Goal: Task Accomplishment & Management: Use online tool/utility

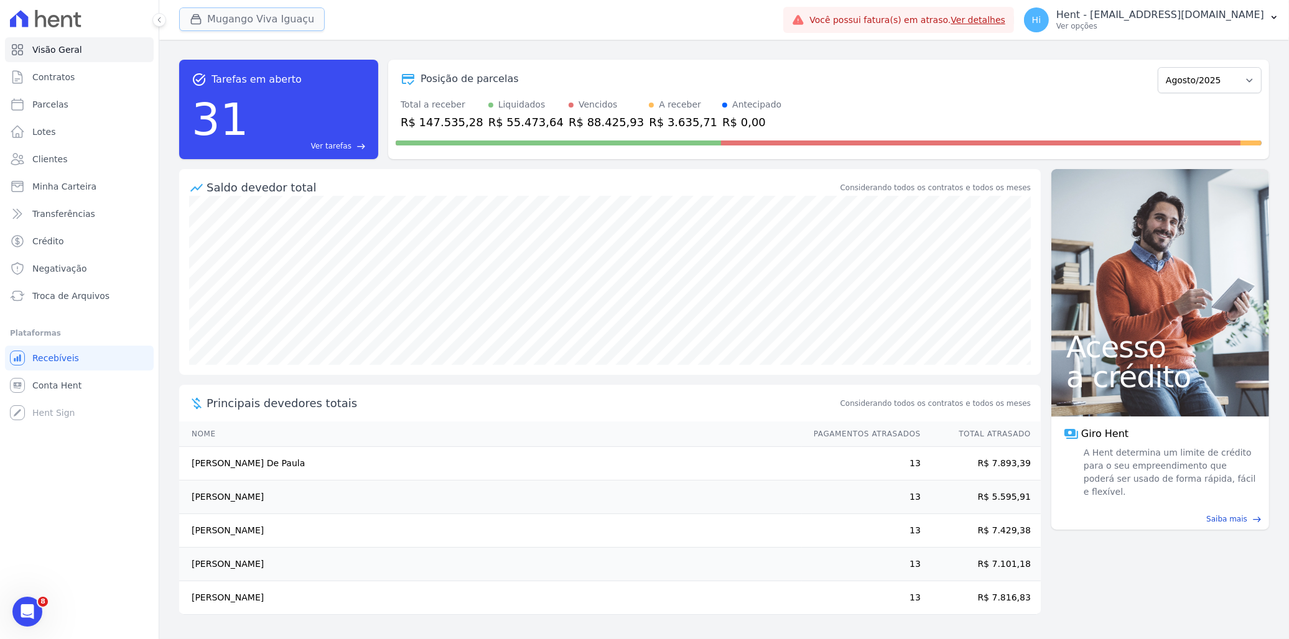
click at [227, 14] on button "Mugango Viva Iguaçu" at bounding box center [252, 19] width 146 height 24
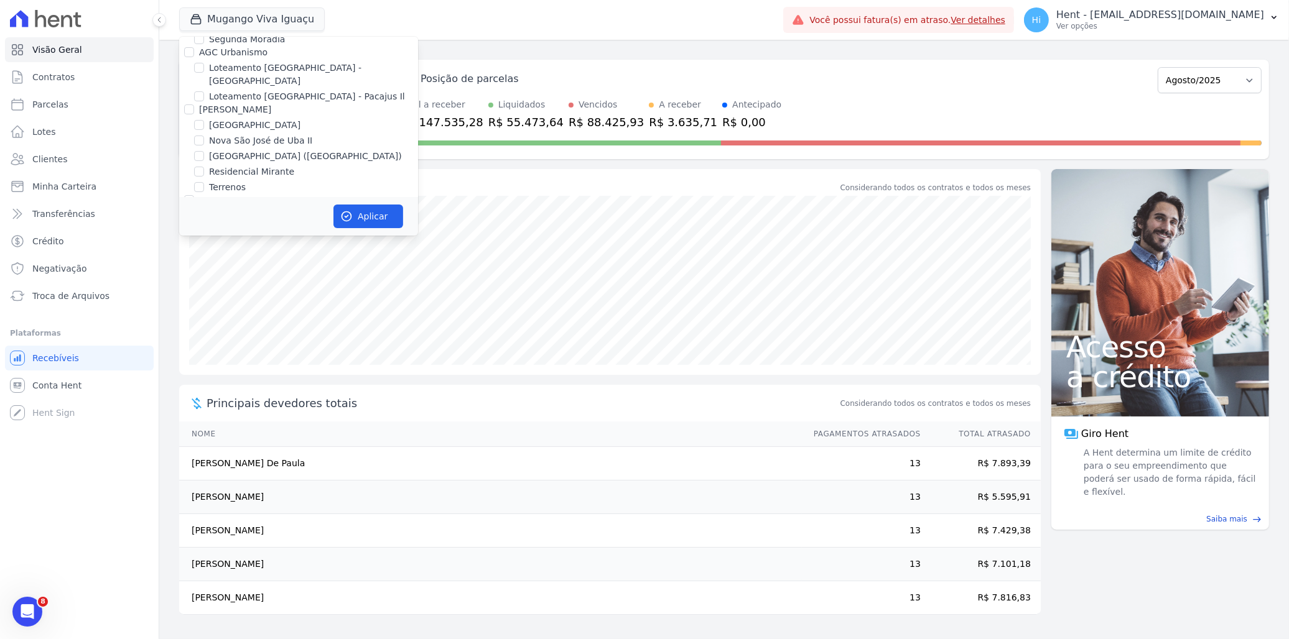
scroll to position [4484, 0]
click at [203, 220] on label "Promoval" at bounding box center [219, 225] width 40 height 10
click at [194, 220] on input "Promoval" at bounding box center [189, 225] width 10 height 10
checkbox input "true"
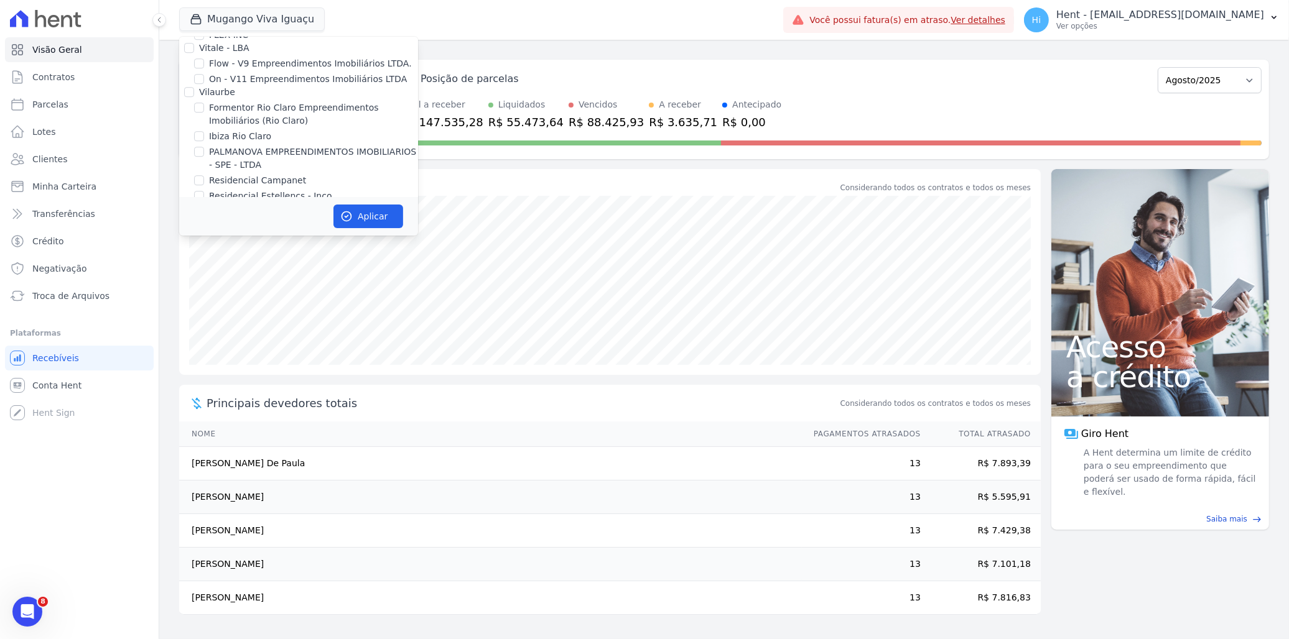
checkbox input "true"
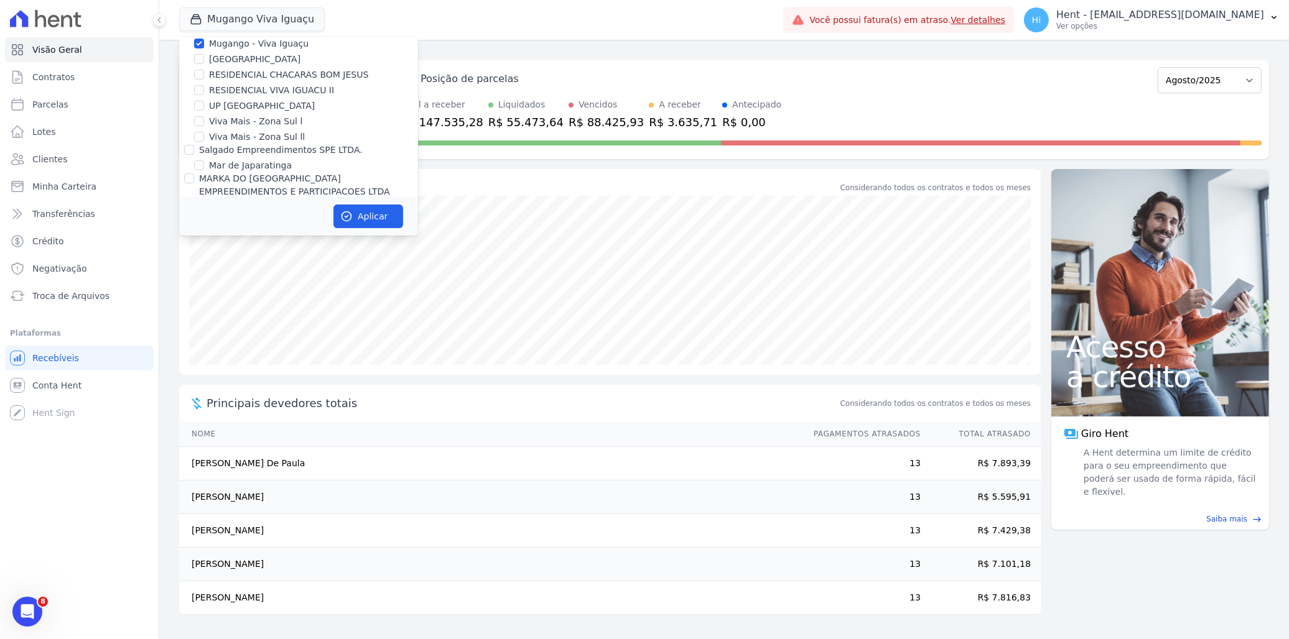
scroll to position [6035, 0]
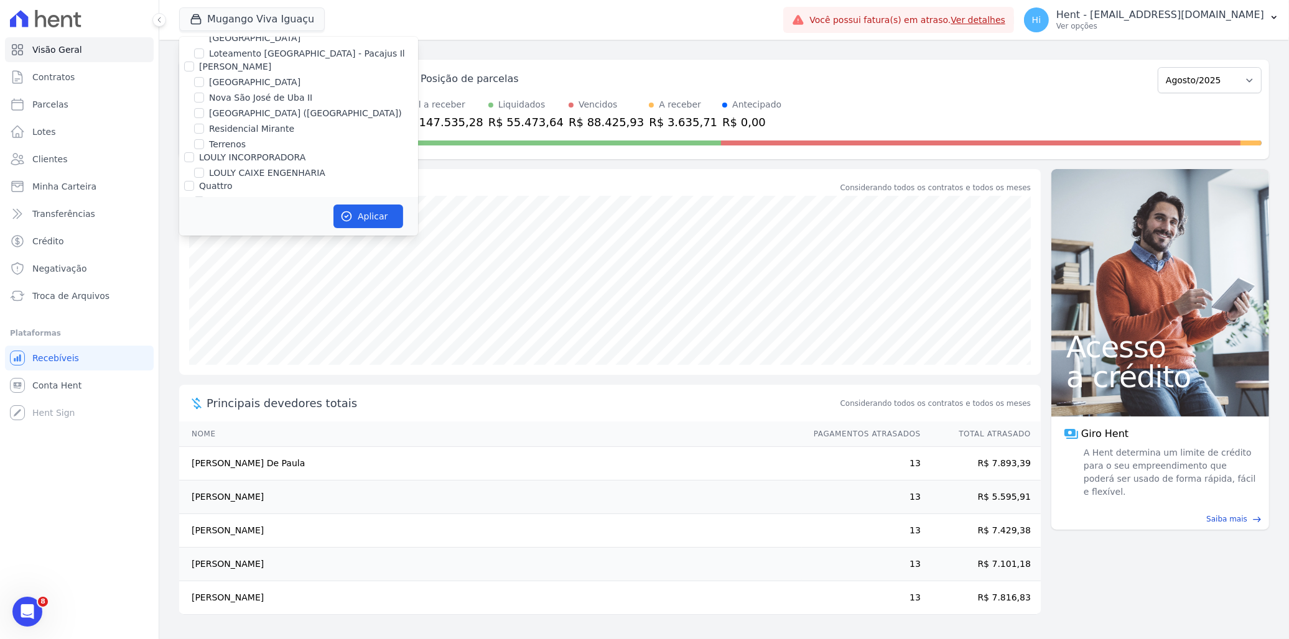
click at [276, 302] on label "Mugango - Viva Iguaçu" at bounding box center [259, 308] width 100 height 13
click at [204, 303] on input "Mugango - Viva Iguaçu" at bounding box center [199, 308] width 10 height 10
checkbox input "false"
click at [361, 214] on button "Aplicar" at bounding box center [368, 217] width 70 height 24
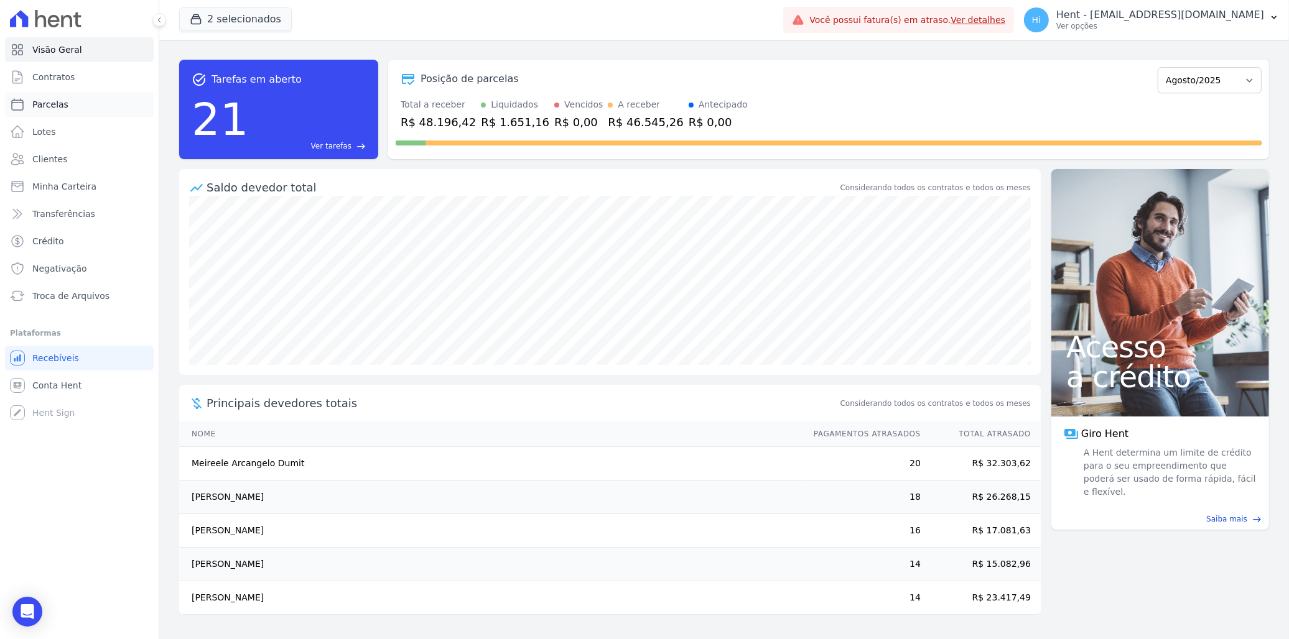
click at [71, 102] on link "Parcelas" at bounding box center [79, 104] width 149 height 25
select select
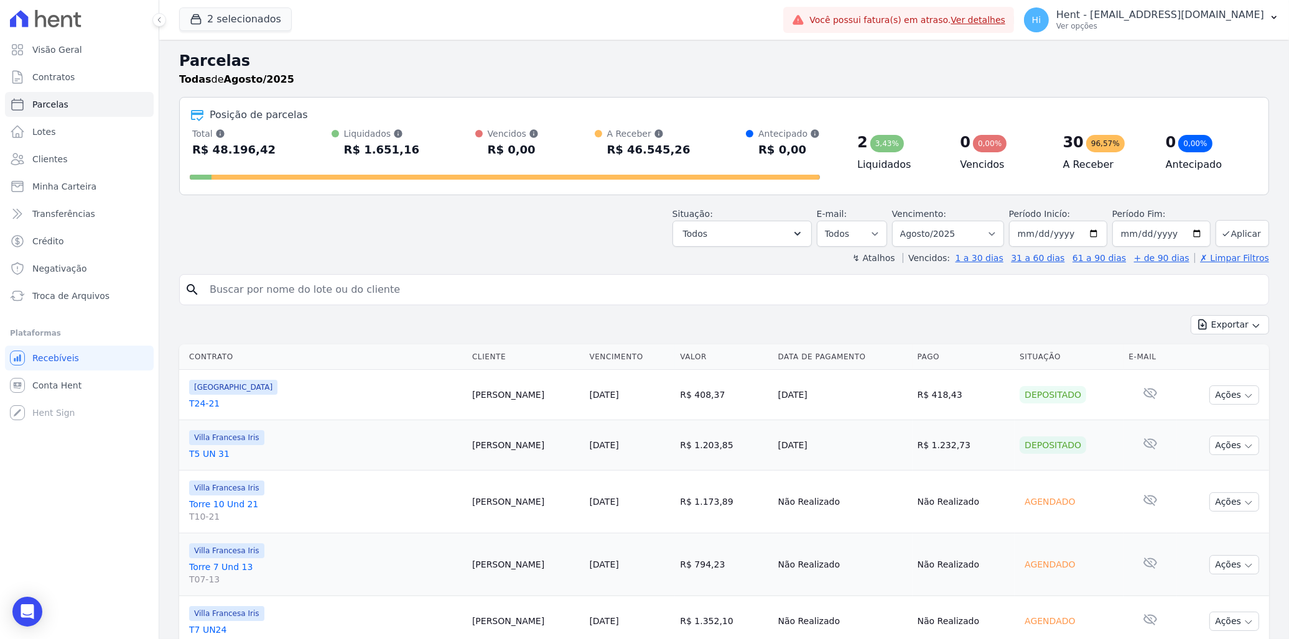
click at [209, 508] on link "Torre 10 Und 21 T10-21" at bounding box center [325, 510] width 273 height 25
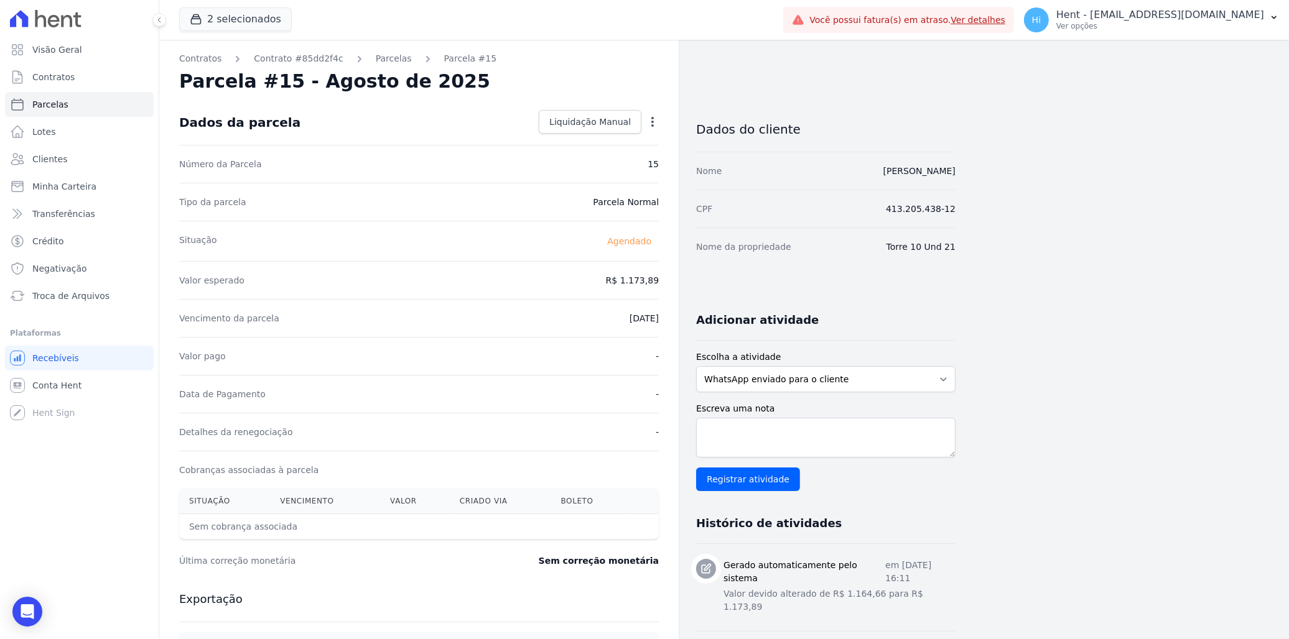
click at [647, 122] on icon "button" at bounding box center [652, 122] width 12 height 12
click at [606, 144] on link "Alterar" at bounding box center [598, 138] width 109 height 22
click at [515, 240] on div "Situação Agendado" at bounding box center [419, 241] width 480 height 40
click at [654, 119] on icon "button" at bounding box center [652, 122] width 12 height 12
click at [477, 127] on div "Dados da parcela Liquidação Manual Liquidação Manual Data de Pagamento 2025-08-…" at bounding box center [419, 122] width 480 height 45
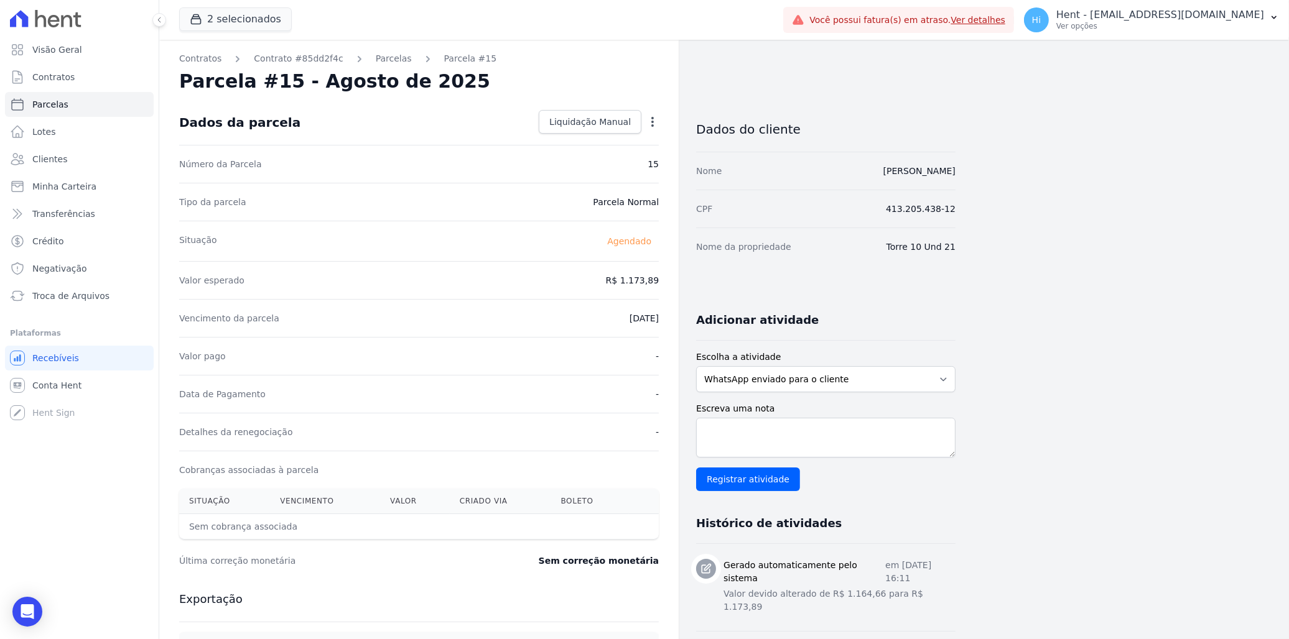
select select
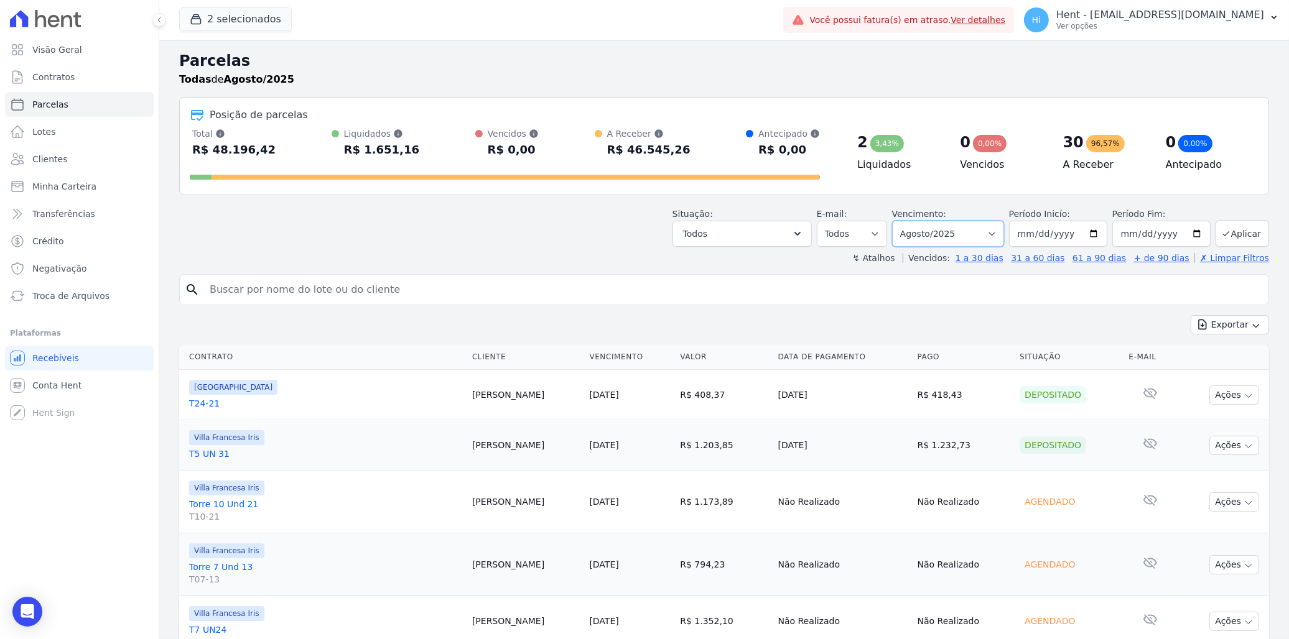
click at [998, 233] on select "Filtrar por período ──────── Todos os meses Março/2024 Abril/2024 Maio/2024 Jun…" at bounding box center [948, 234] width 112 height 26
select select "09/2025"
click at [899, 221] on select "Filtrar por período ──────── Todos os meses Março/2024 Abril/2024 Maio/2024 Jun…" at bounding box center [948, 234] width 112 height 26
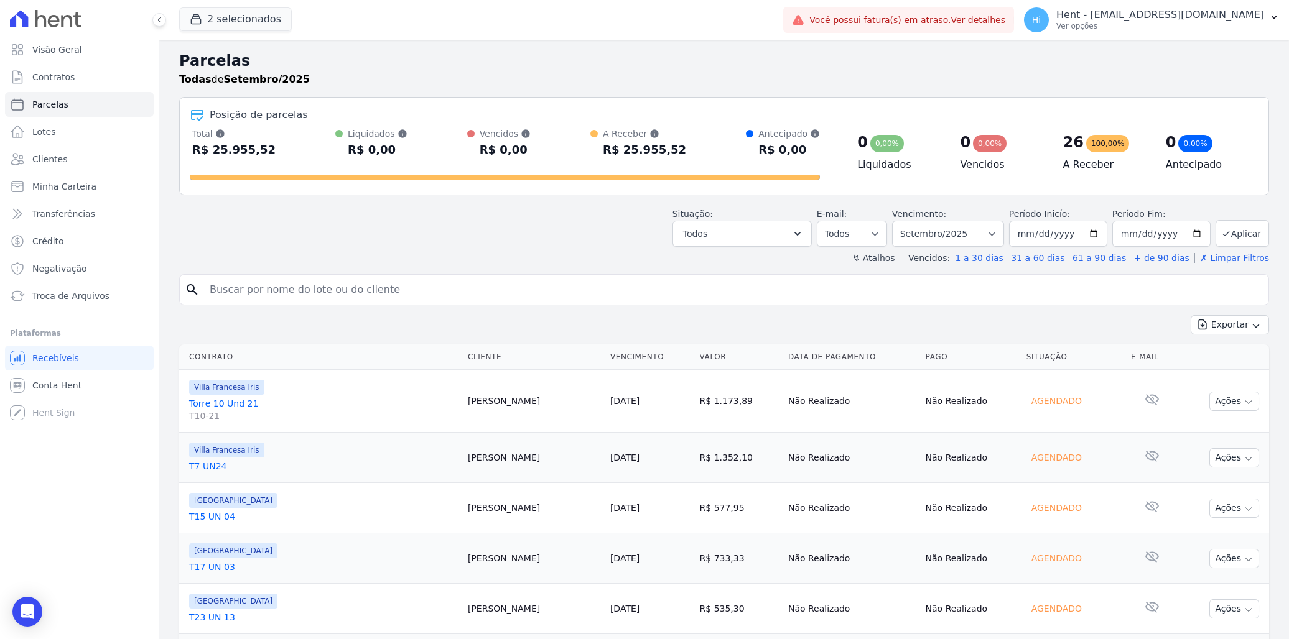
select select
click at [229, 407] on link "Torre 10 Und 21 T10-21" at bounding box center [323, 409] width 269 height 25
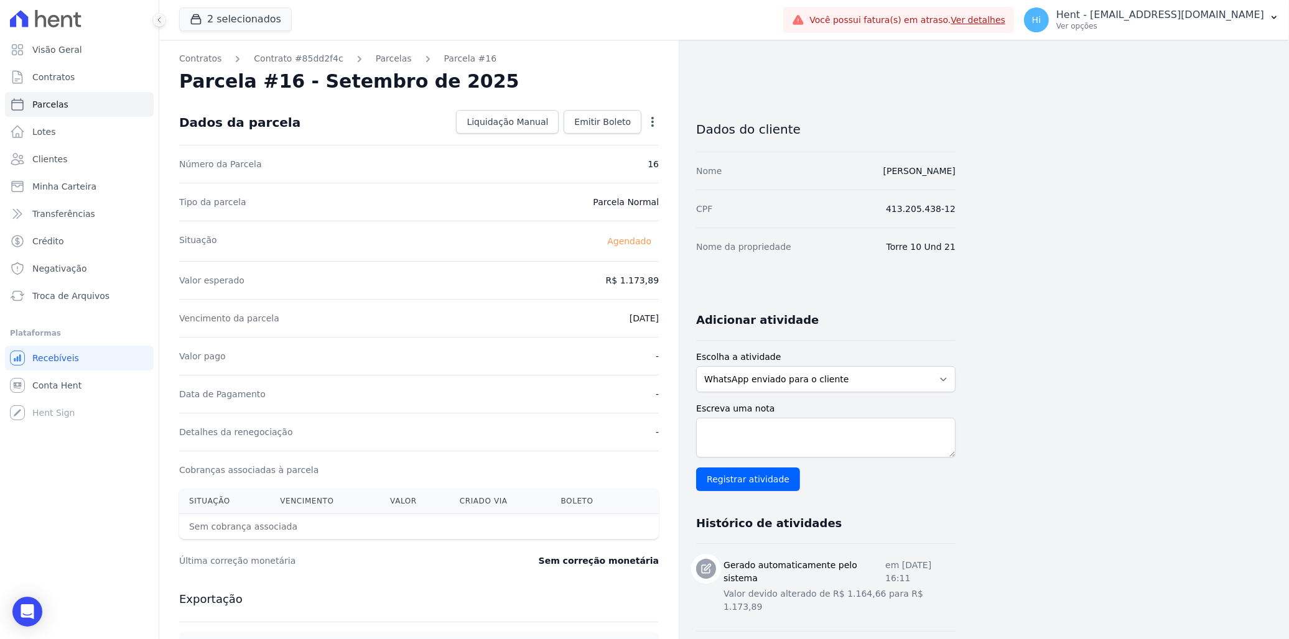
click at [654, 119] on icon "button" at bounding box center [652, 122] width 12 height 12
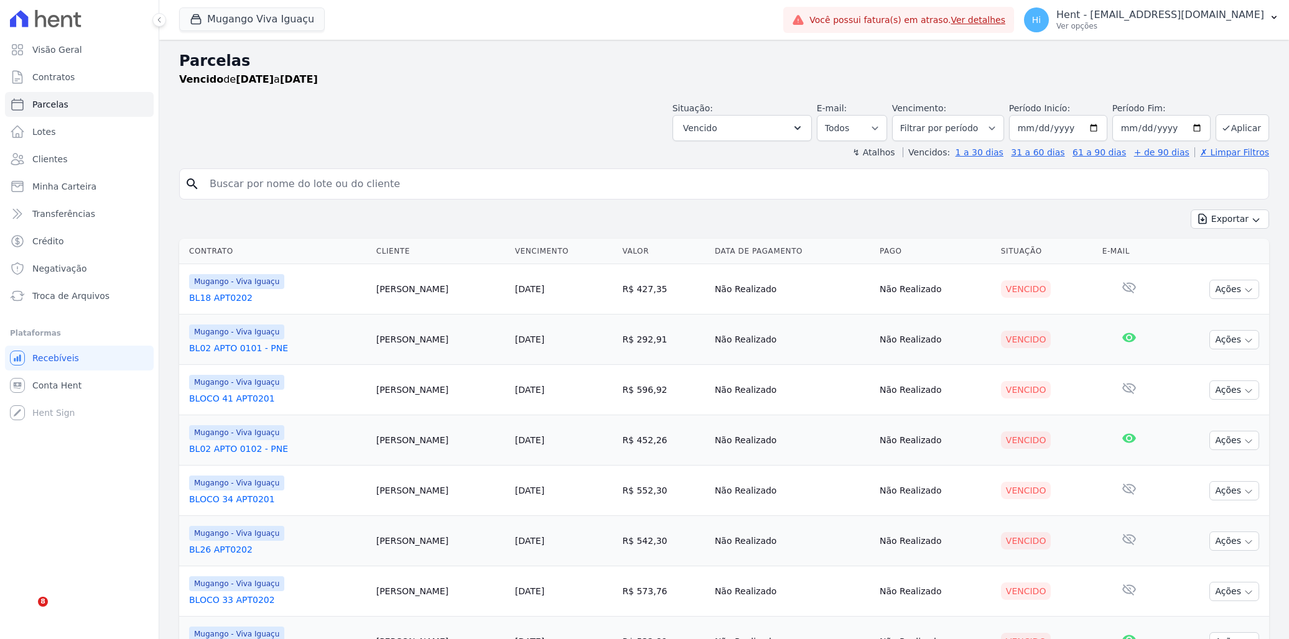
select select
drag, startPoint x: 0, startPoint y: 0, endPoint x: 239, endPoint y: 14, distance: 239.8
click at [239, 14] on button "Mugango Viva Iguaçu" at bounding box center [252, 19] width 146 height 24
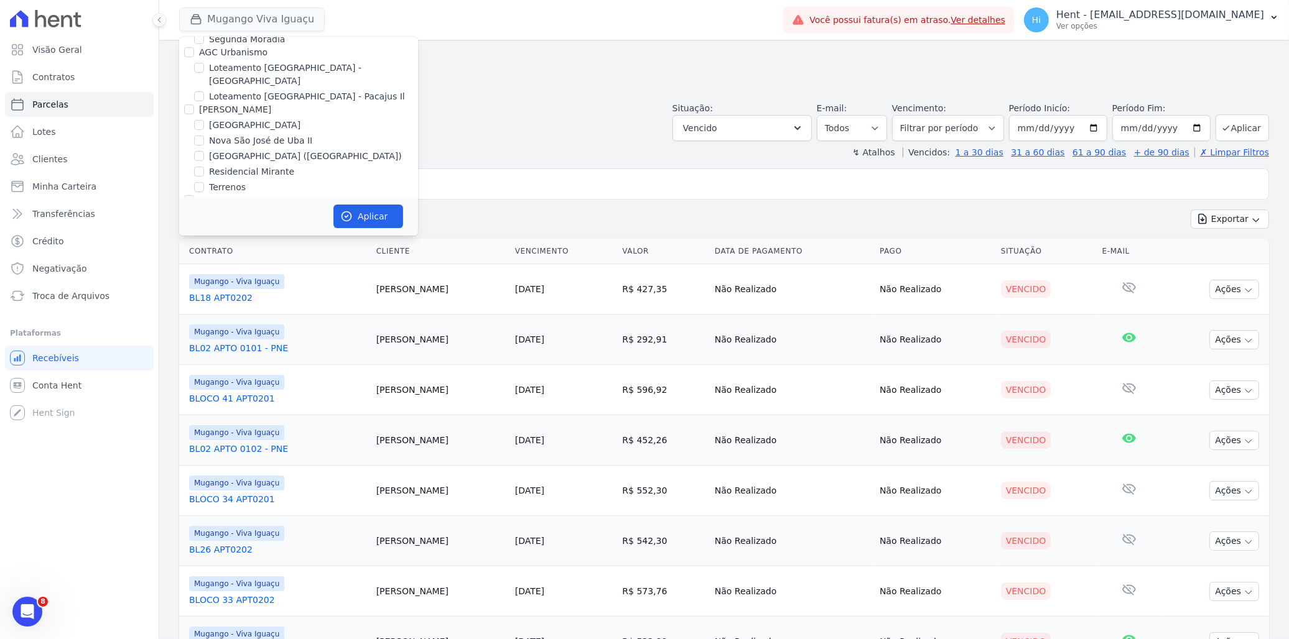
scroll to position [2320, 0]
click at [296, 166] on label "BLENDI EMPREENDIMENTOS" at bounding box center [260, 171] width 123 height 10
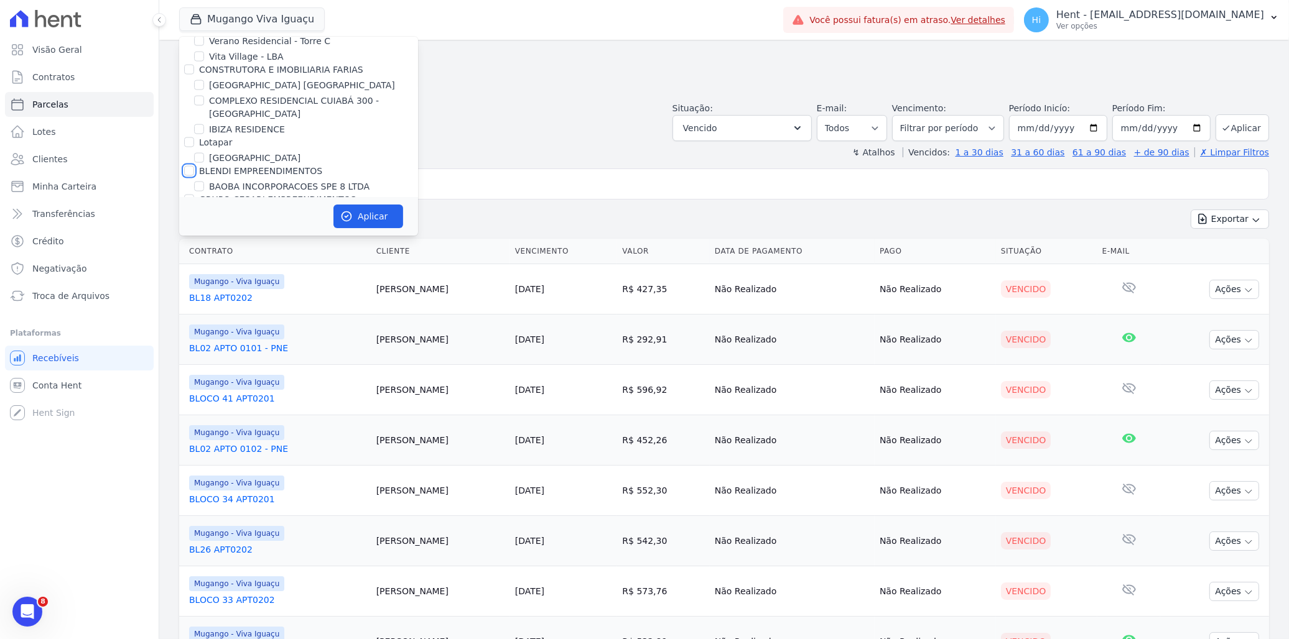
click at [194, 166] on input "BLENDI EMPREENDIMENTOS" at bounding box center [189, 171] width 10 height 10
checkbox input "true"
click at [261, 277] on label "Mugango - Viva Iguaçu" at bounding box center [259, 283] width 100 height 13
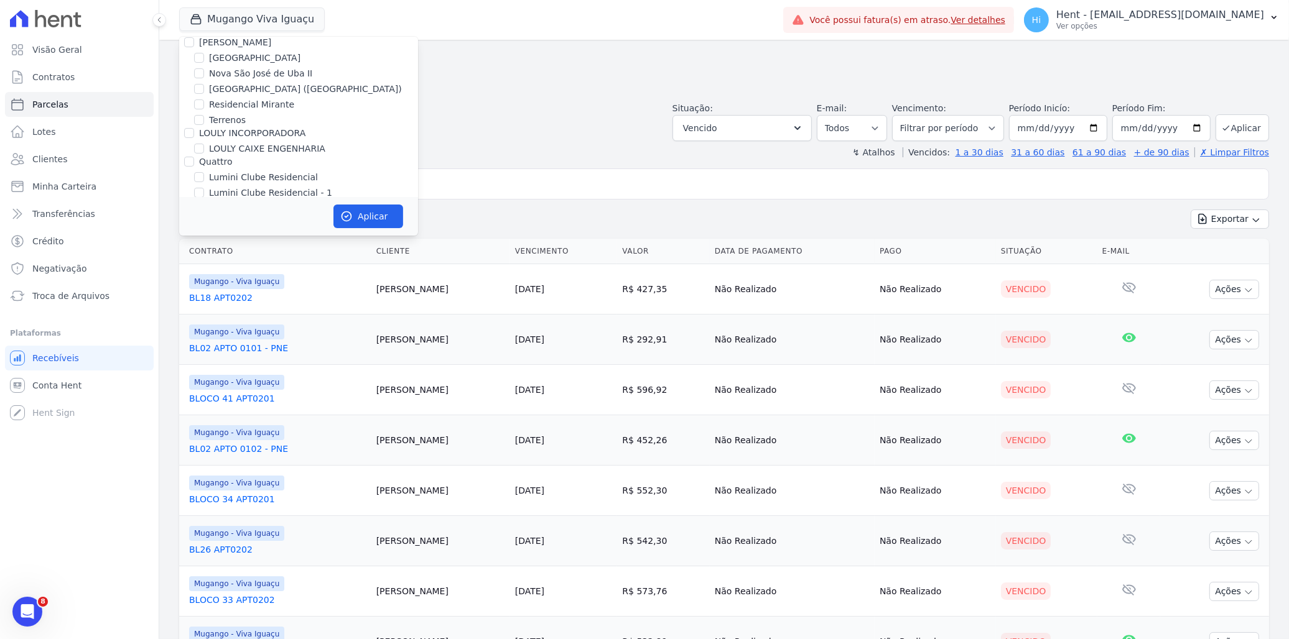
click at [204, 279] on input "Mugango - Viva Iguaçu" at bounding box center [199, 284] width 10 height 10
checkbox input "false"
click at [354, 212] on button "Aplicar" at bounding box center [368, 217] width 70 height 24
select select
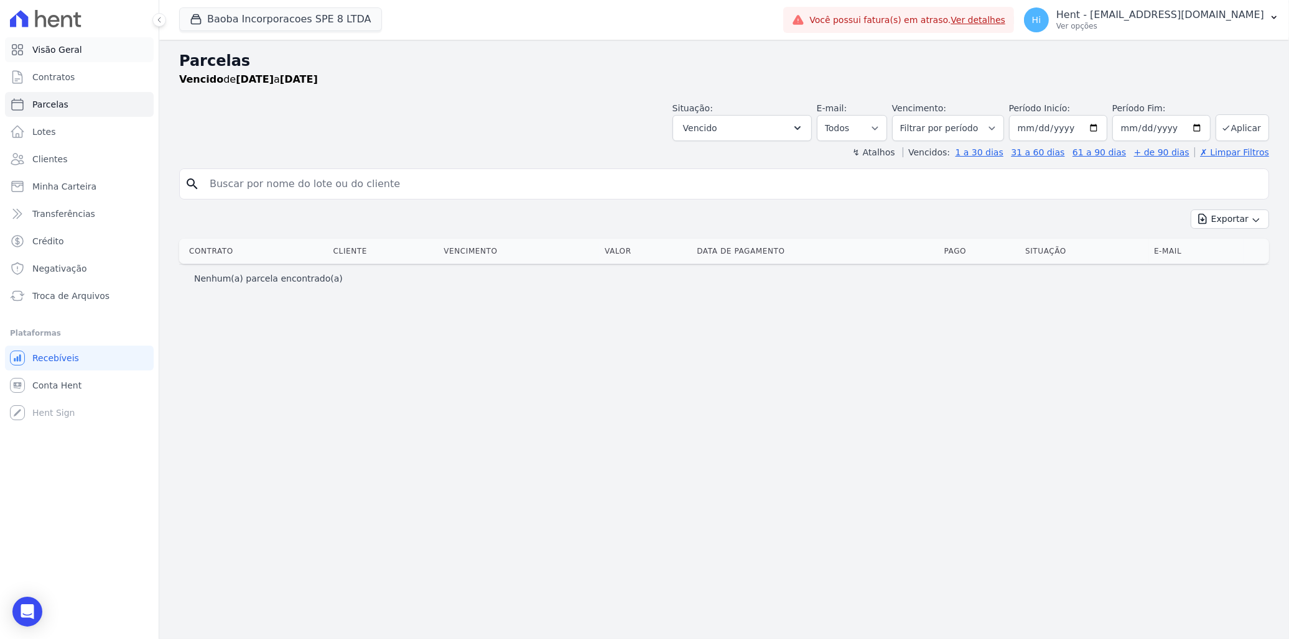
click at [54, 50] on span "Visão Geral" at bounding box center [57, 50] width 50 height 12
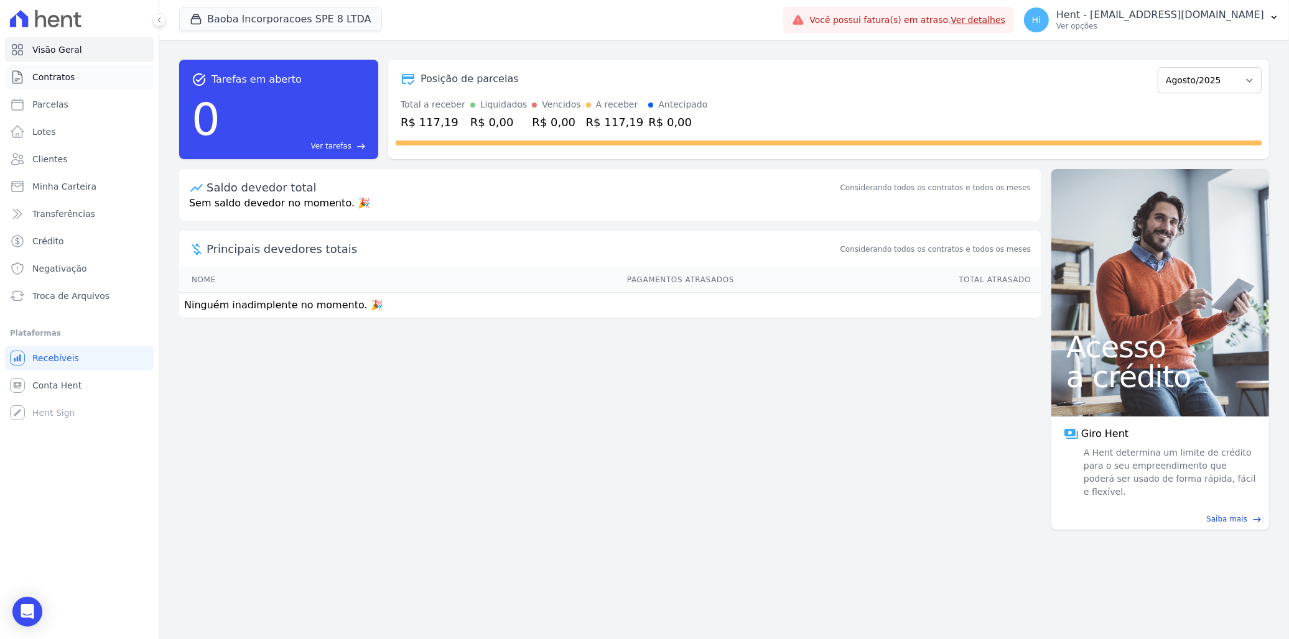
click at [61, 84] on link "Contratos" at bounding box center [79, 77] width 149 height 25
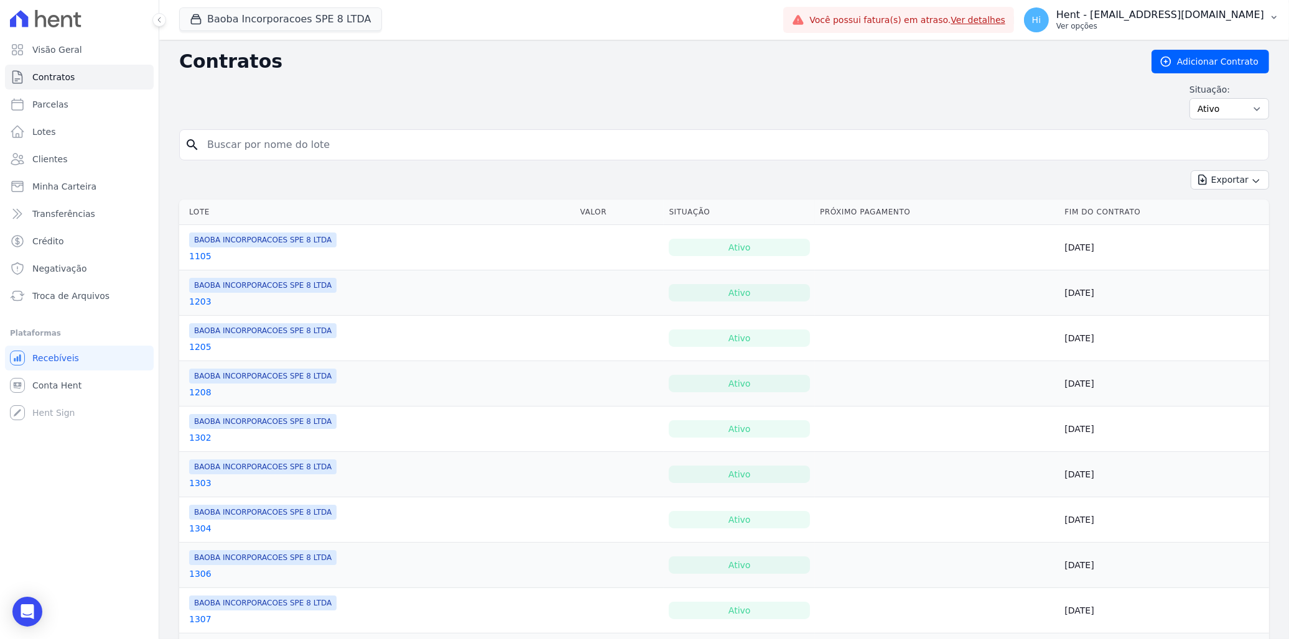
click at [1169, 17] on p "Hent - [EMAIL_ADDRESS][DOMAIN_NAME]" at bounding box center [1160, 15] width 208 height 12
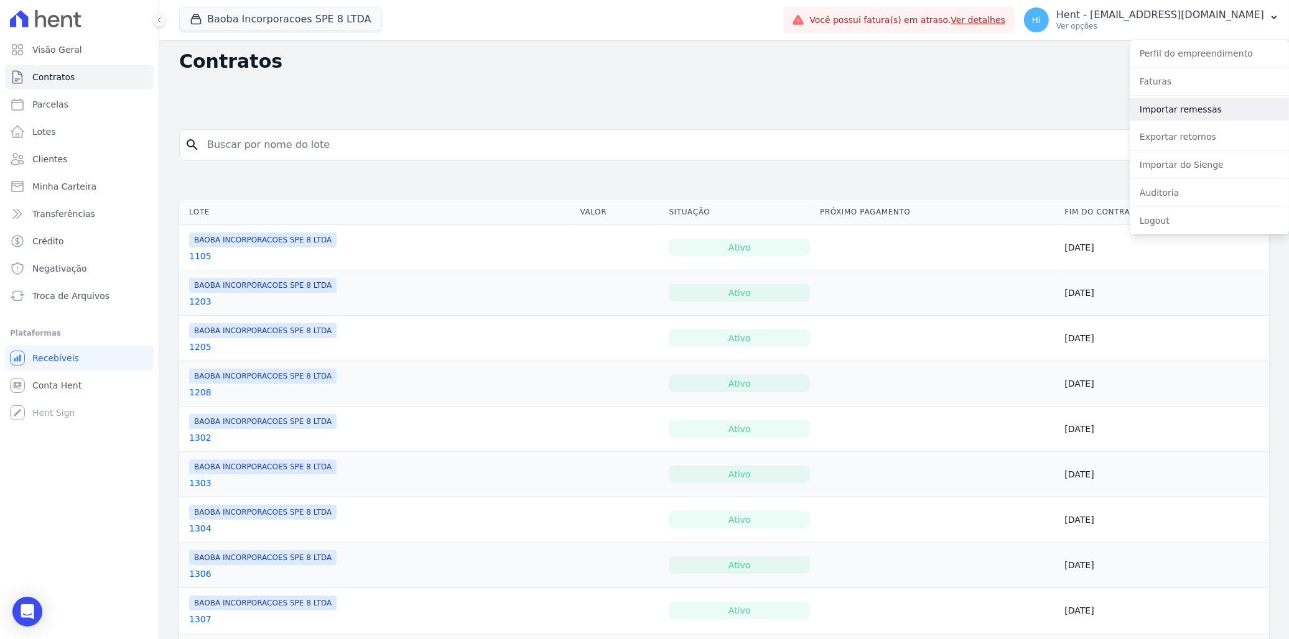
click at [1188, 106] on link "Importar remessas" at bounding box center [1208, 109] width 159 height 22
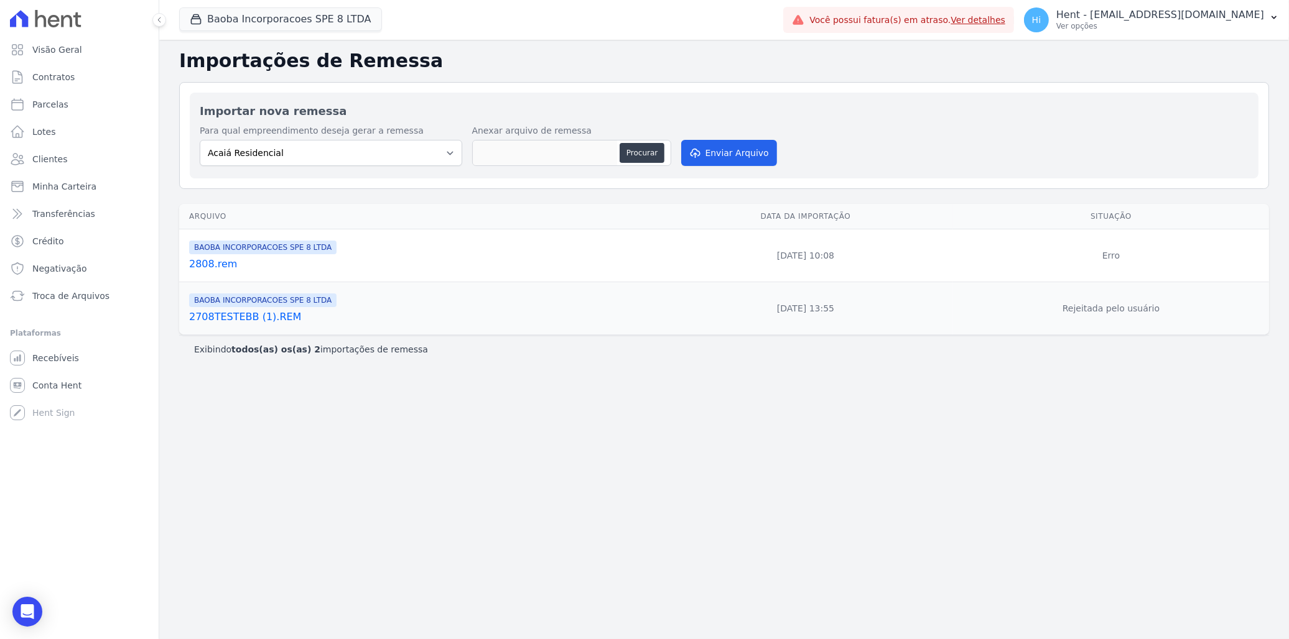
click at [1116, 256] on td "Erro" at bounding box center [1111, 255] width 316 height 53
click at [414, 148] on select "Acaiá Residencial ACQUA 8 PELOTAS SPE LTDA II Administrativo AGILE ELOI MENDES …" at bounding box center [331, 153] width 262 height 26
click at [628, 289] on td "BAOBA INCORPORACOES SPE 8 LTDA 2708TESTEBB (1).REM" at bounding box center [418, 308] width 479 height 53
click at [405, 146] on select "Acaiá Residencial ACQUA 8 PELOTAS SPE LTDA II Administrativo AGILE ELOI MENDES …" at bounding box center [331, 153] width 262 height 26
select select "7d42f1f7-3183-4eec-adfe-050d42369d66"
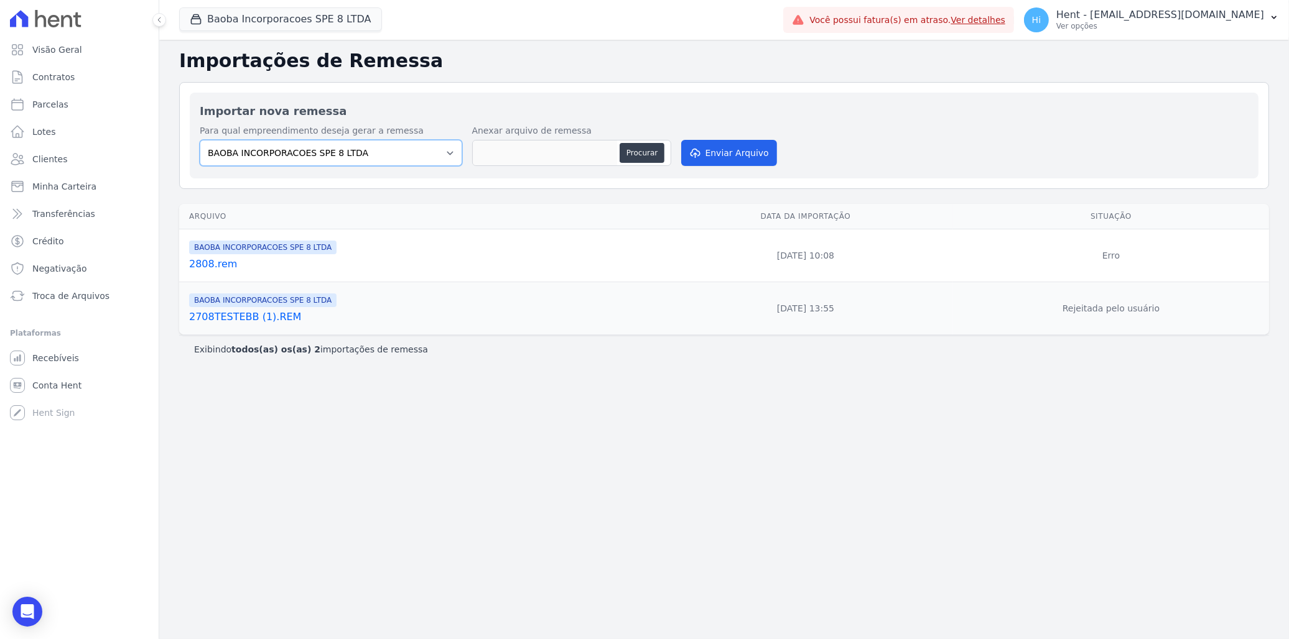
click at [200, 140] on select "Acaiá Residencial ACQUA 8 PELOTAS SPE LTDA II Administrativo AGILE ELOI MENDES …" at bounding box center [331, 153] width 262 height 26
click at [645, 156] on button "Procurar" at bounding box center [641, 153] width 45 height 20
type input "2808.rem"
click at [419, 152] on select "Acaiá Residencial ACQUA 8 PELOTAS SPE LTDA II Administrativo AGILE ELOI MENDES …" at bounding box center [331, 153] width 262 height 26
select select "7d42f1f7-3183-4eec-adfe-050d42369d66"
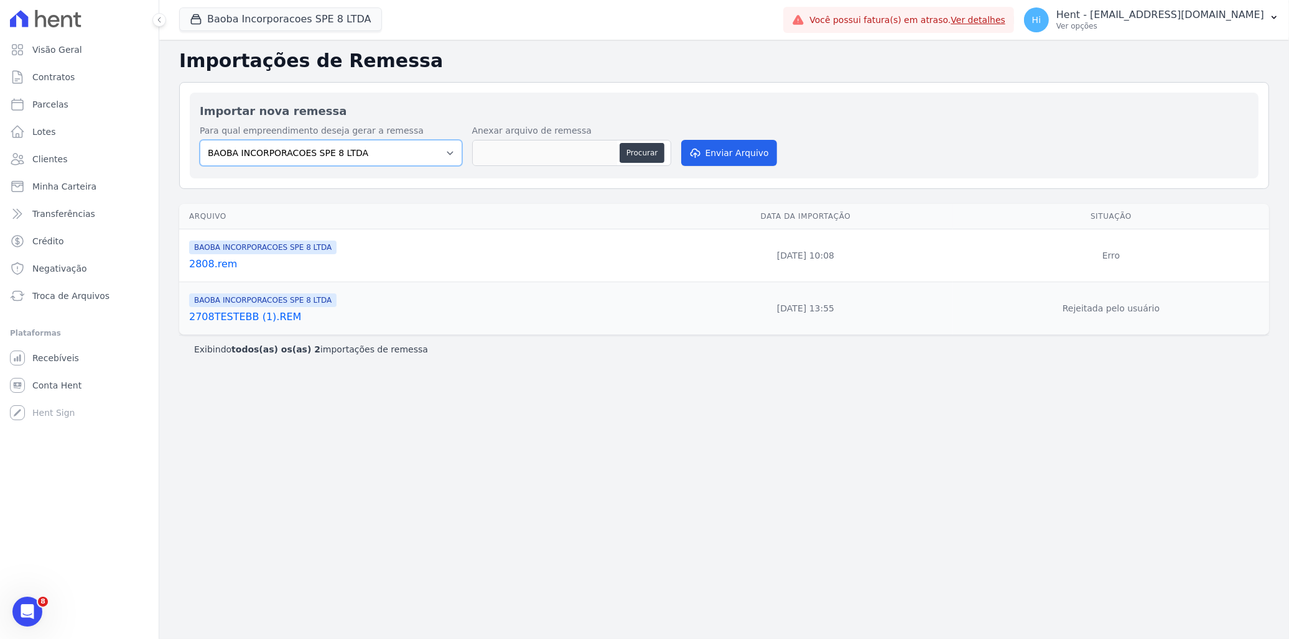
click at [200, 140] on select "Acaiá Residencial ACQUA 8 PELOTAS SPE LTDA II Administrativo AGILE ELOI MENDES …" at bounding box center [331, 153] width 262 height 26
click at [637, 157] on button "Procurar" at bounding box center [641, 153] width 45 height 20
click at [650, 152] on button "Procurar" at bounding box center [641, 153] width 45 height 20
type input "2808.rem"
click at [703, 155] on button "Enviar Arquivo" at bounding box center [729, 153] width 96 height 26
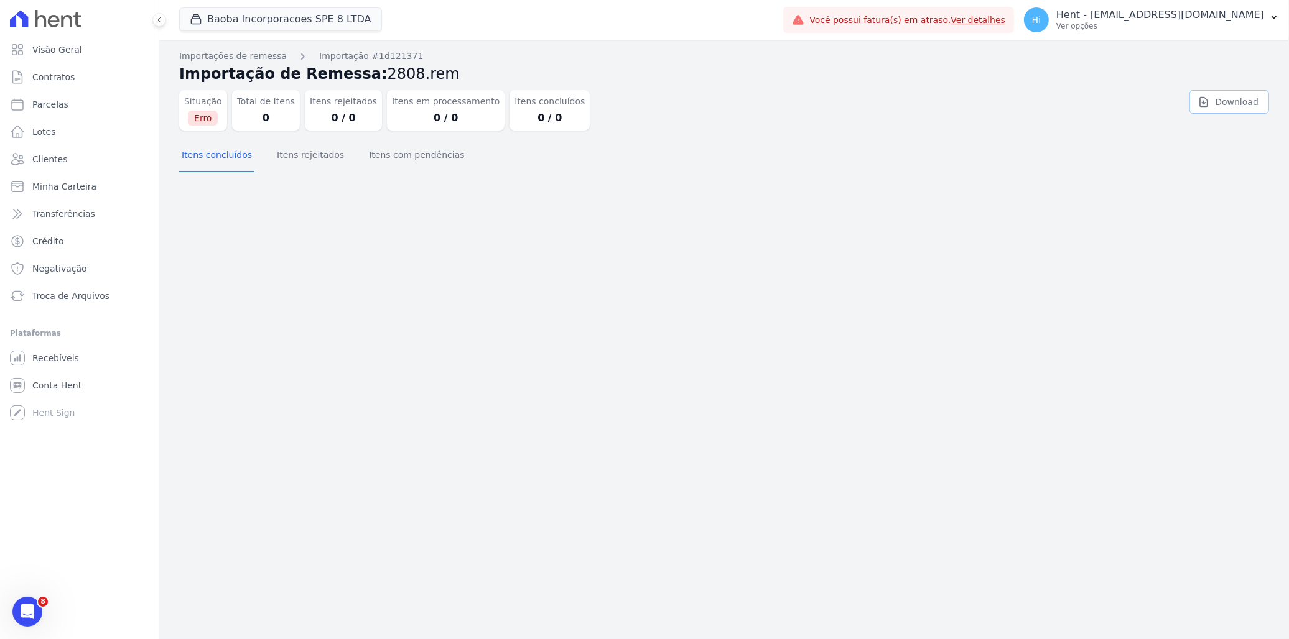
click at [1210, 104] on icon at bounding box center [1203, 102] width 12 height 12
click at [245, 58] on link "Importações de remessa" at bounding box center [233, 56] width 108 height 13
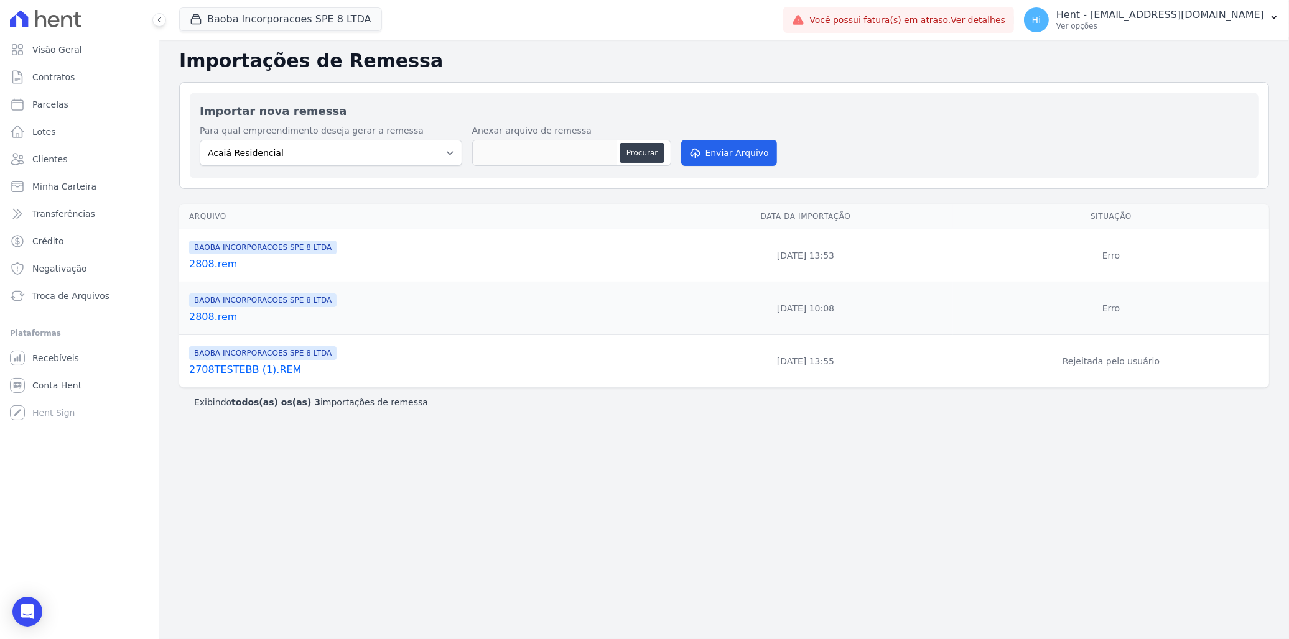
click at [246, 370] on link "2708TESTEBB (1).REM" at bounding box center [421, 370] width 464 height 15
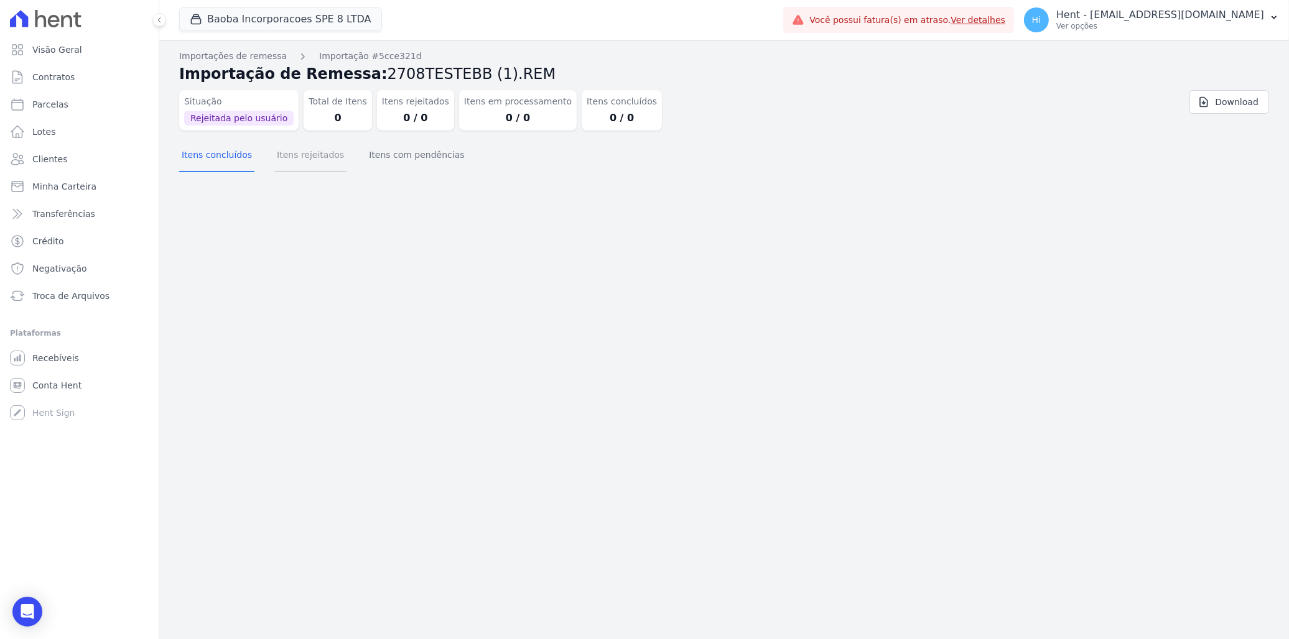
click at [305, 164] on button "Itens rejeitados" at bounding box center [310, 156] width 72 height 32
click at [398, 157] on button "Itens com pendências" at bounding box center [416, 156] width 100 height 32
click at [315, 157] on button "Itens rejeitados" at bounding box center [310, 156] width 72 height 32
click at [261, 53] on link "Importações de remessa" at bounding box center [233, 56] width 108 height 13
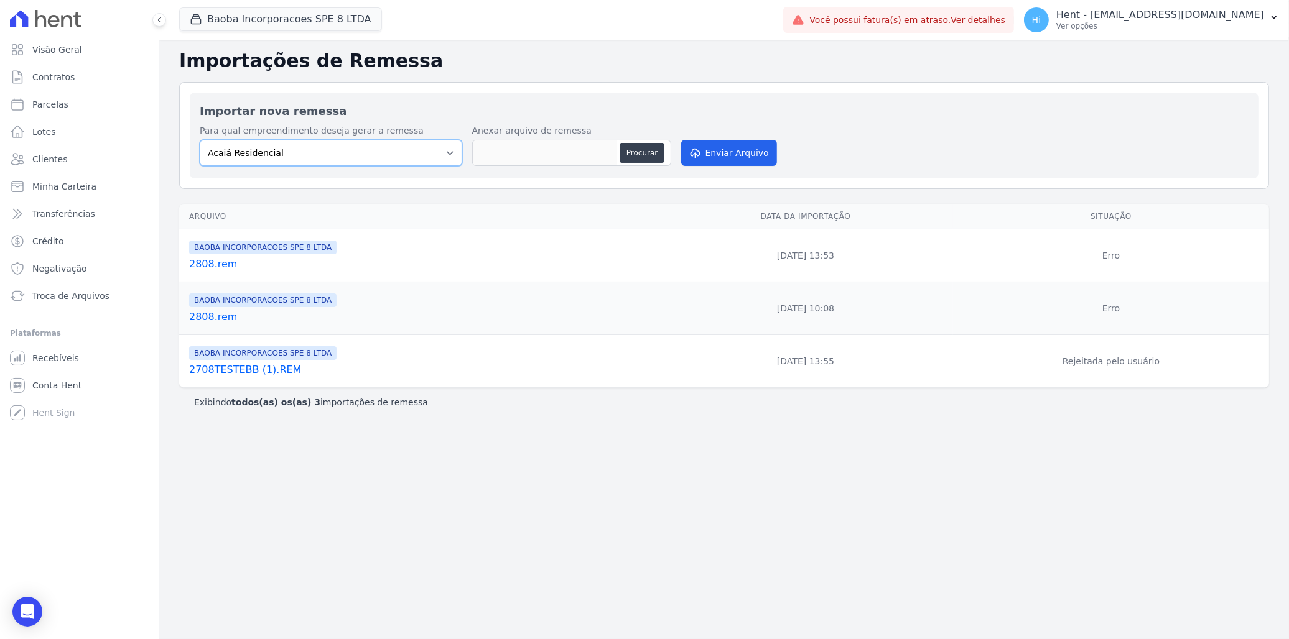
click at [418, 154] on select "Acaiá Residencial ACQUA 8 PELOTAS SPE LTDA II Administrativo AGILE ELOI MENDES …" at bounding box center [331, 153] width 262 height 26
select select "7d42f1f7-3183-4eec-adfe-050d42369d66"
click at [200, 140] on select "Acaiá Residencial ACQUA 8 PELOTAS SPE LTDA II Administrativo AGILE ELOI MENDES …" at bounding box center [331, 153] width 262 height 26
click at [632, 158] on button "Procurar" at bounding box center [641, 153] width 45 height 20
type input "2708TESTEBB.REM"
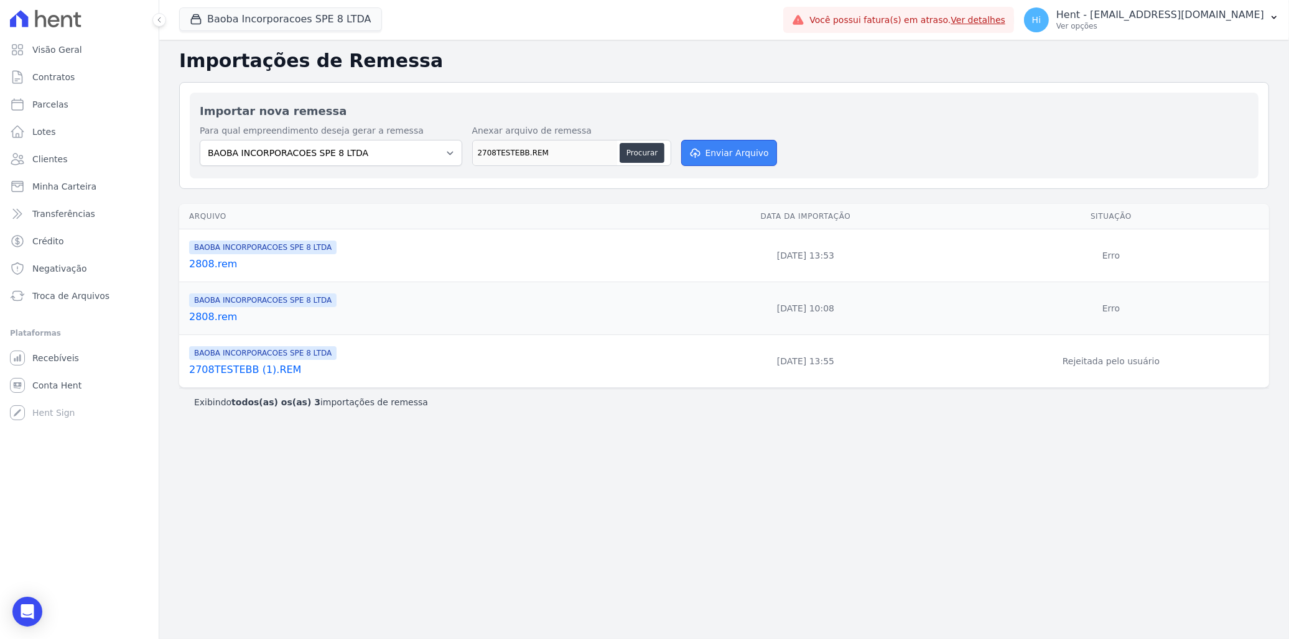
click at [753, 151] on button "Enviar Arquivo" at bounding box center [729, 153] width 96 height 26
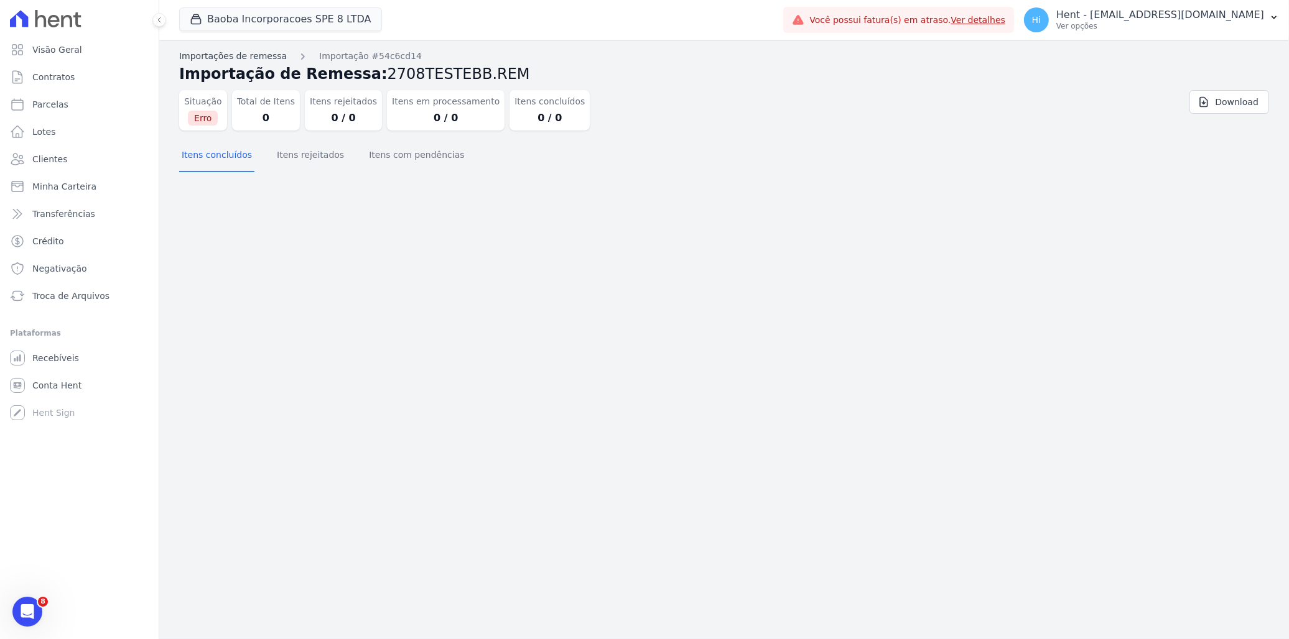
click at [251, 54] on link "Importações de remessa" at bounding box center [233, 56] width 108 height 13
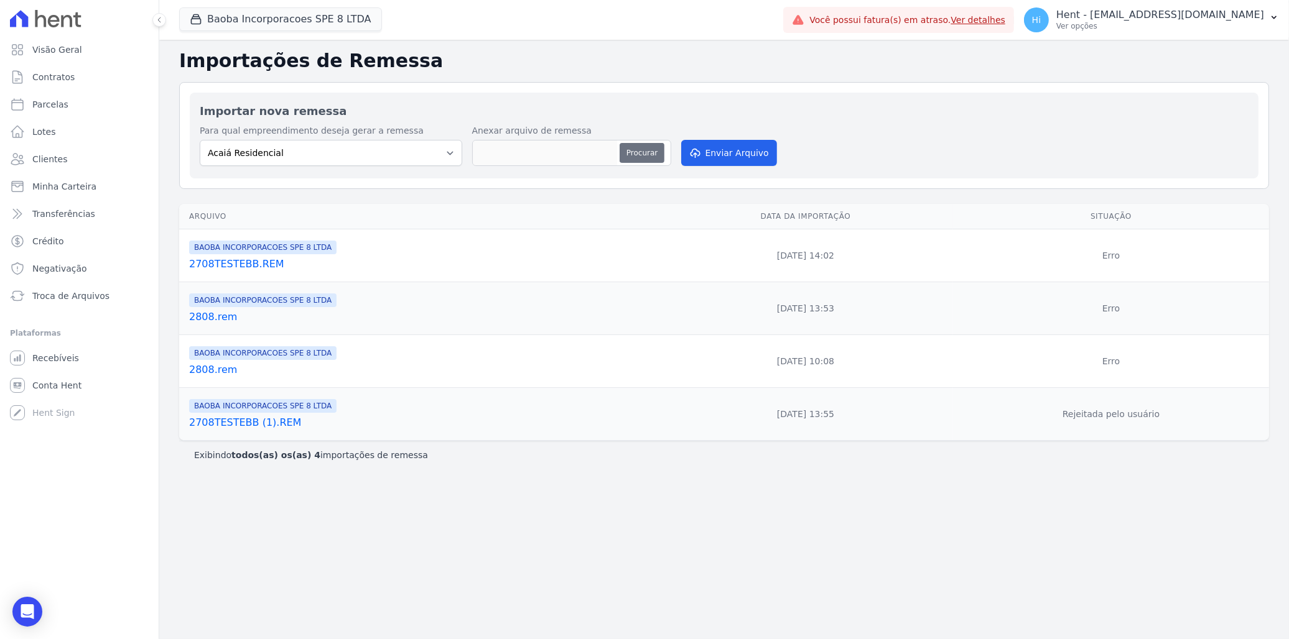
click at [641, 151] on button "Procurar" at bounding box center [641, 153] width 45 height 20
click at [401, 151] on select "Acaiá Residencial ACQUA 8 PELOTAS SPE LTDA II Administrativo AGILE ELOI MENDES …" at bounding box center [331, 153] width 262 height 26
select select "7d42f1f7-3183-4eec-adfe-050d42369d66"
click at [200, 140] on select "Acaiá Residencial ACQUA 8 PELOTAS SPE LTDA II Administrativo AGILE ELOI MENDES …" at bounding box center [331, 153] width 262 height 26
click at [651, 152] on button "Procurar" at bounding box center [641, 153] width 45 height 20
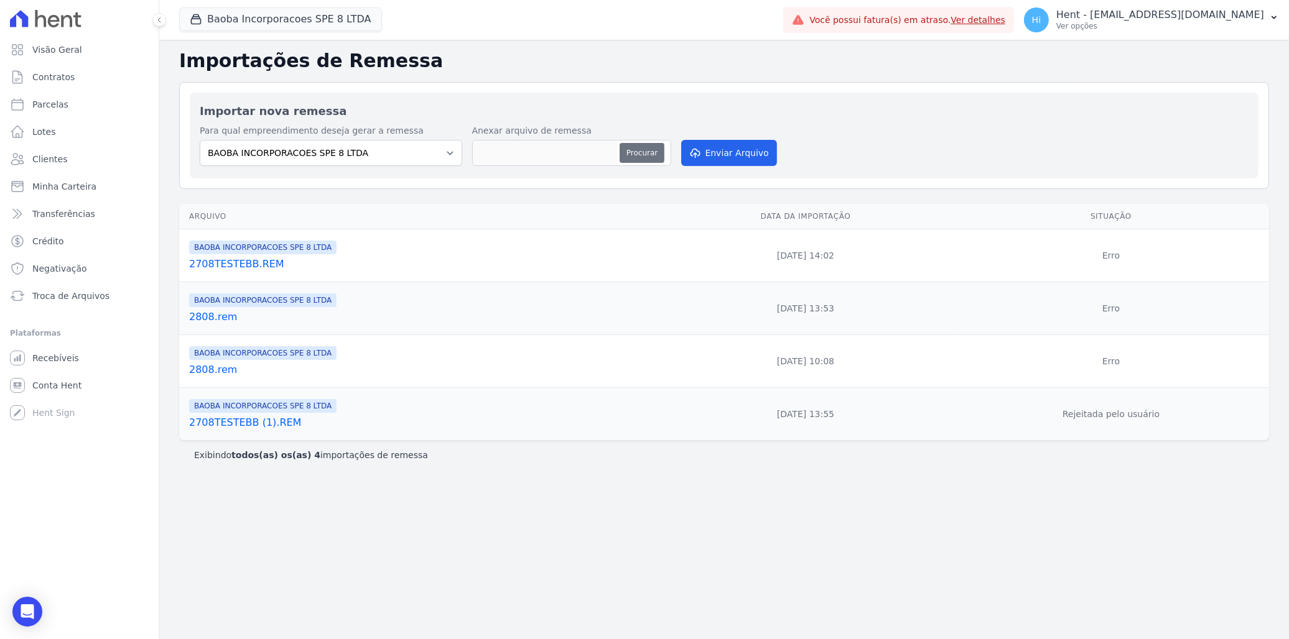
type input "2808.rem"
click at [724, 157] on button "Enviar Arquivo" at bounding box center [729, 153] width 96 height 26
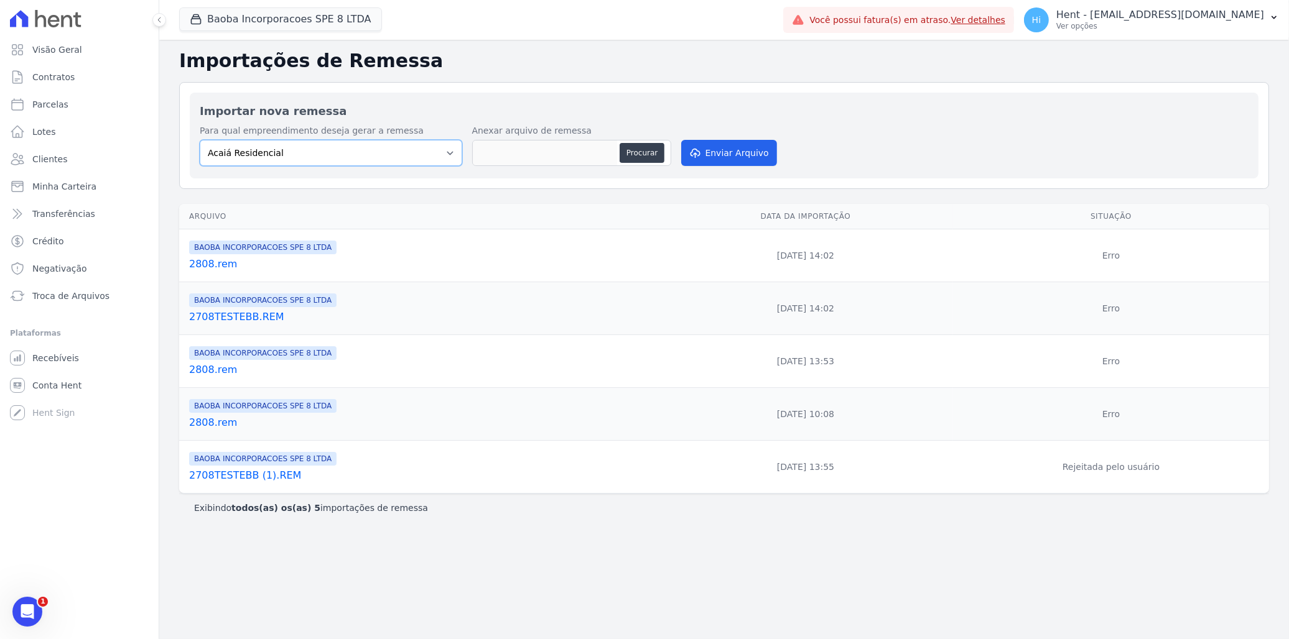
click at [403, 157] on select "Acaiá Residencial ACQUA 8 PELOTAS SPE LTDA II Administrativo AGILE ELOI MENDES …" at bounding box center [331, 153] width 262 height 26
select select "7d42f1f7-3183-4eec-adfe-050d42369d66"
click at [200, 140] on select "Acaiá Residencial ACQUA 8 PELOTAS SPE LTDA II Administrativo AGILE ELOI MENDES …" at bounding box center [331, 153] width 262 height 26
click at [638, 152] on button "Procurar" at bounding box center [641, 153] width 45 height 20
type input "2808 (2).rem"
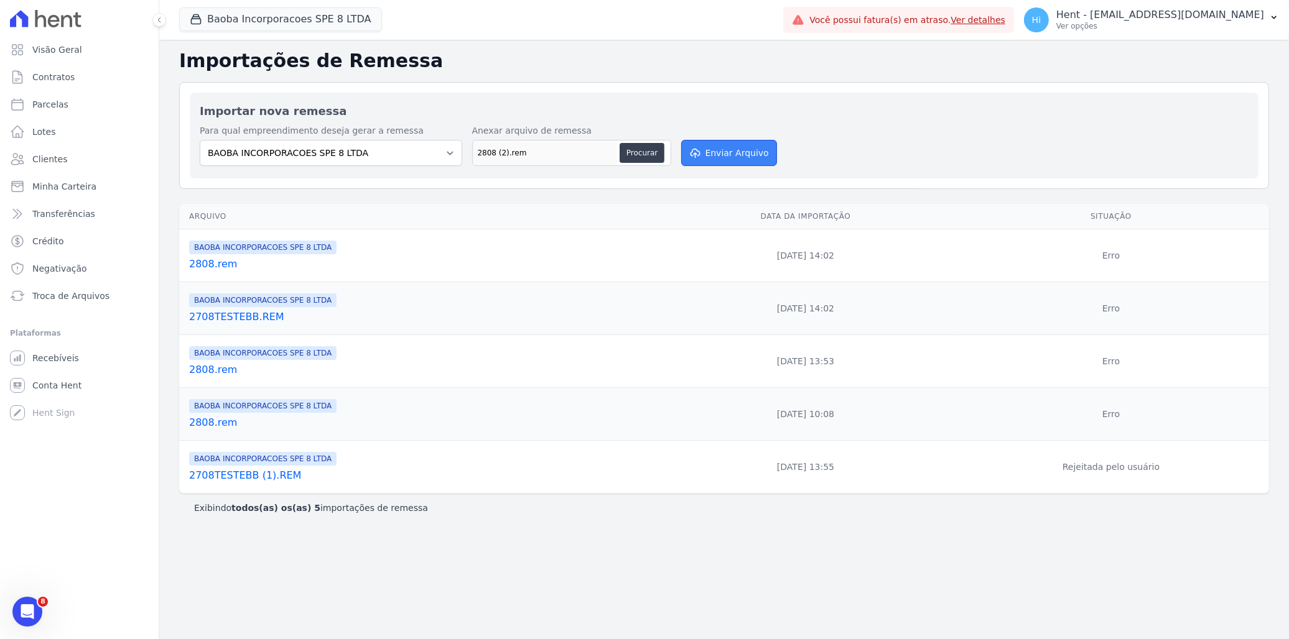
click at [714, 148] on button "Enviar Arquivo" at bounding box center [729, 153] width 96 height 26
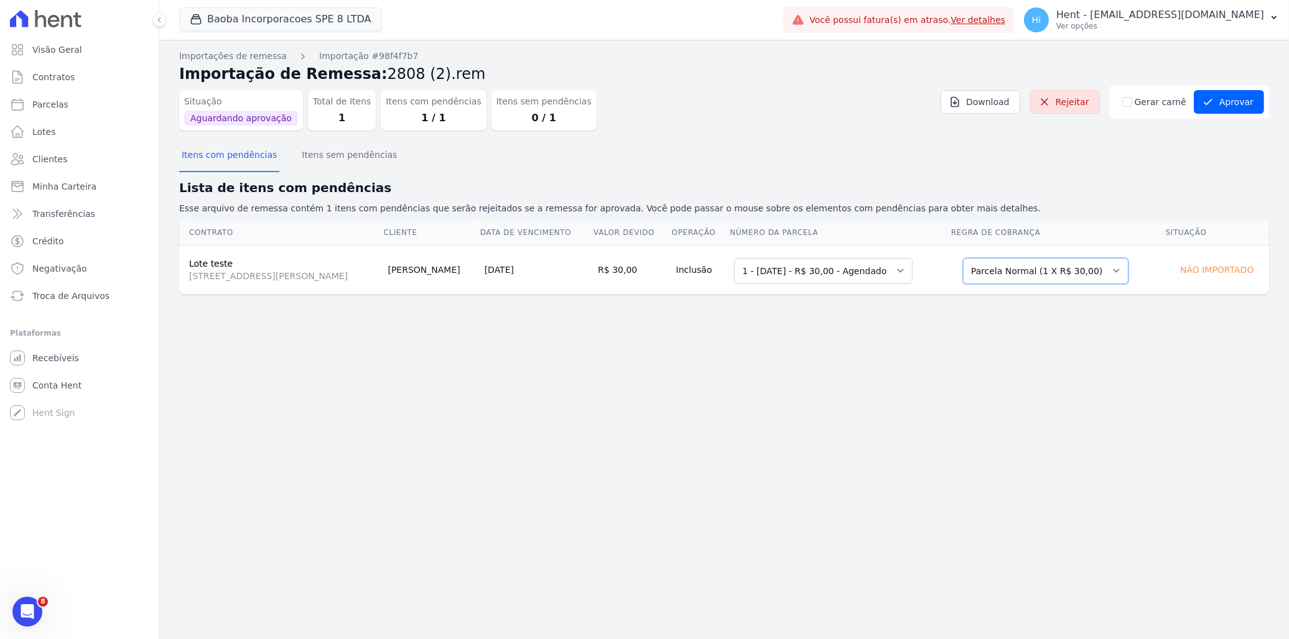
click at [1045, 275] on select "Selecione uma Nova Parcela Avulsa Parcela Avulsa Existente Parcela Normal (1 X …" at bounding box center [1045, 271] width 165 height 26
click at [1047, 266] on select "Selecione uma Nova Parcela Avulsa Parcela Avulsa Existente Parcela Normal (1 X …" at bounding box center [1014, 271] width 165 height 26
click at [843, 265] on select "Selecione uma 1 - [DATE] - R$ 30,00 - Agendado" at bounding box center [823, 271] width 178 height 26
click at [1039, 284] on td "Selecione uma Nova Parcela Avulsa Parcela Avulsa Existente Parcela Normal (1 X …" at bounding box center [1057, 269] width 215 height 49
click at [1037, 274] on select "Selecione uma Nova Parcela Avulsa Parcela Avulsa Existente Parcela Normal (1 X …" at bounding box center [1045, 271] width 165 height 26
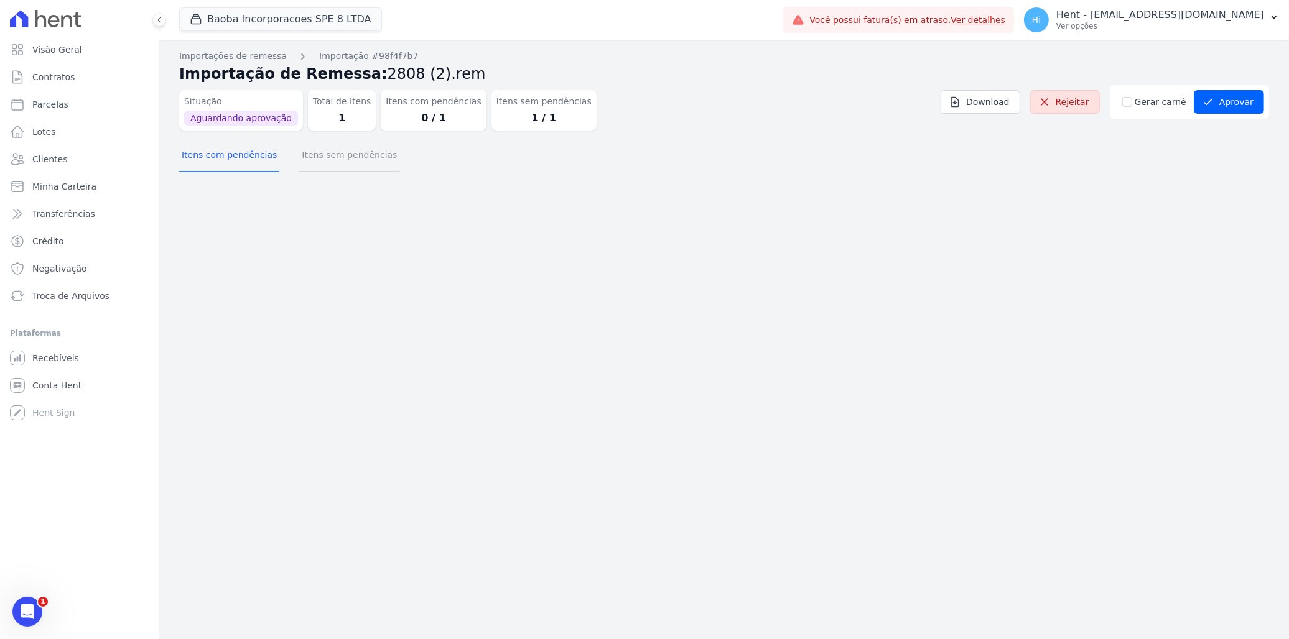
click at [300, 157] on button "Itens sem pendências" at bounding box center [349, 156] width 100 height 32
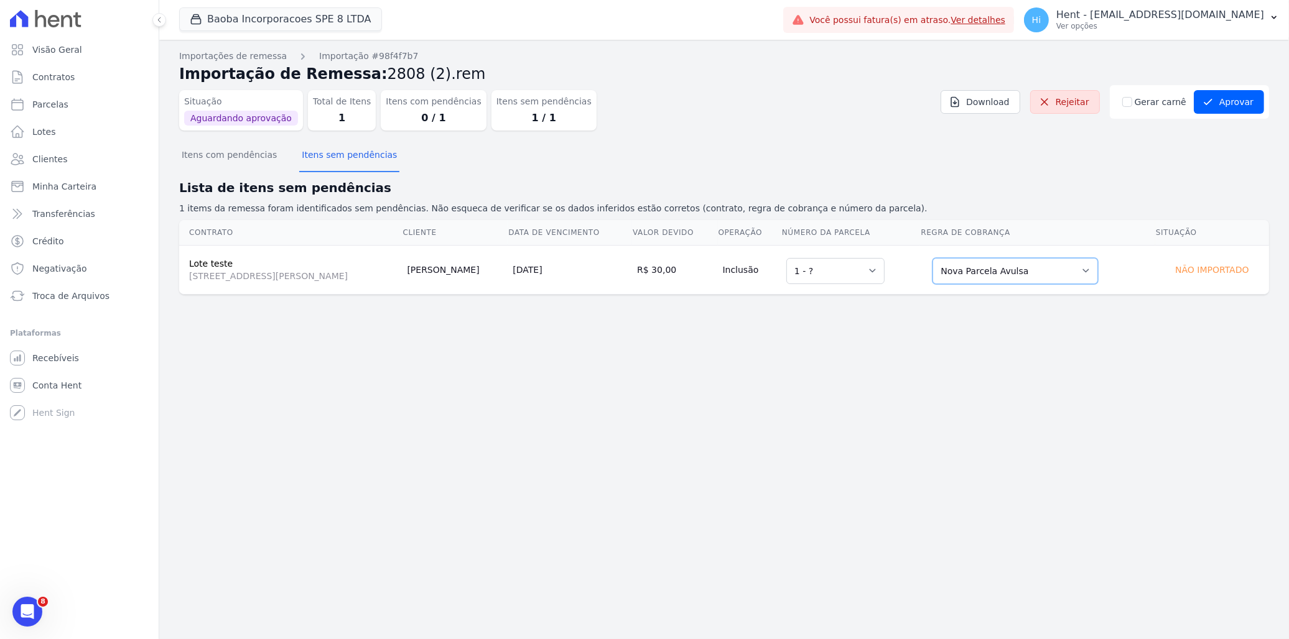
click at [1022, 272] on select "Selecione uma Nova Parcela Avulsa Parcela Avulsa Existente Parcela Normal (1 X …" at bounding box center [1014, 271] width 165 height 26
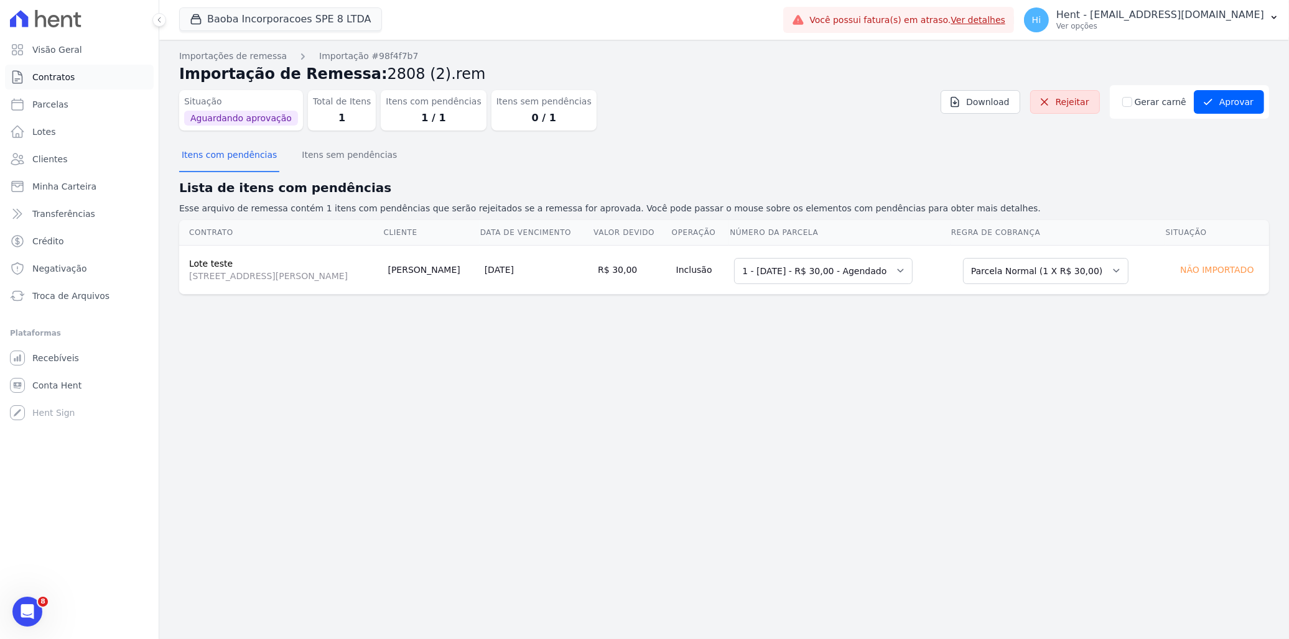
click at [63, 84] on link "Contratos" at bounding box center [79, 77] width 149 height 25
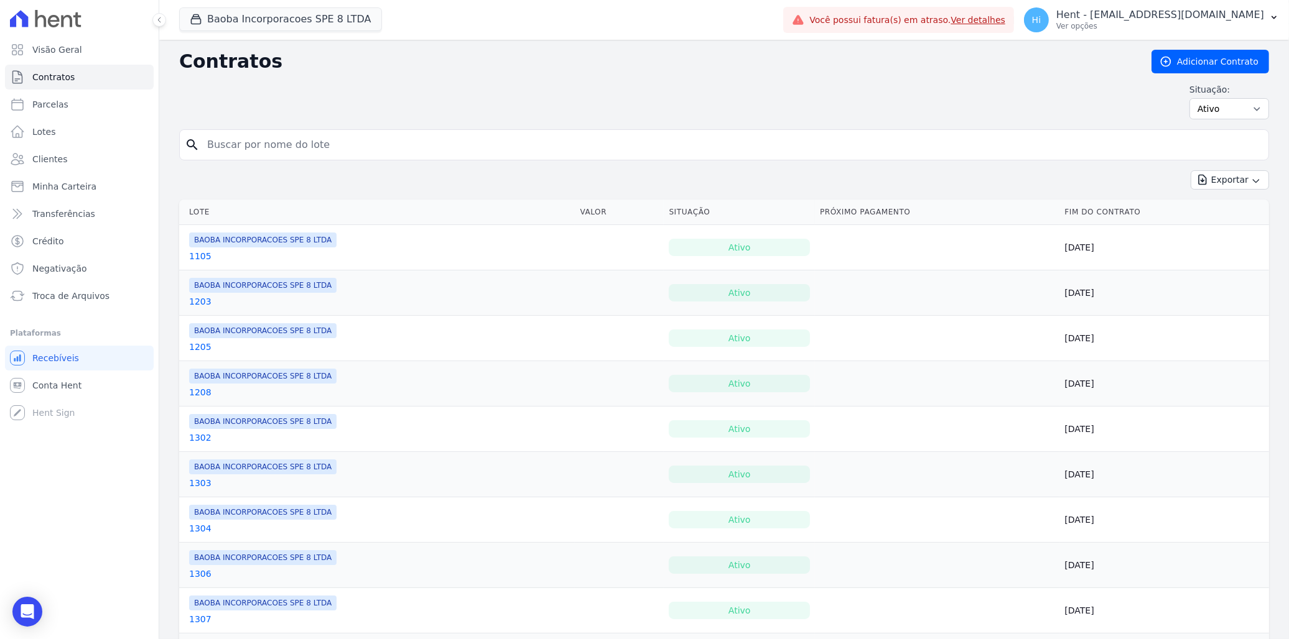
click at [395, 143] on input "search" at bounding box center [731, 144] width 1063 height 25
type input "lote"
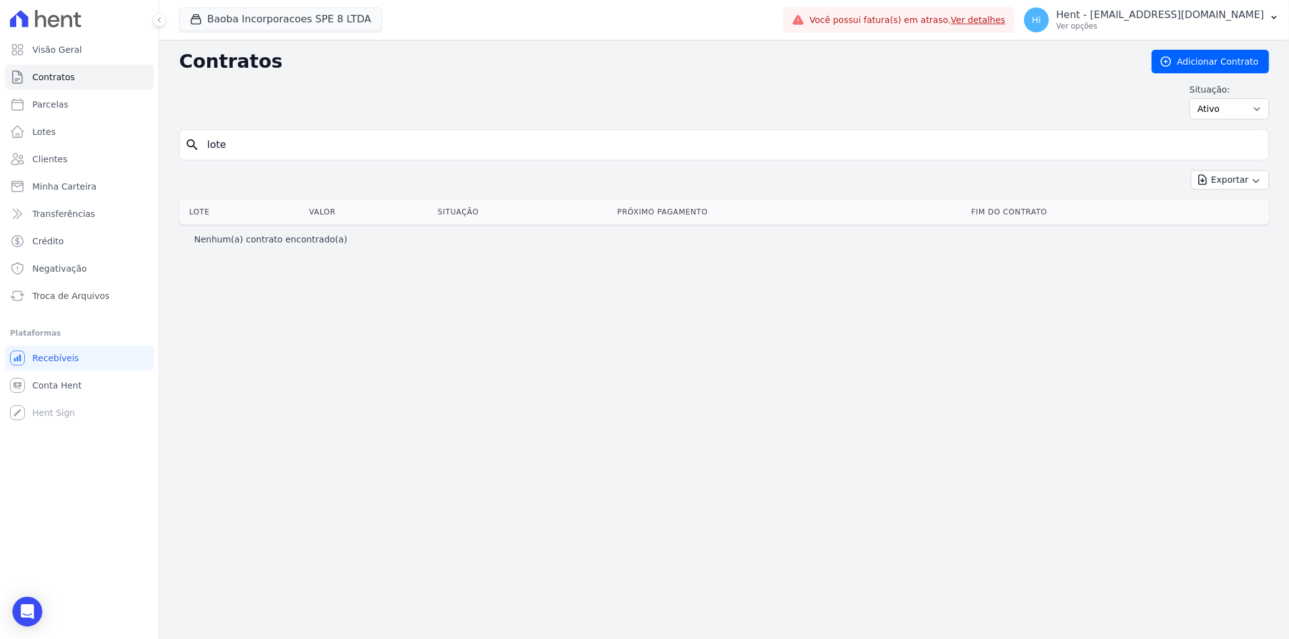
drag, startPoint x: 263, startPoint y: 139, endPoint x: 206, endPoint y: 164, distance: 61.8
click at [185, 139] on div "search lote" at bounding box center [724, 144] width 1090 height 31
type input "teste"
drag, startPoint x: 178, startPoint y: 144, endPoint x: 222, endPoint y: 192, distance: 64.7
click at [178, 144] on div "Contratos Adicionar Contrato Situação: Ativo Todos Pausado Distratado Rascunho …" at bounding box center [723, 340] width 1129 height 600
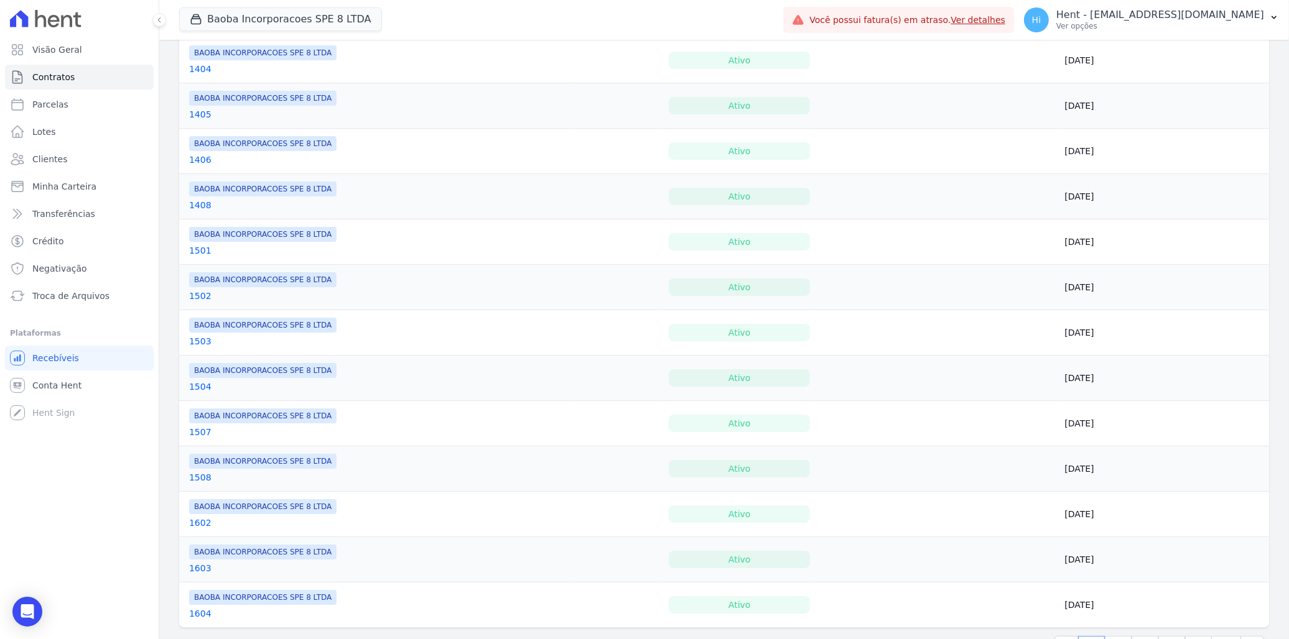
scroll to position [776, 0]
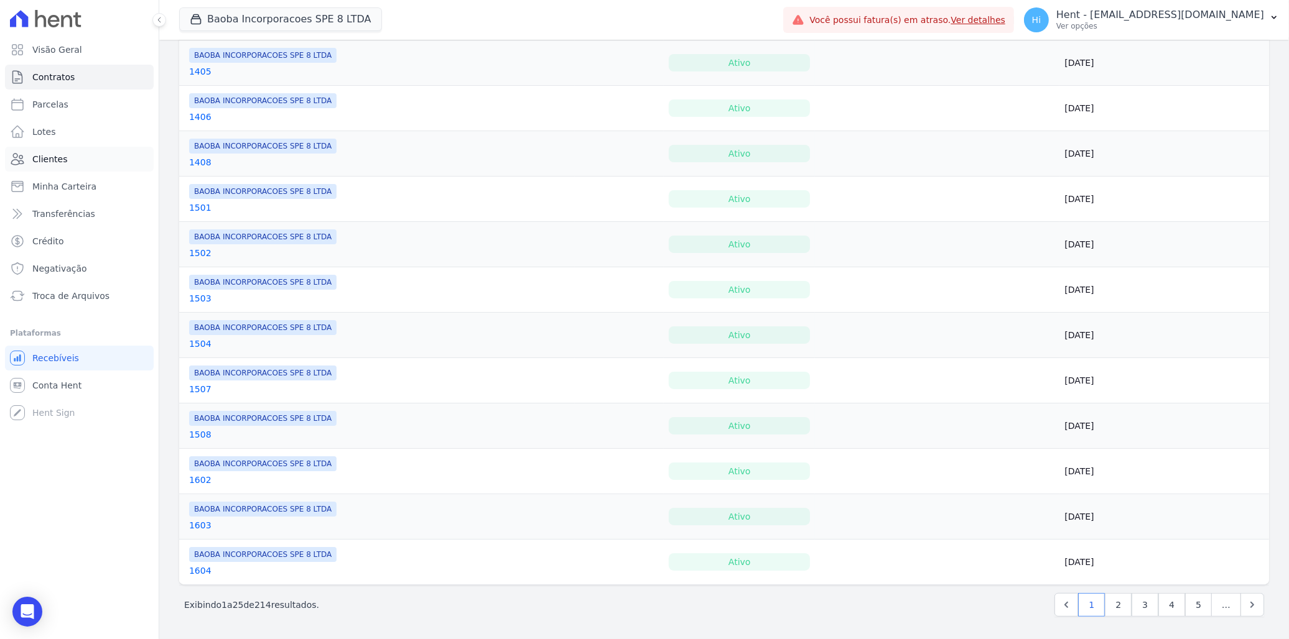
click at [62, 164] on span "Clientes" at bounding box center [49, 159] width 35 height 12
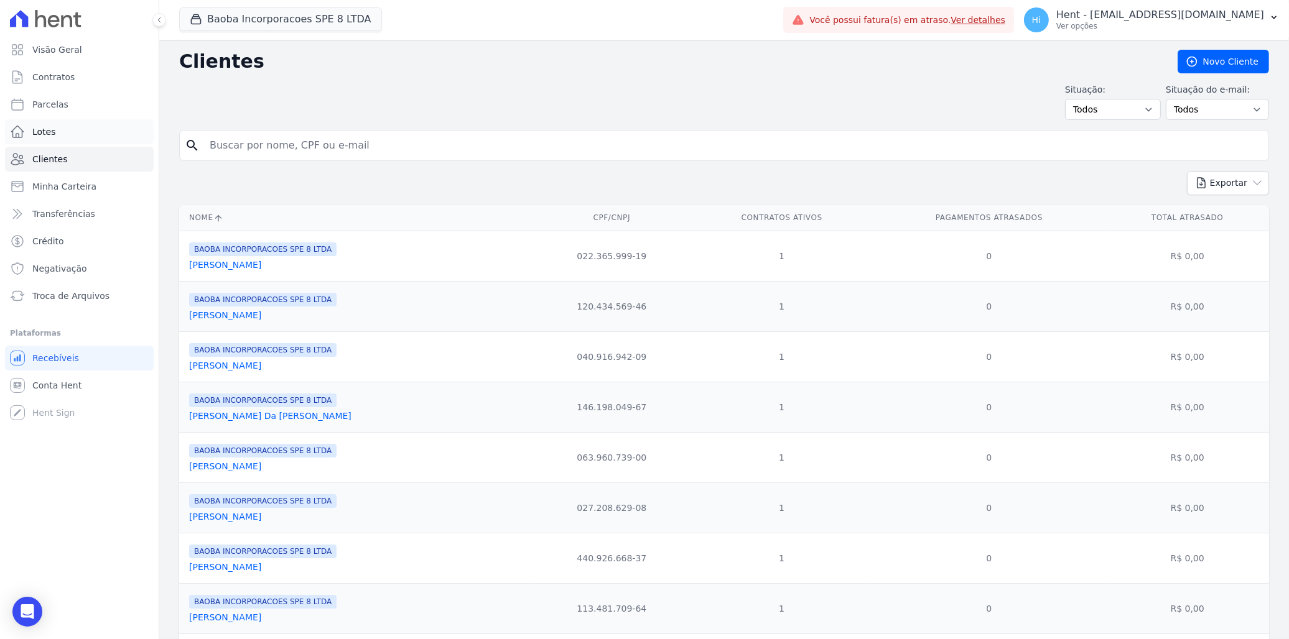
click at [60, 133] on link "Lotes" at bounding box center [79, 131] width 149 height 25
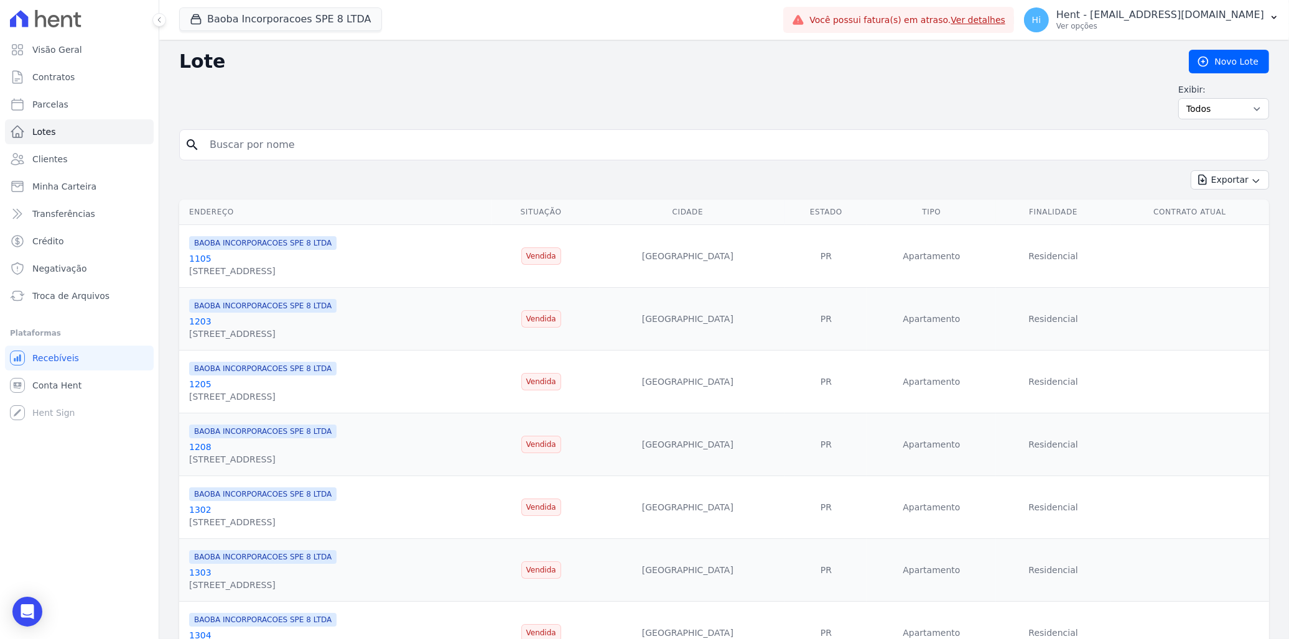
click at [310, 147] on input "search" at bounding box center [732, 144] width 1061 height 25
type input "lote"
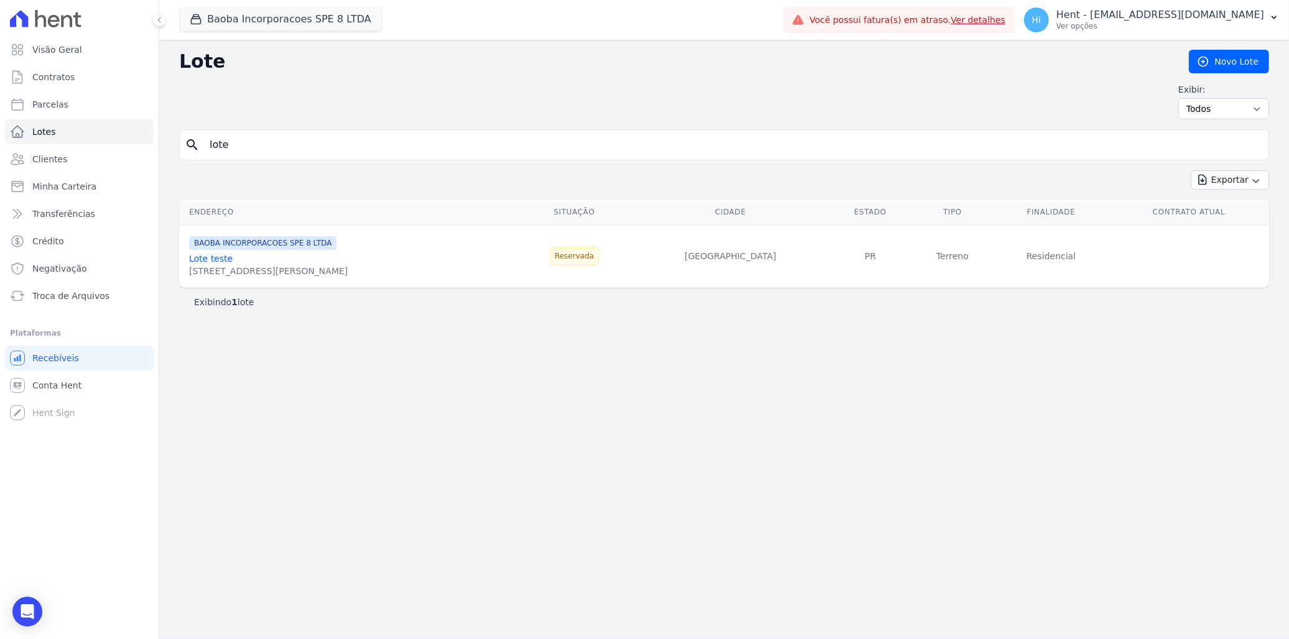
click at [213, 263] on link "Lote teste" at bounding box center [211, 259] width 44 height 10
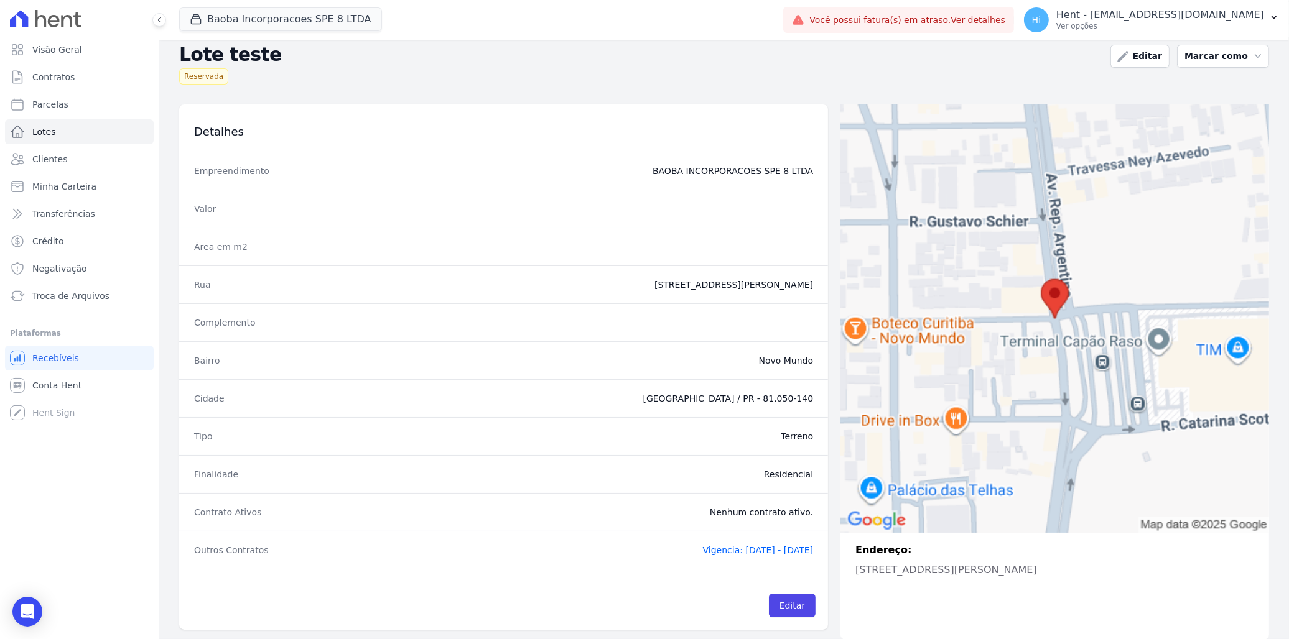
scroll to position [32, 0]
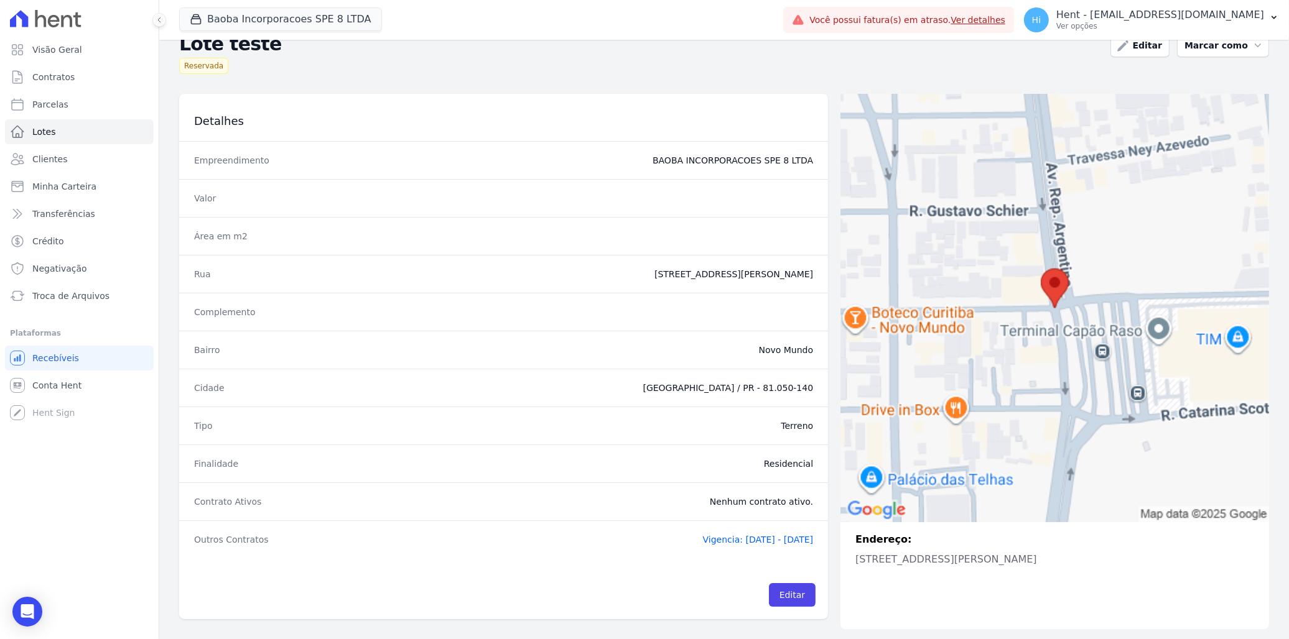
click at [723, 544] on span "Vigencia: 01/08/2025 - 30/08/2025" at bounding box center [758, 540] width 111 height 10
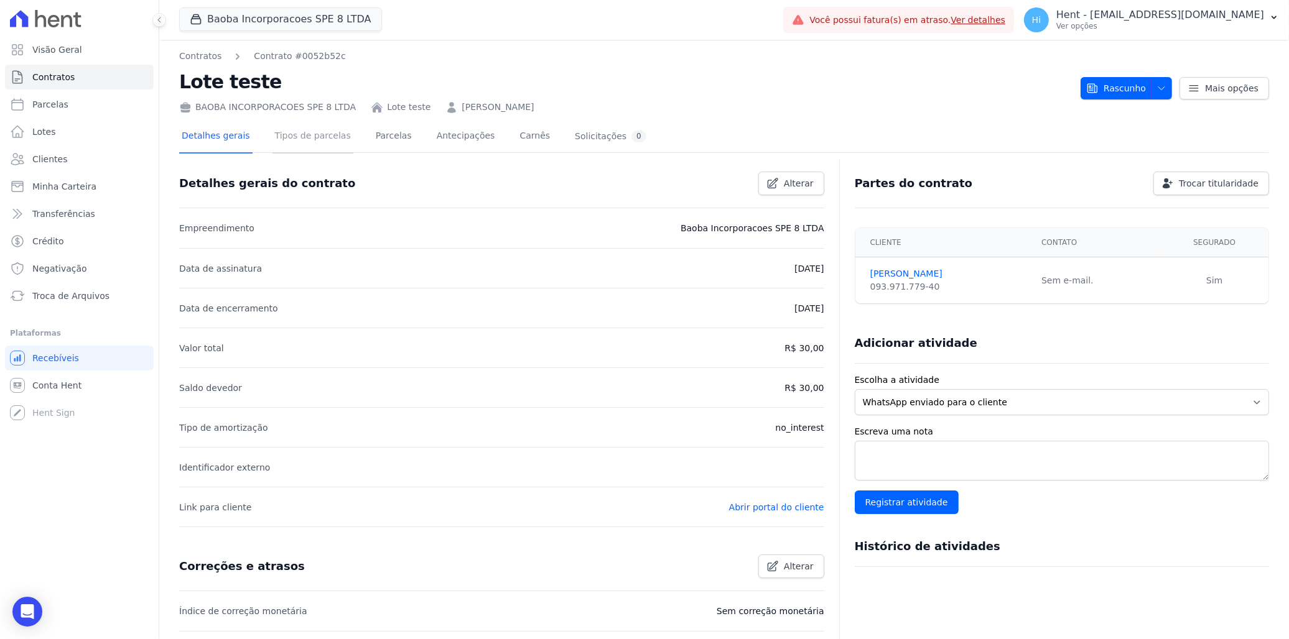
click at [323, 139] on link "Tipos de parcelas" at bounding box center [312, 137] width 81 height 33
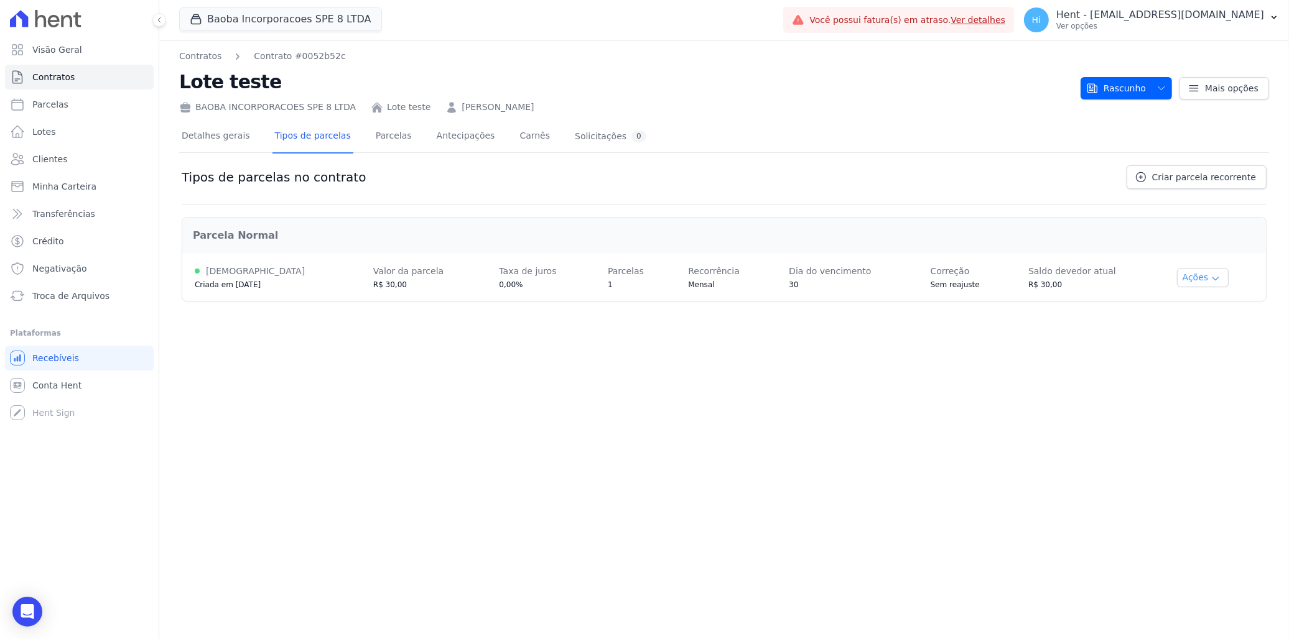
click at [1185, 275] on button "Ações" at bounding box center [1203, 277] width 52 height 19
click at [1202, 338] on link "Renegociar" at bounding box center [1200, 340] width 96 height 15
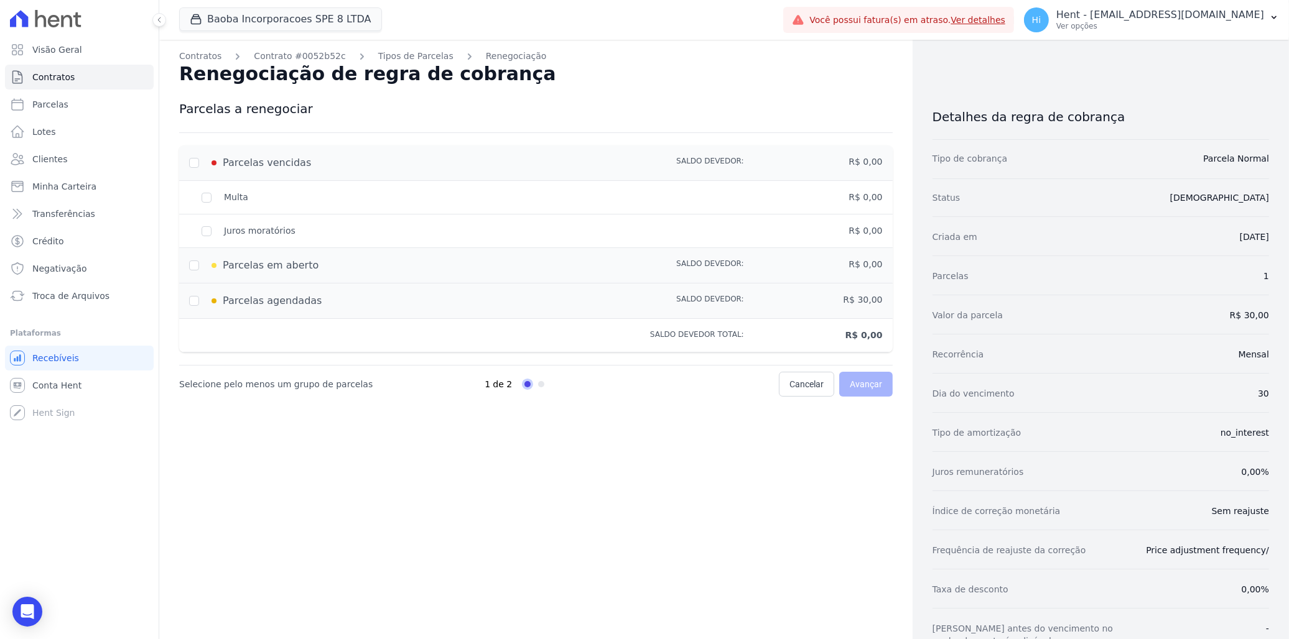
click at [190, 164] on div "Parcelas vencidas" at bounding box center [397, 162] width 416 height 15
click at [193, 160] on div "Parcelas vencidas" at bounding box center [397, 162] width 416 height 15
click at [193, 259] on div "Parcelas em aberto" at bounding box center [397, 265] width 416 height 15
click at [194, 264] on div "Parcelas em aberto" at bounding box center [397, 265] width 416 height 15
click at [196, 300] on input "checkbox" at bounding box center [194, 301] width 10 height 10
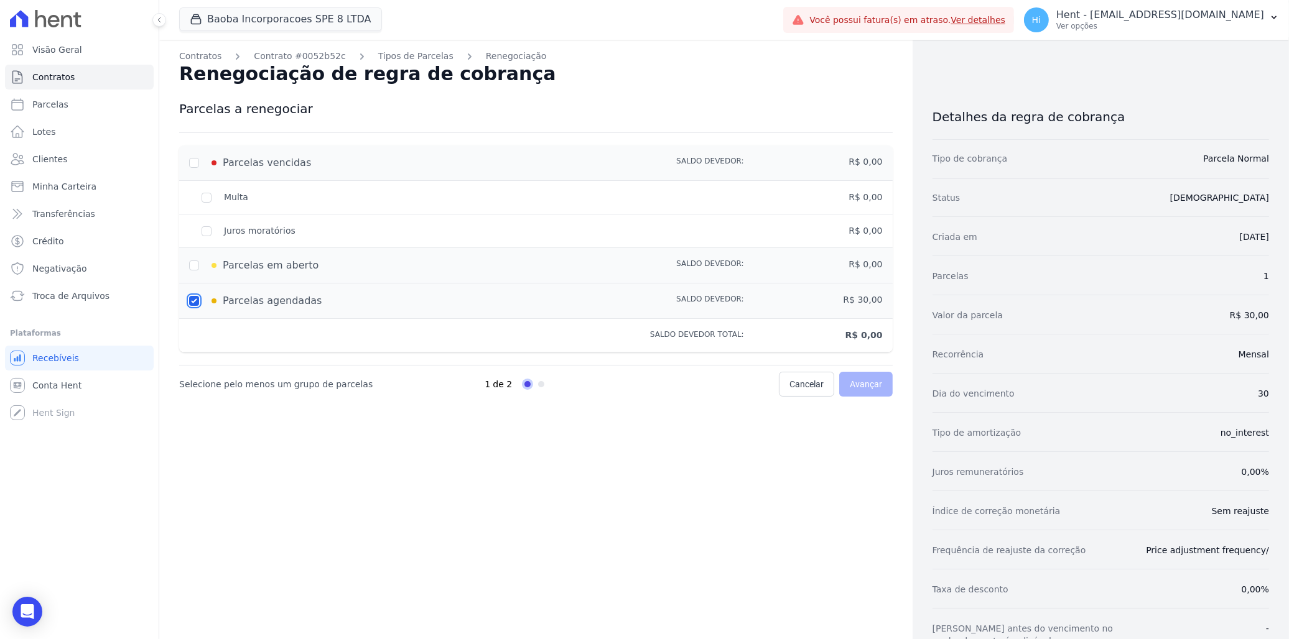
checkbox input "true"
type input "30"
click at [867, 388] on span "Avançar" at bounding box center [866, 384] width 32 height 12
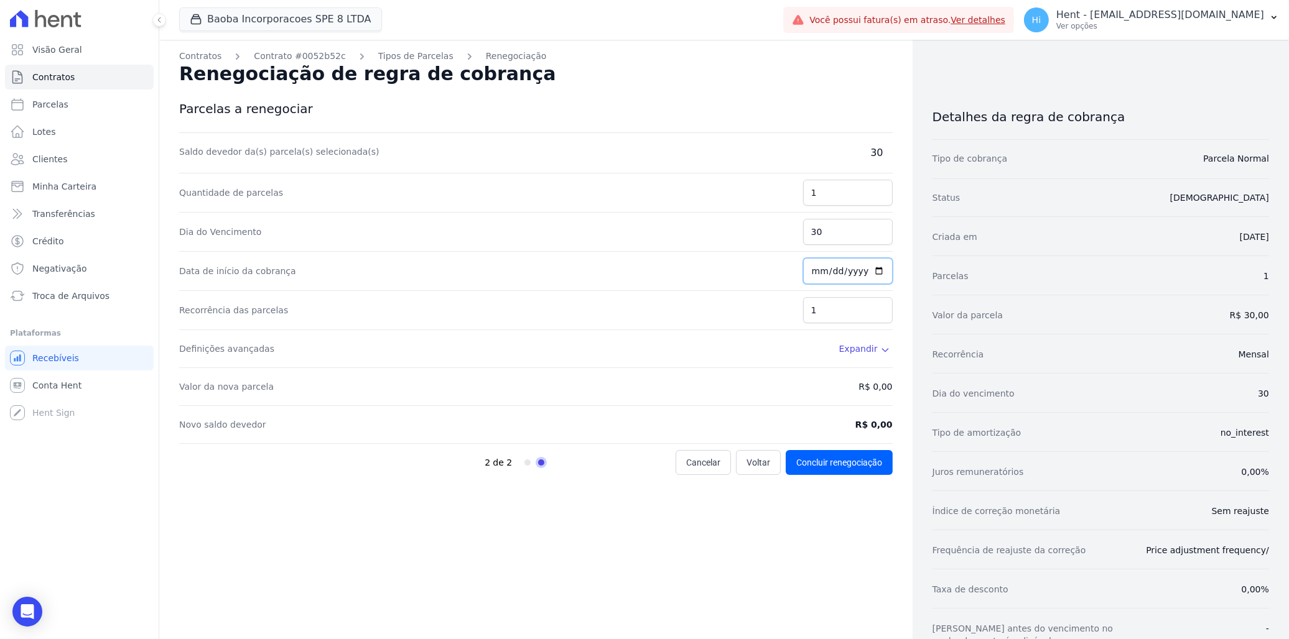
click at [868, 272] on input "[DATE]" at bounding box center [848, 271] width 90 height 26
type input "2025-09-15"
drag, startPoint x: 817, startPoint y: 231, endPoint x: 781, endPoint y: 233, distance: 36.8
click at [781, 233] on div "Dia do Vencimento 30" at bounding box center [535, 232] width 713 height 39
type input "15"
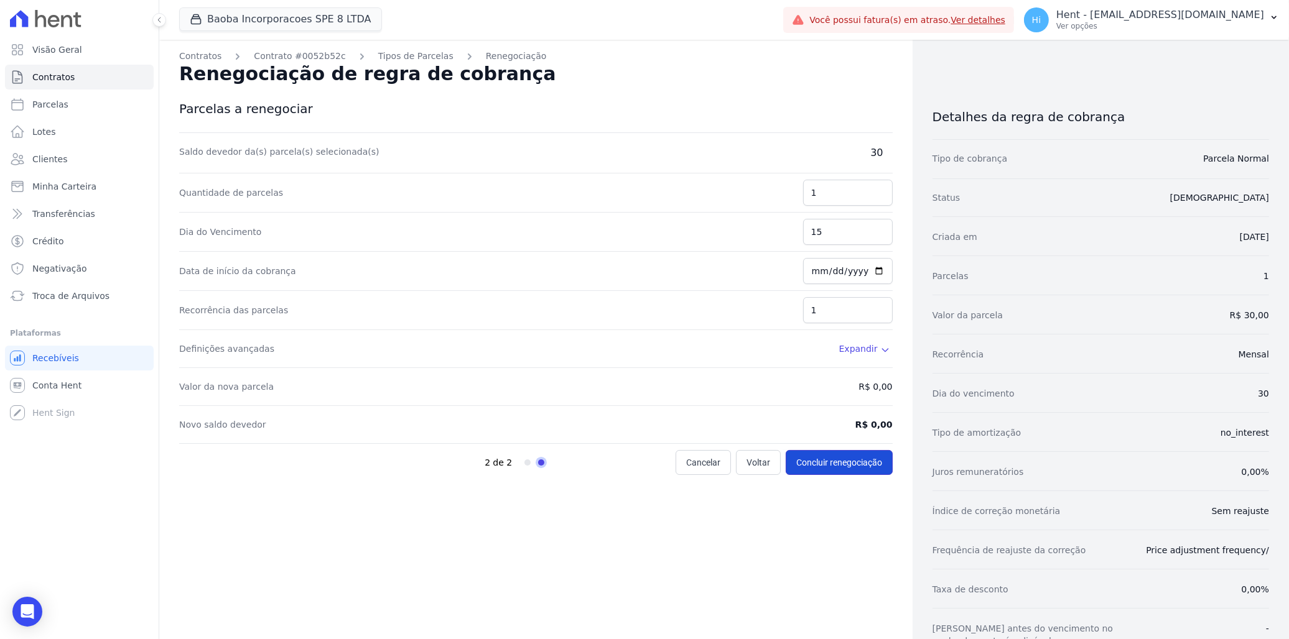
click at [835, 461] on button "Concluir renegociação" at bounding box center [838, 462] width 107 height 25
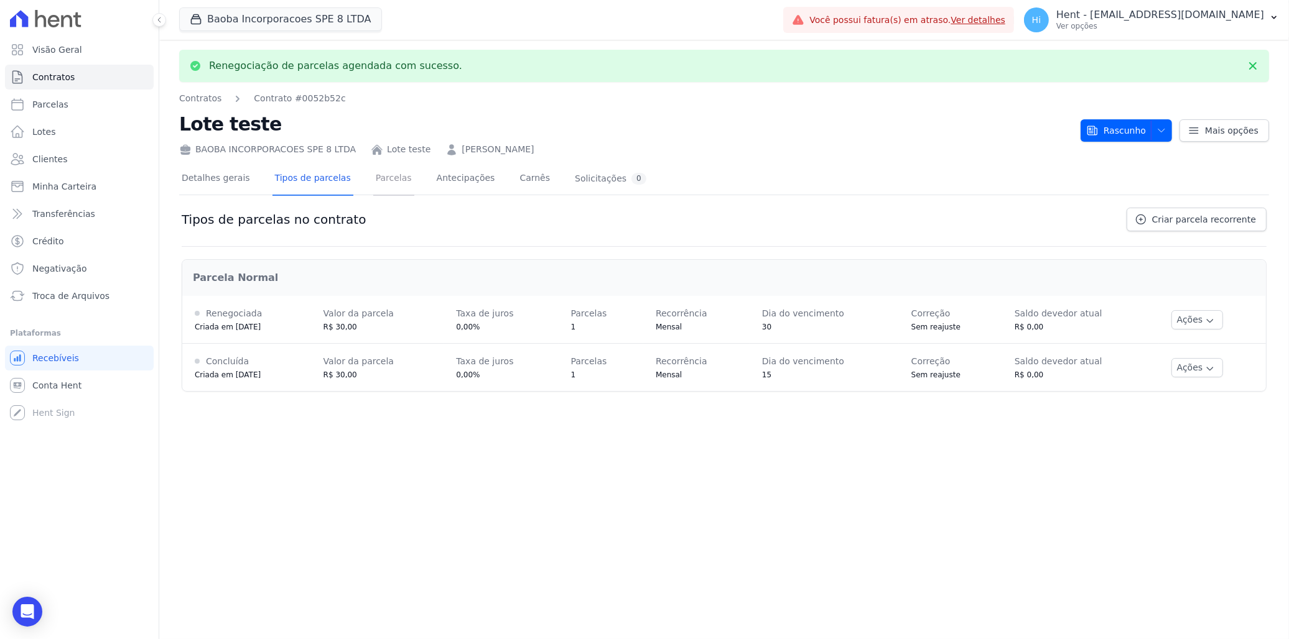
click at [376, 183] on link "Parcelas" at bounding box center [393, 179] width 41 height 33
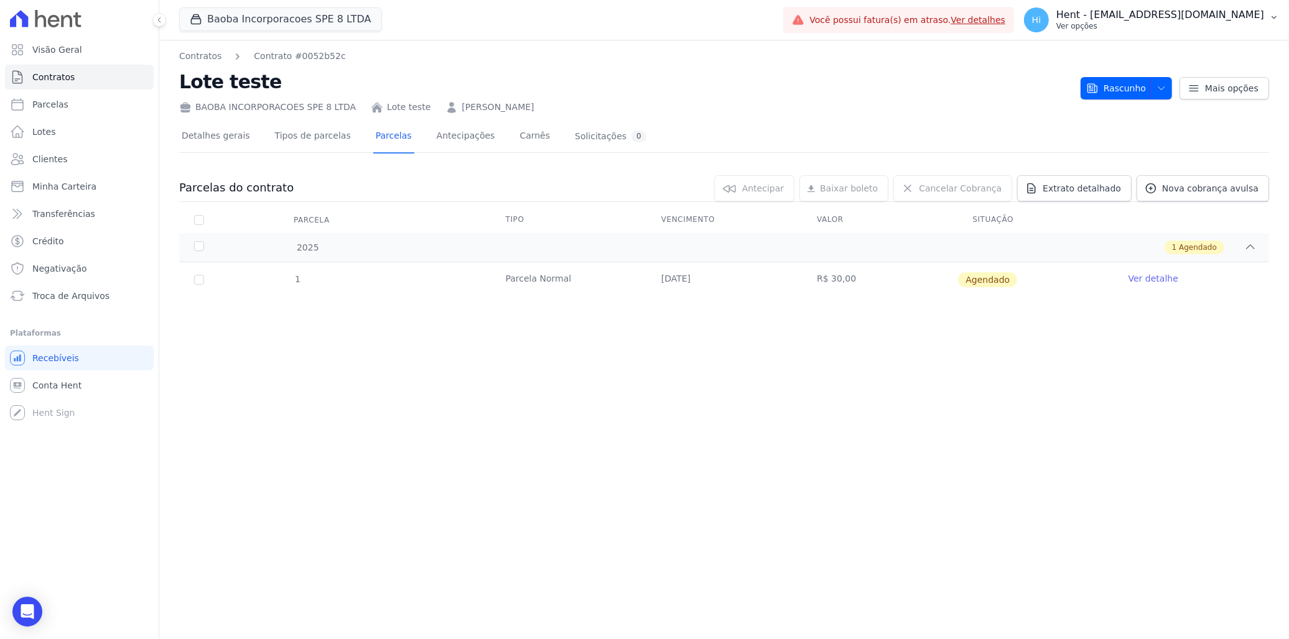
click at [1183, 27] on p "Ver opções" at bounding box center [1160, 26] width 208 height 10
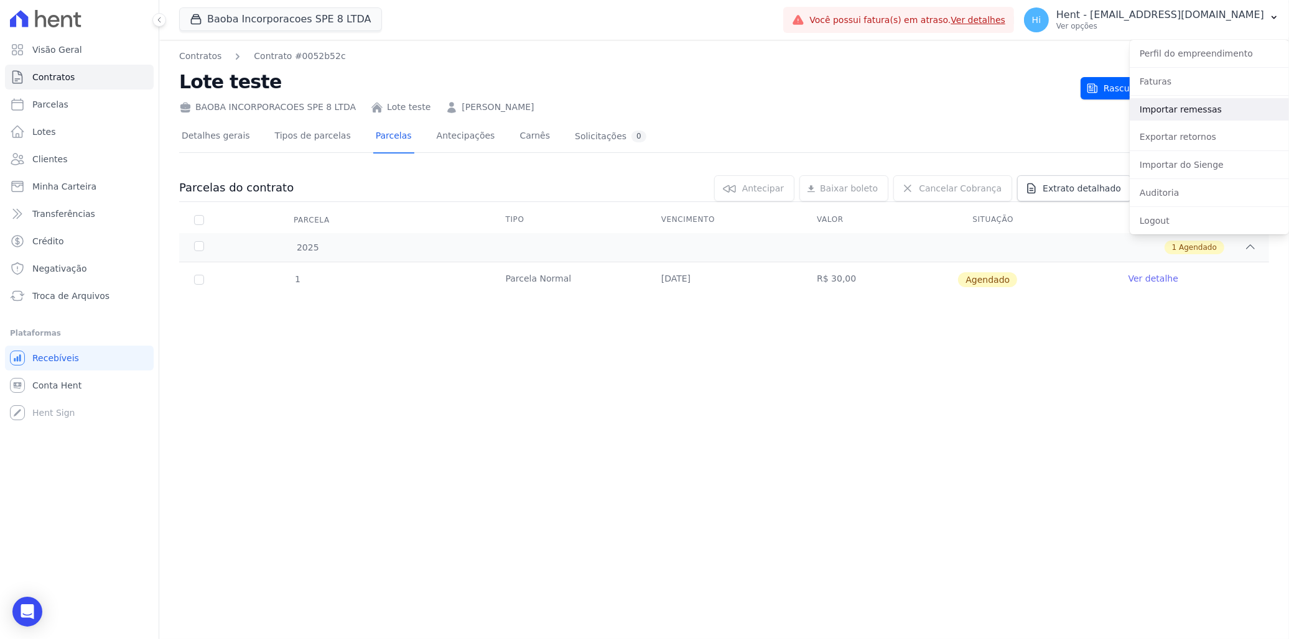
click at [1198, 109] on link "Importar remessas" at bounding box center [1208, 109] width 159 height 22
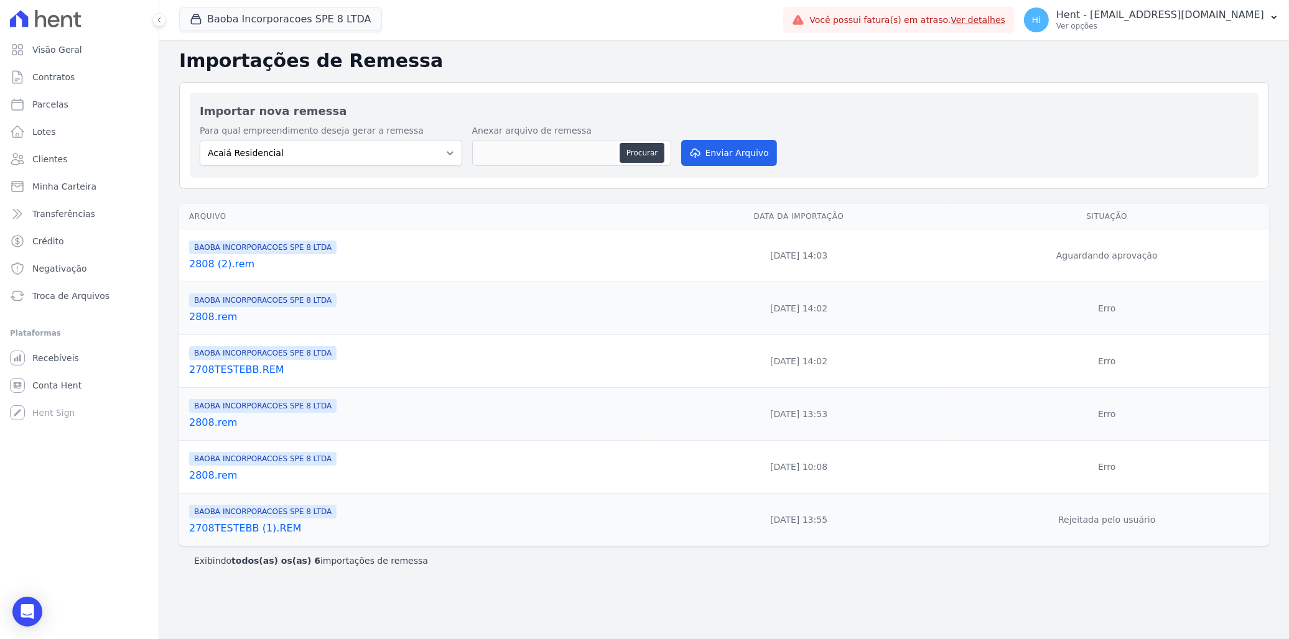
click at [216, 263] on link "2808 (2).rem" at bounding box center [418, 264] width 459 height 15
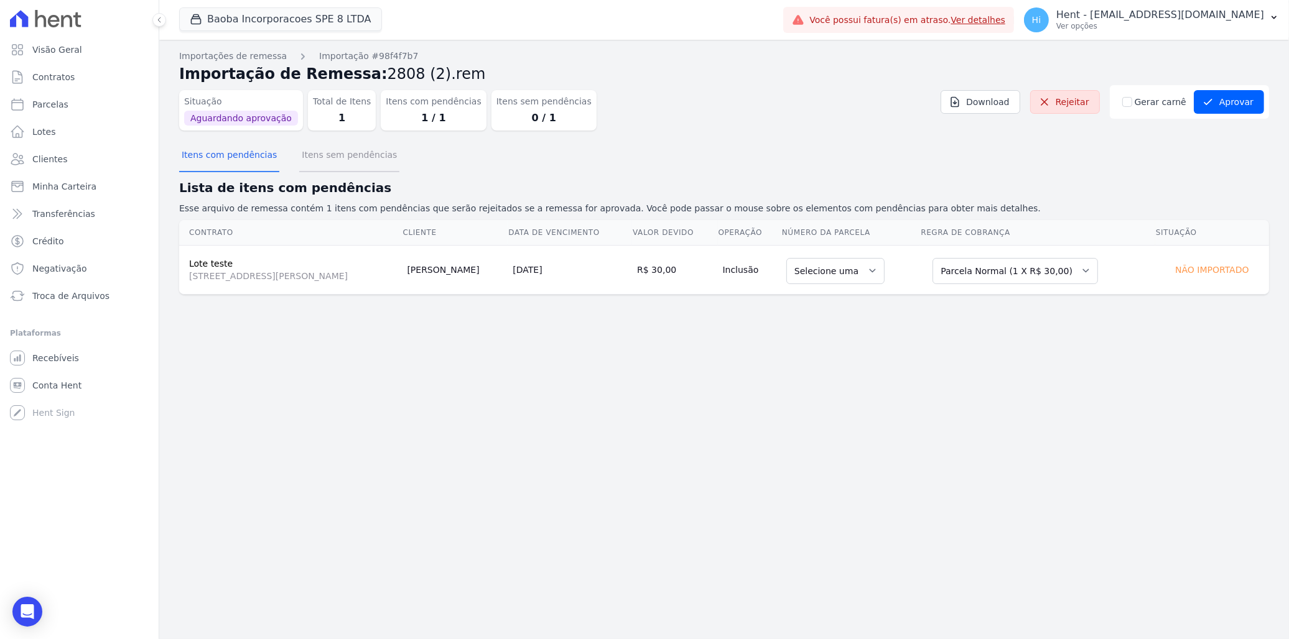
click at [322, 154] on button "Itens sem pendências" at bounding box center [349, 156] width 100 height 32
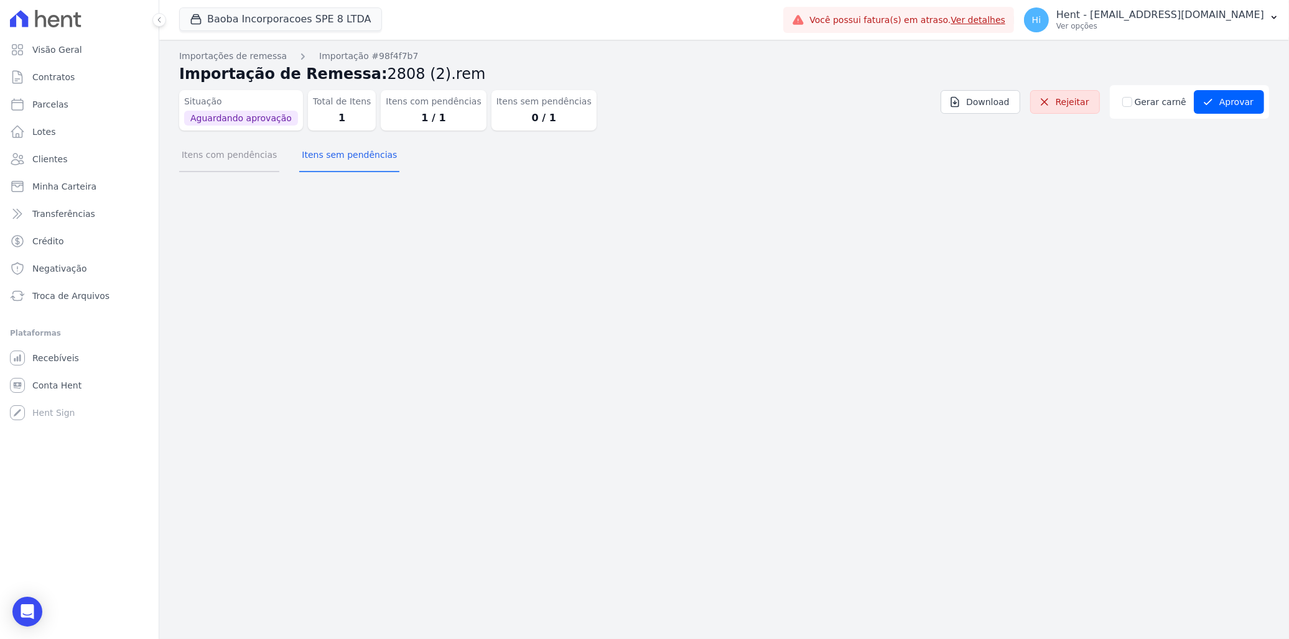
click at [253, 155] on button "Itens com pendências" at bounding box center [229, 156] width 100 height 32
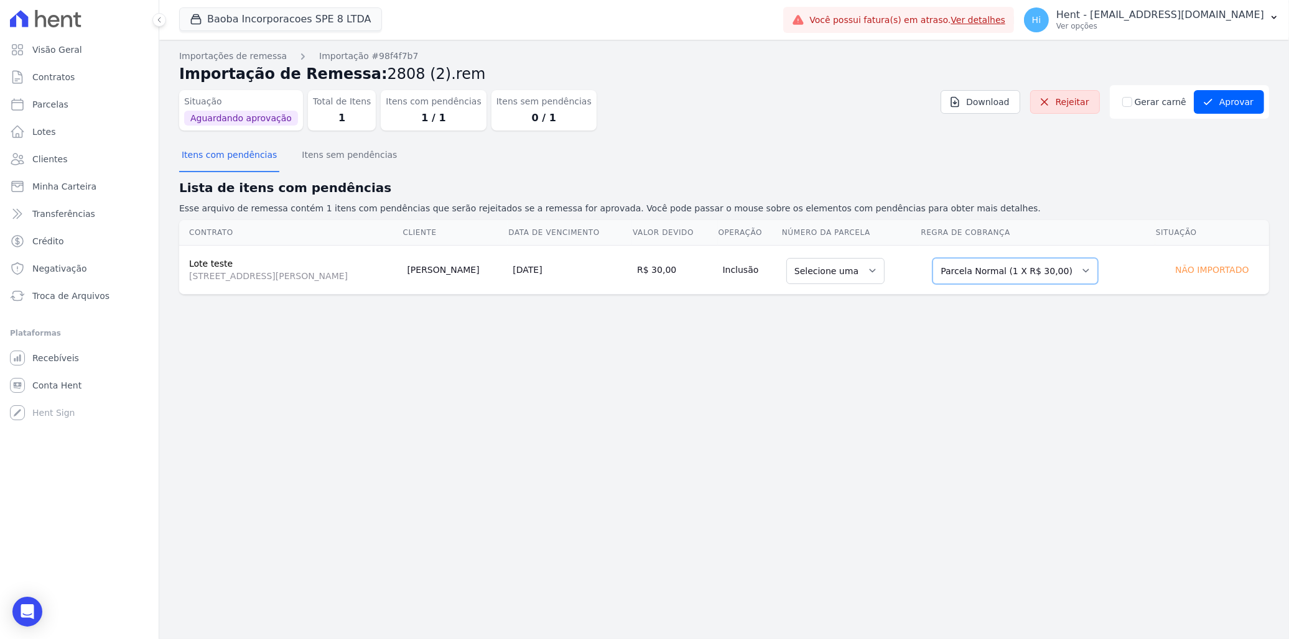
click at [977, 263] on select "Selecione uma Nova Parcela Avulsa Parcela Avulsa Existente Parcela Normal (1 X …" at bounding box center [1014, 271] width 165 height 26
click at [847, 271] on select "Selecione uma" at bounding box center [835, 271] width 98 height 26
click at [1005, 276] on select "Selecione uma Nova Parcela Avulsa Parcela Avulsa Existente Parcela Normal (1 X …" at bounding box center [1014, 271] width 165 height 26
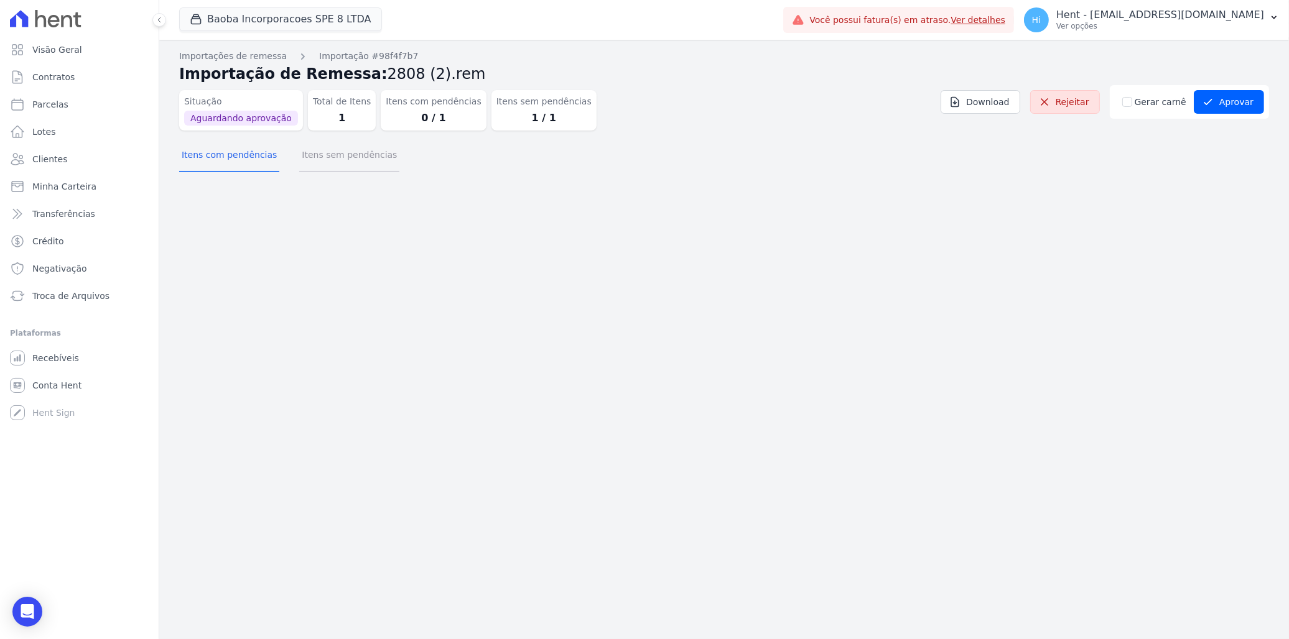
click at [347, 162] on button "Itens sem pendências" at bounding box center [349, 156] width 100 height 32
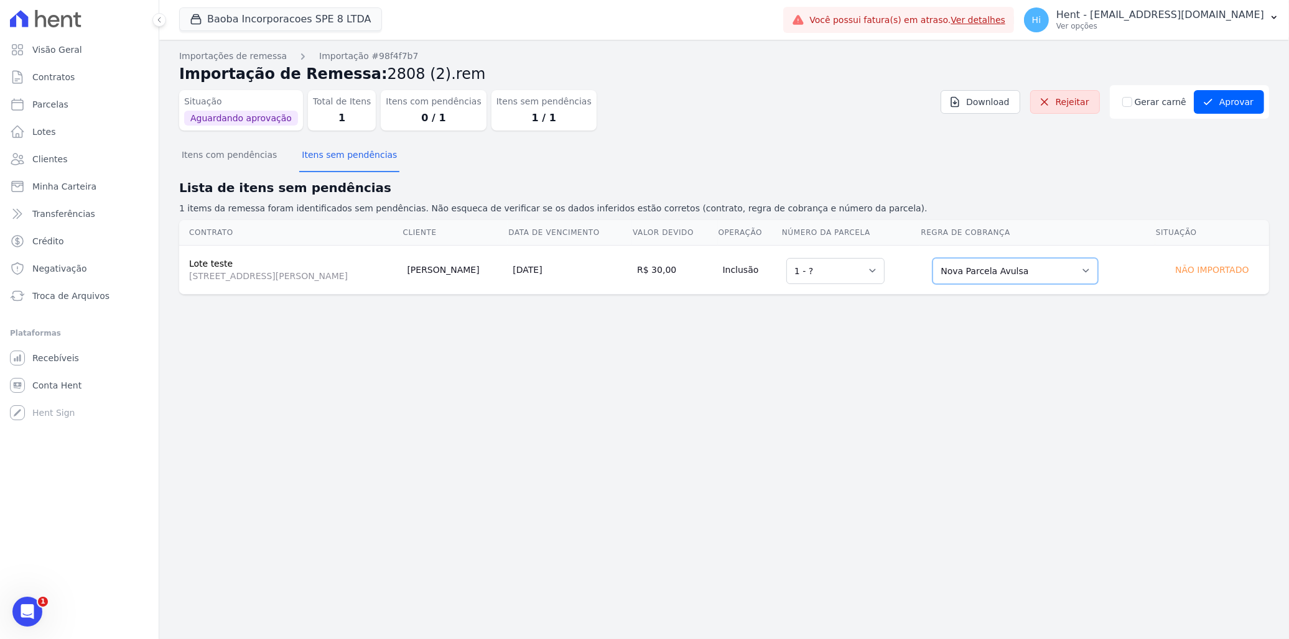
click at [1008, 274] on select "Selecione uma Nova Parcela Avulsa Parcela Avulsa Existente [GEOGRAPHIC_DATA] (1…" at bounding box center [1014, 271] width 165 height 26
click at [993, 271] on select "Selecione uma Nova Parcela Avulsa Parcela Avulsa Existente [GEOGRAPHIC_DATA] (1…" at bounding box center [1014, 271] width 165 height 26
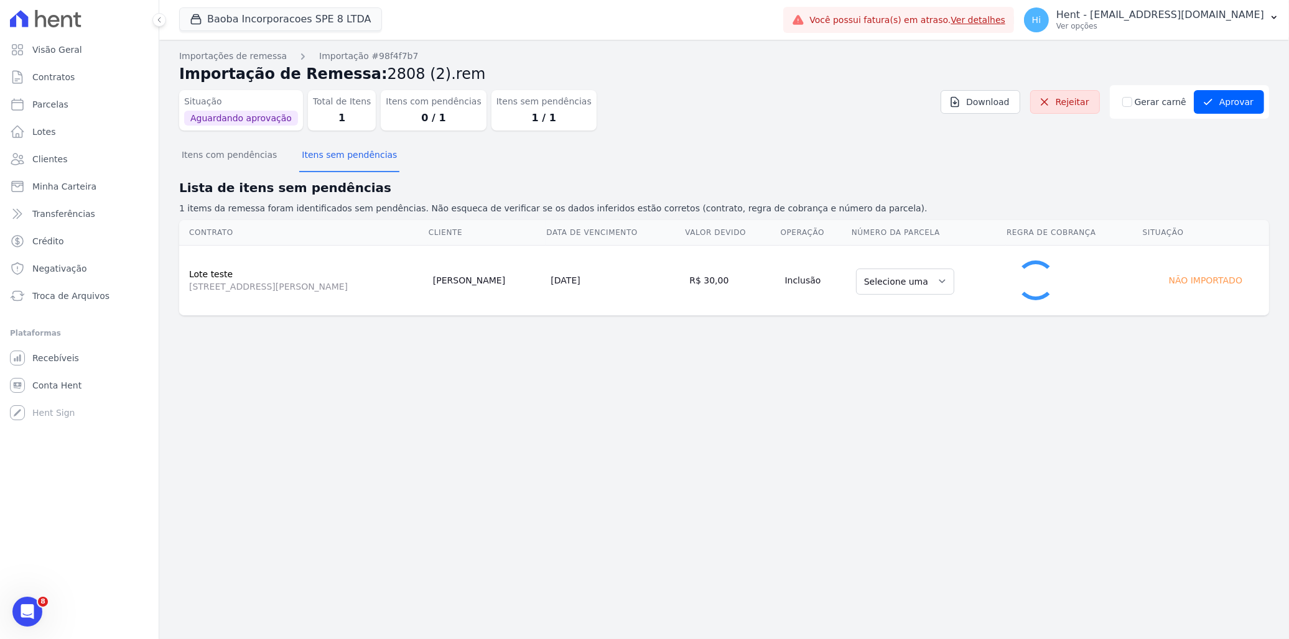
select select "0"
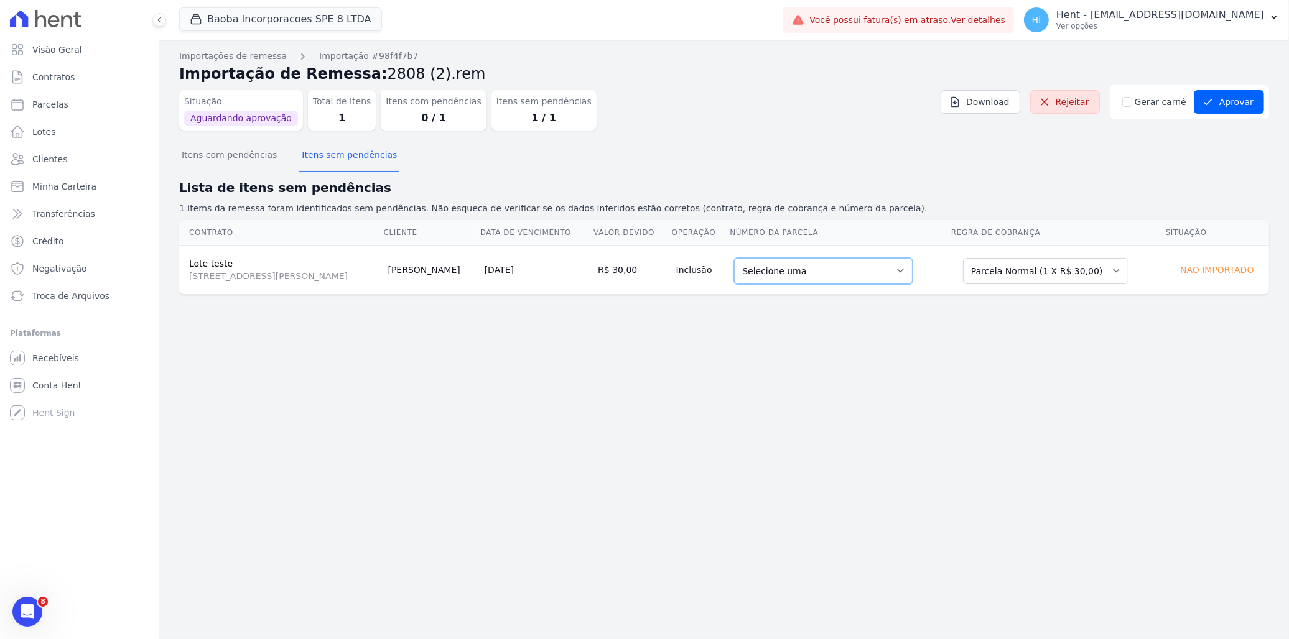
click at [843, 271] on select "Selecione uma 1 - [DATE] - R$ 30,00 - Agendado" at bounding box center [823, 271] width 178 height 26
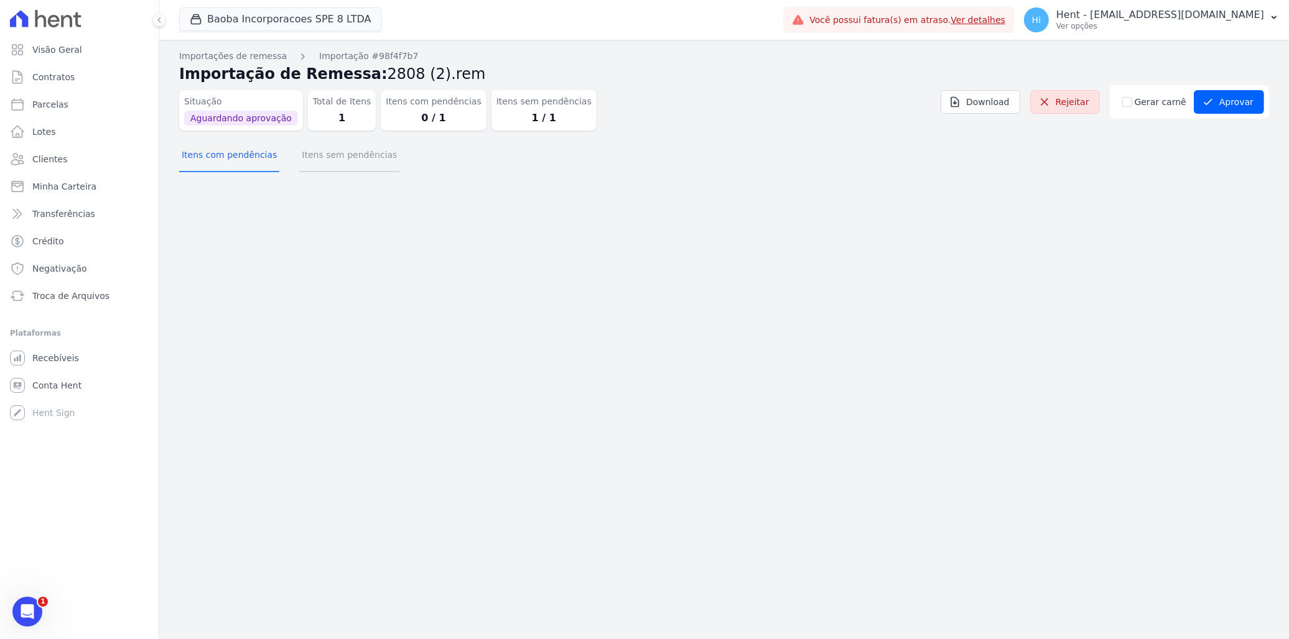
click at [349, 156] on button "Itens sem pendências" at bounding box center [349, 156] width 100 height 32
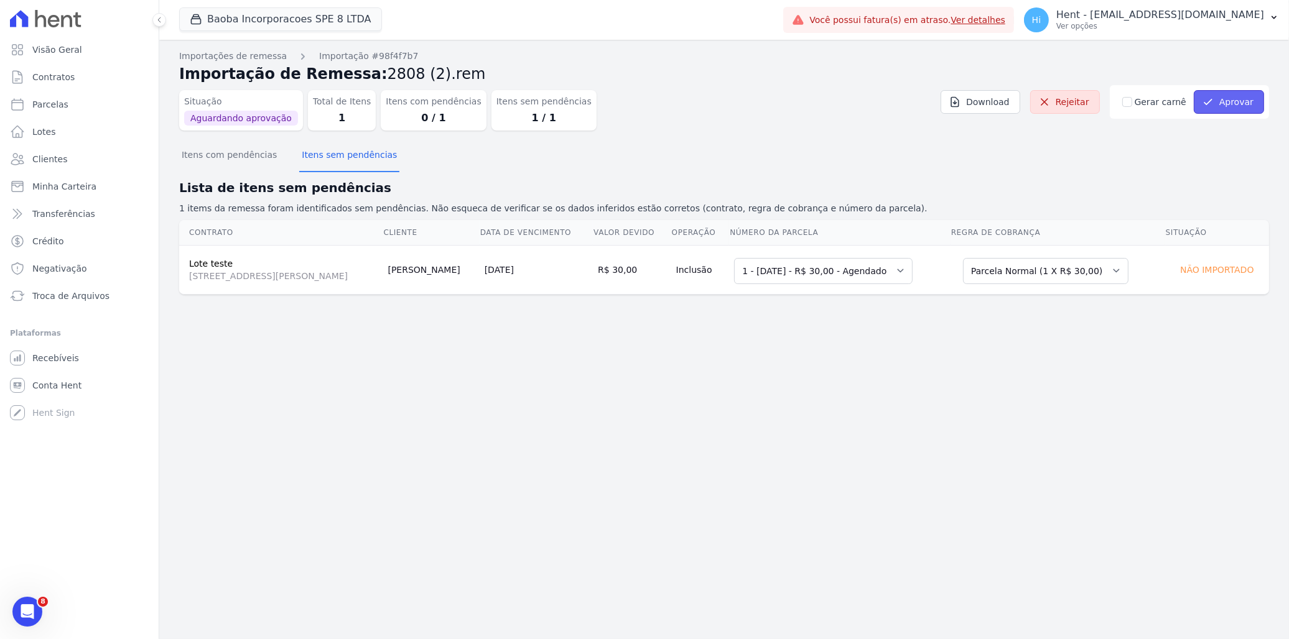
click at [1241, 102] on button "Aprovar" at bounding box center [1228, 102] width 70 height 24
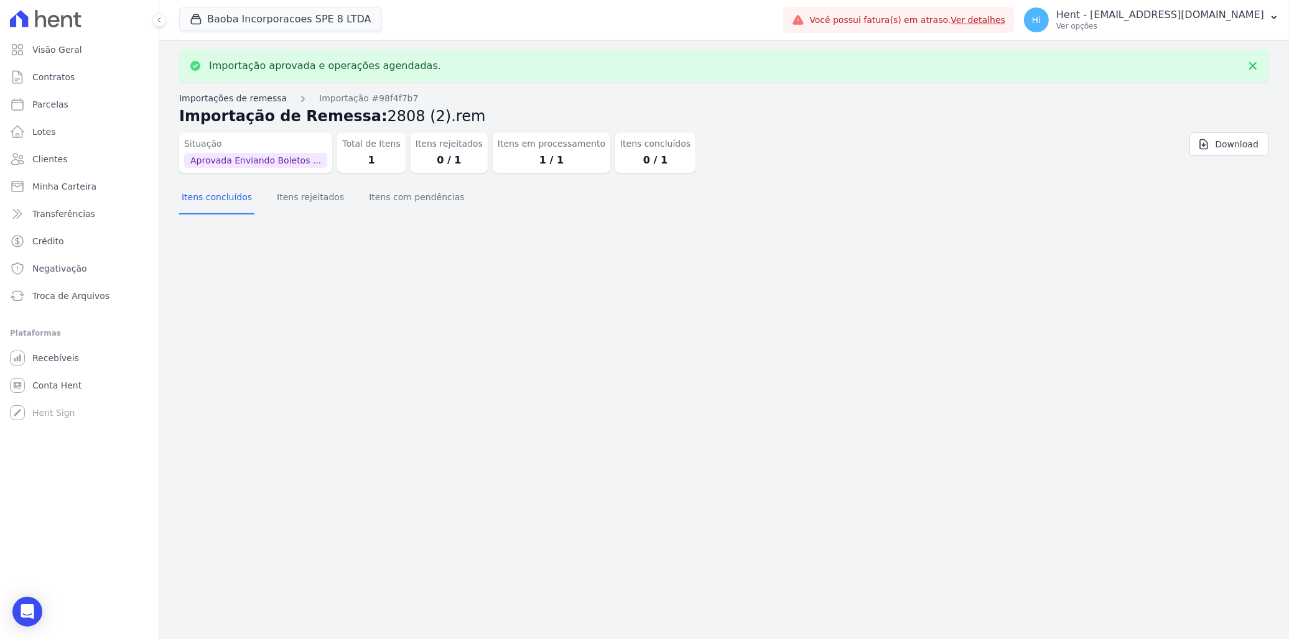
click at [243, 96] on link "Importações de remessa" at bounding box center [233, 98] width 108 height 13
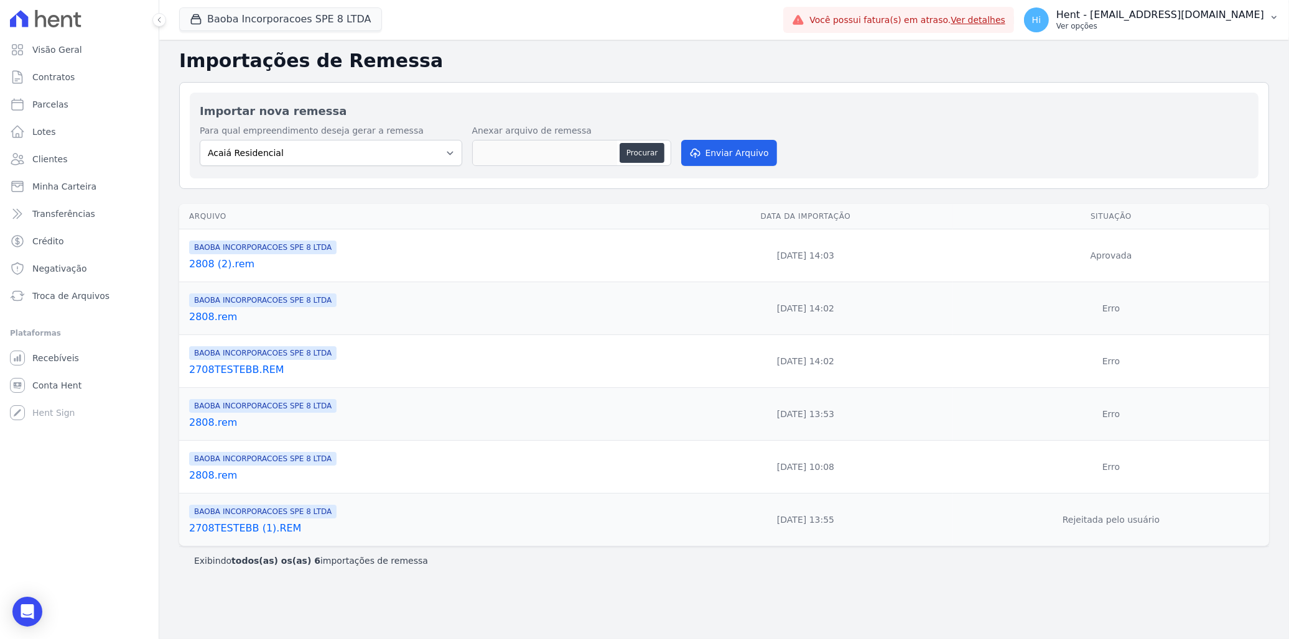
click at [1135, 23] on p "Ver opções" at bounding box center [1160, 26] width 208 height 10
click at [1211, 133] on link "Exportar retornos" at bounding box center [1208, 137] width 159 height 22
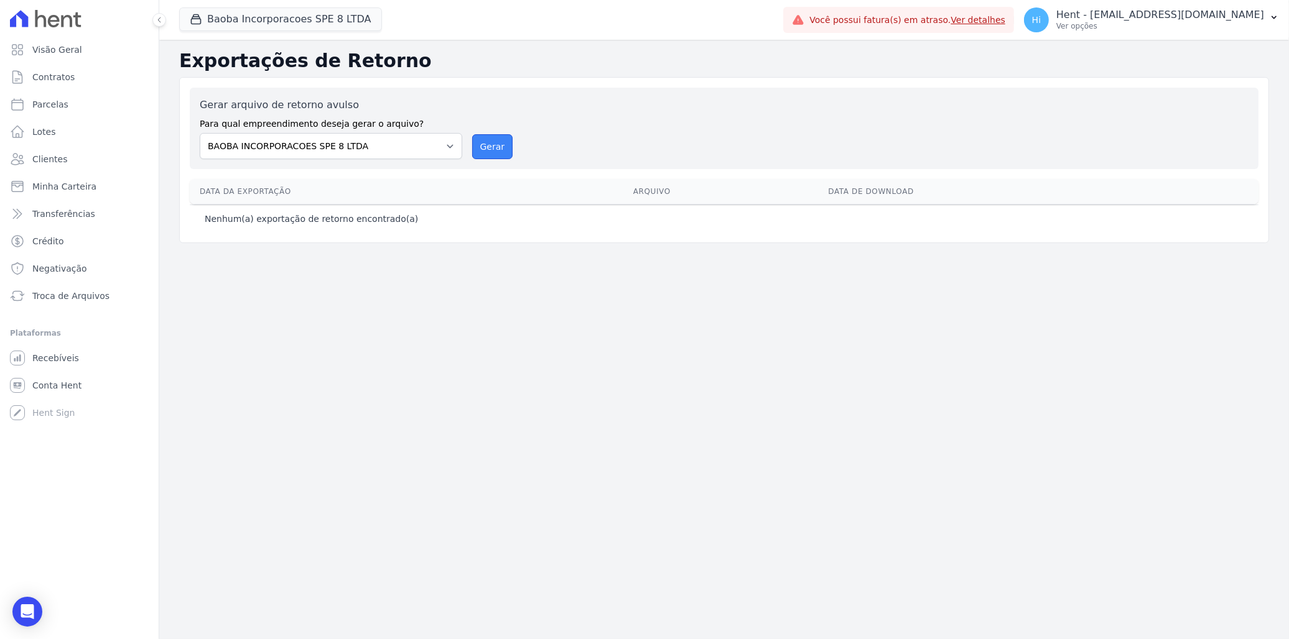
click at [490, 148] on button "Gerar" at bounding box center [492, 146] width 41 height 25
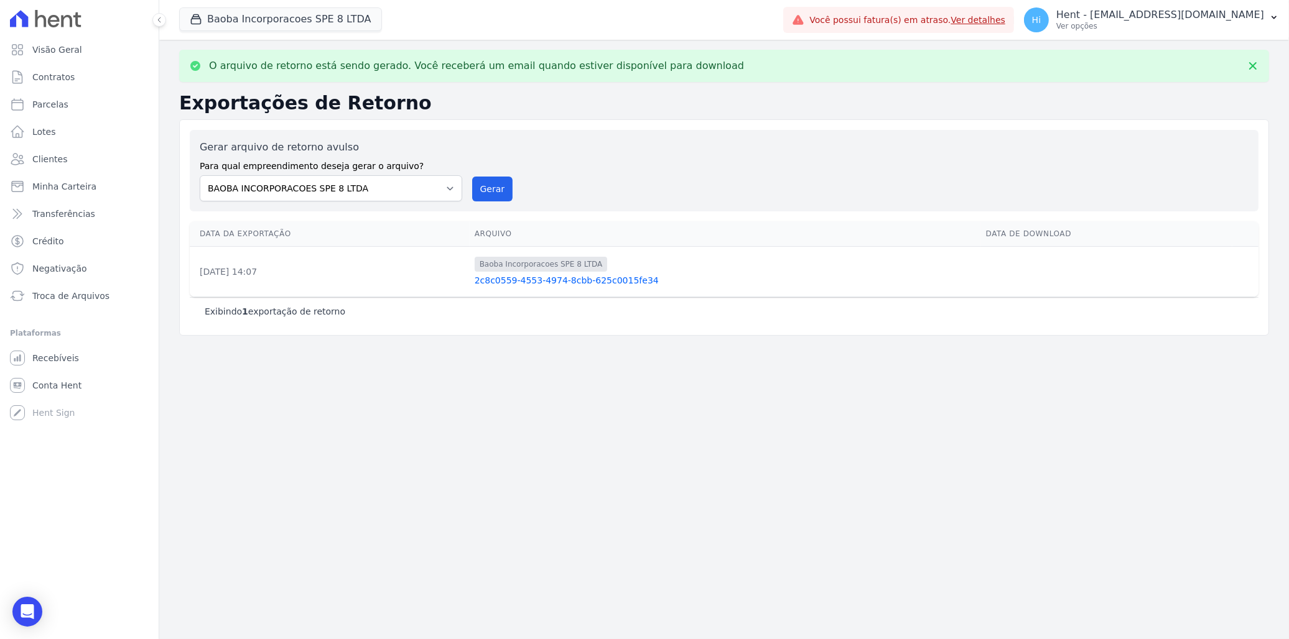
click at [557, 282] on link "2c8c0559-4553-4974-8cbb-625c0015fe34" at bounding box center [725, 280] width 501 height 12
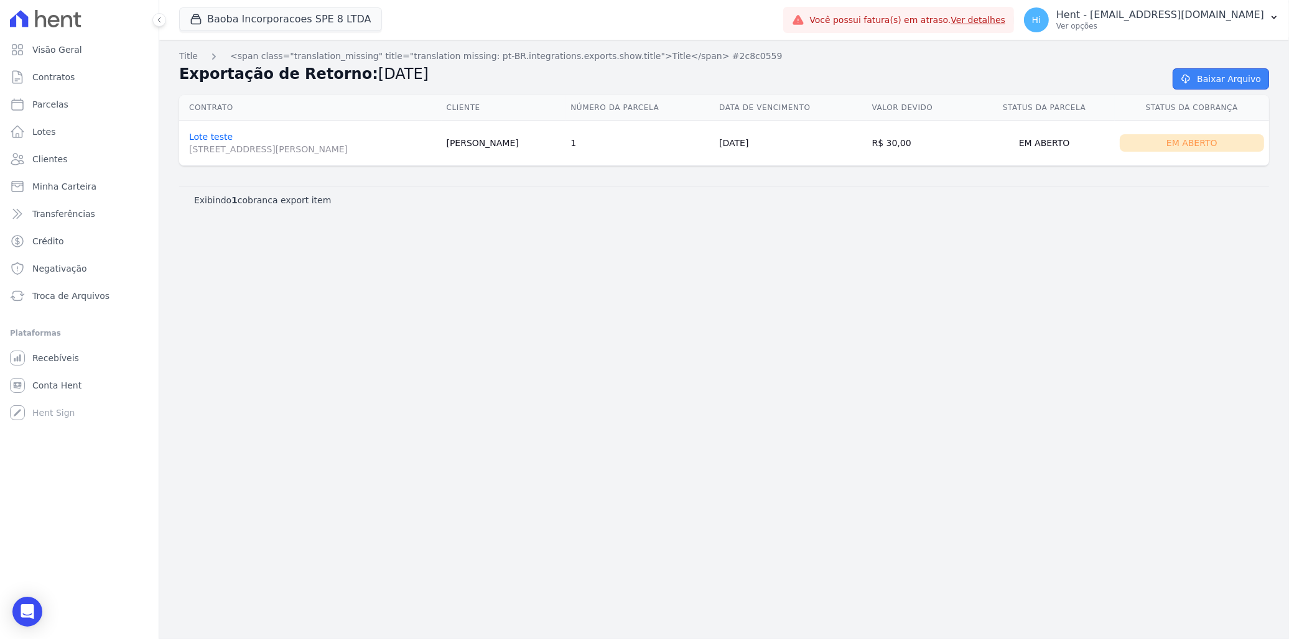
click at [1204, 76] on link "Baixar Arquivo" at bounding box center [1220, 78] width 96 height 21
click at [215, 137] on link "Lote teste Rua Francisco Ader, 0, Novo Mundo" at bounding box center [313, 144] width 248 height 24
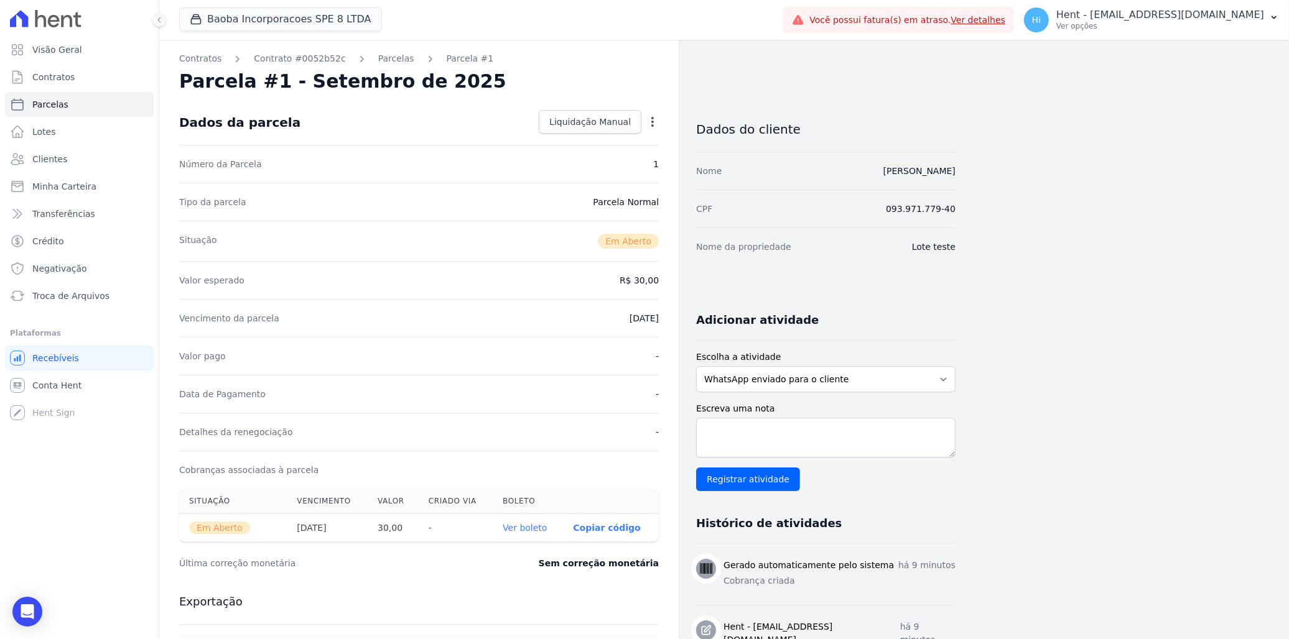
click at [521, 527] on link "Ver boleto" at bounding box center [525, 528] width 44 height 10
click at [70, 50] on span "Visão Geral" at bounding box center [57, 50] width 50 height 12
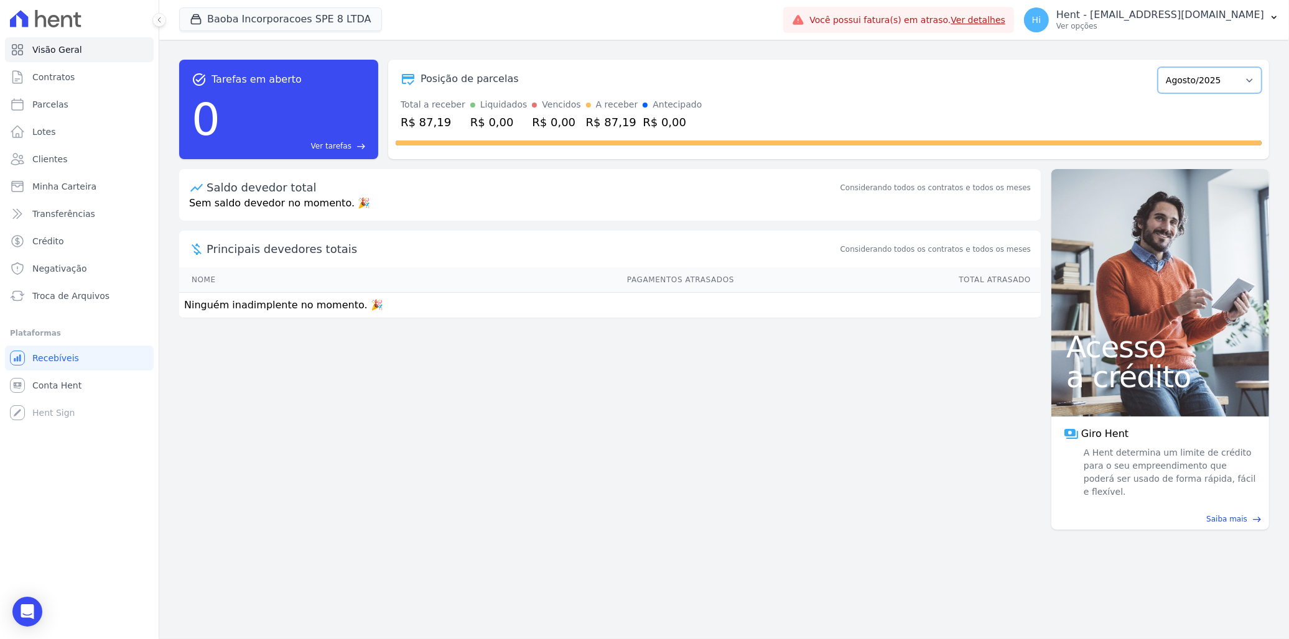
click at [1213, 78] on select "Março/2025 Abril/2025 Maio/2025 Junho/2025 Julho/2025 Agosto/2025 Setembro/2025…" at bounding box center [1209, 80] width 104 height 26
select select "09/2025"
click at [1164, 67] on select "Março/2025 Abril/2025 Maio/2025 Junho/2025 Julho/2025 Agosto/2025 Setembro/2025…" at bounding box center [1209, 80] width 104 height 26
click at [250, 16] on button "Baoba Incorporacoes SPE 8 LTDA" at bounding box center [280, 19] width 203 height 24
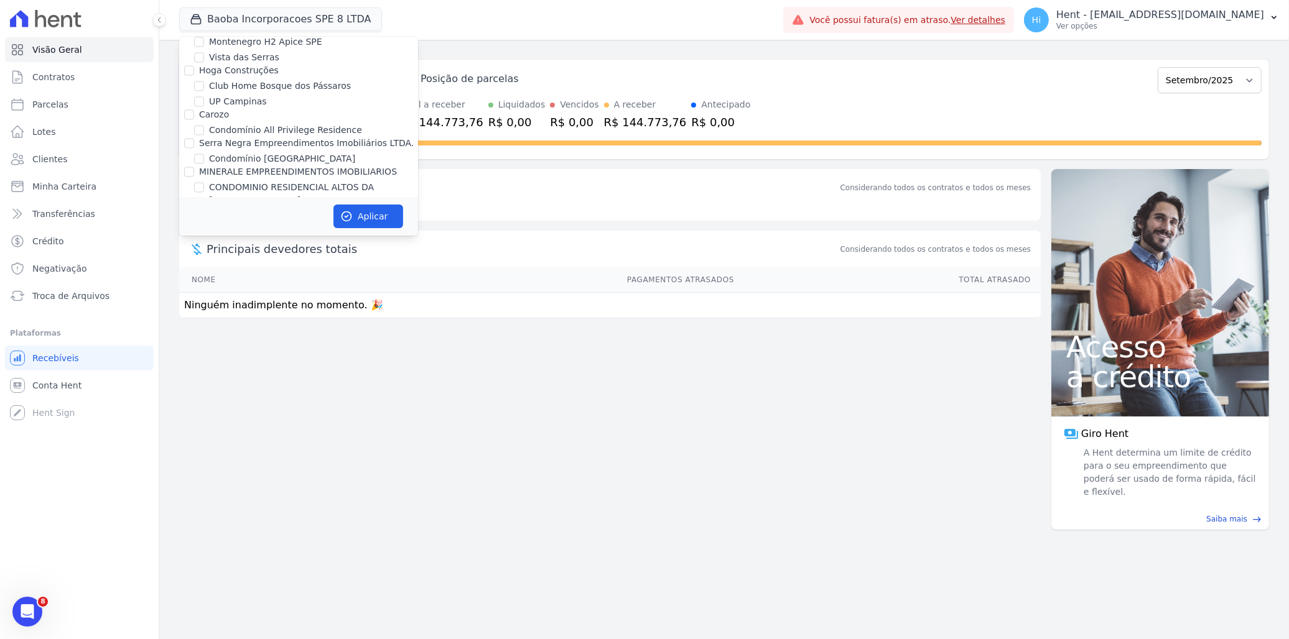
scroll to position [5312, 0]
click at [266, 289] on label "JARDINS DE MAFRA" at bounding box center [250, 295] width 83 height 13
click at [204, 290] on input "JARDINS DE MAFRA" at bounding box center [199, 295] width 10 height 10
checkbox input "true"
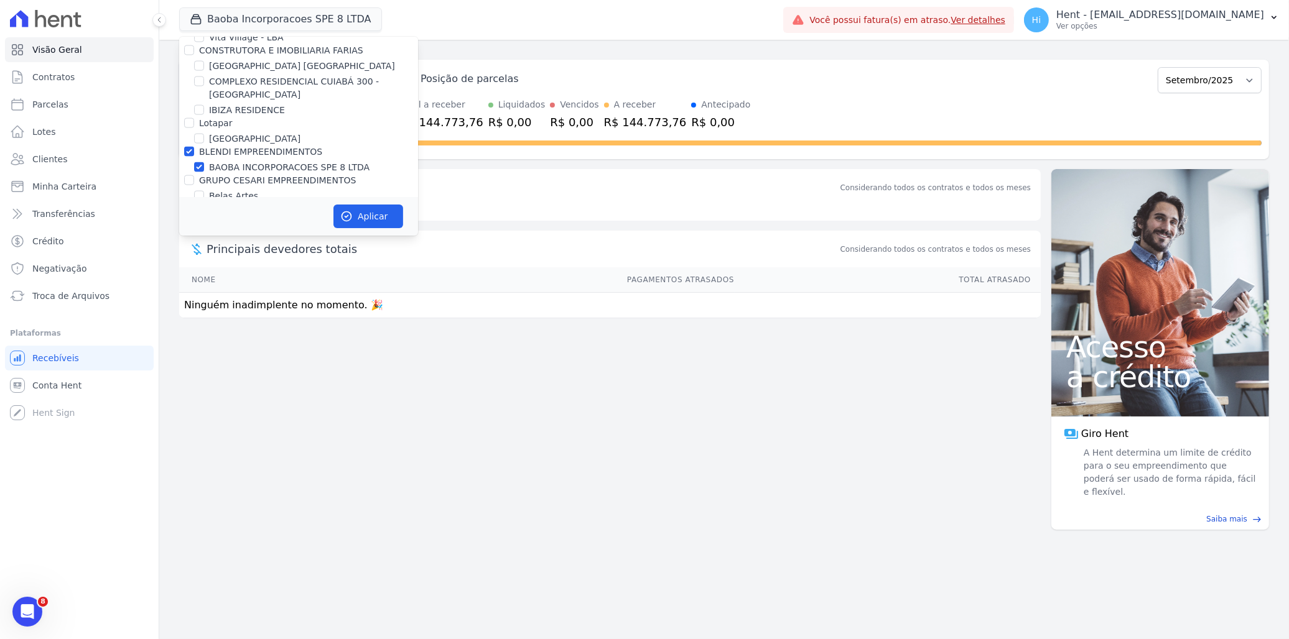
scroll to position [2333, 0]
click at [241, 167] on label "BAOBA INCORPORACOES SPE 8 LTDA" at bounding box center [289, 173] width 160 height 13
click at [204, 169] on input "BAOBA INCORPORACOES SPE 8 LTDA" at bounding box center [199, 174] width 10 height 10
checkbox input "false"
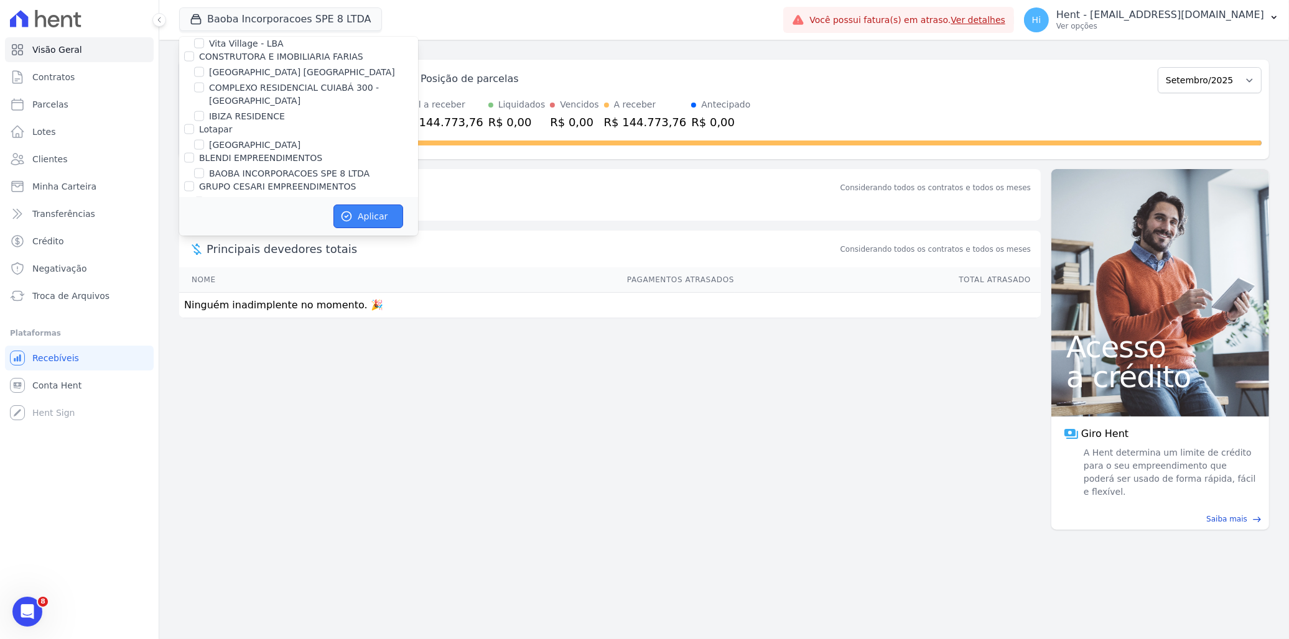
click at [383, 216] on button "Aplicar" at bounding box center [368, 217] width 70 height 24
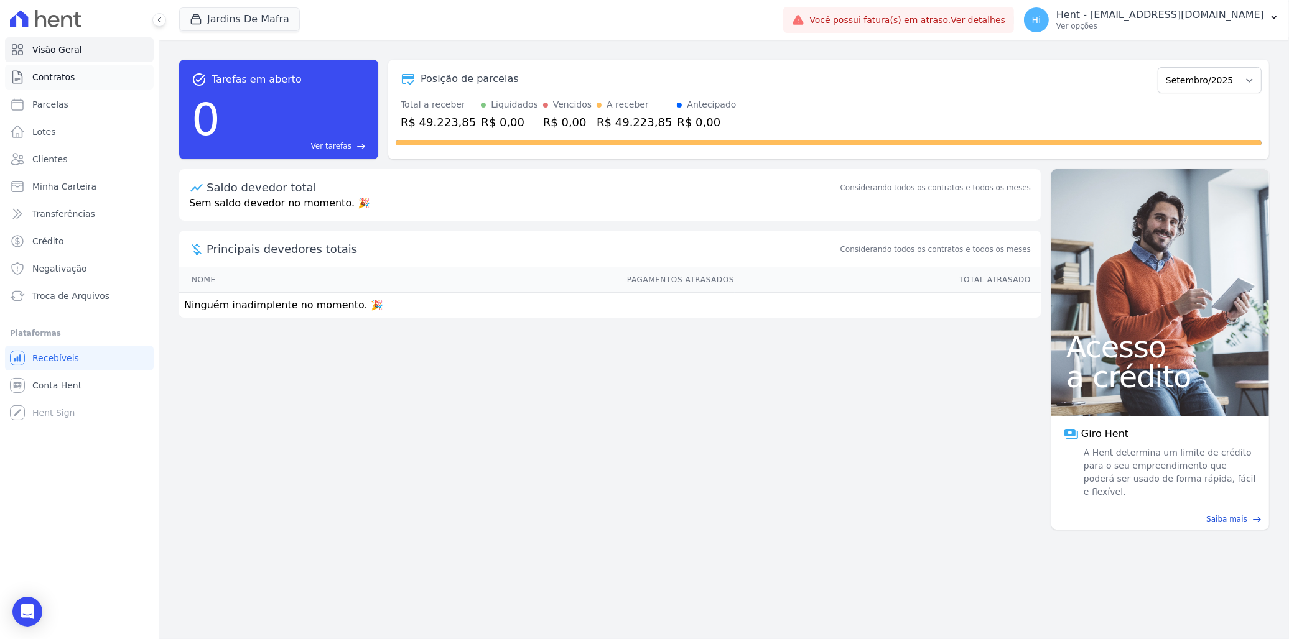
click at [70, 75] on span "Contratos" at bounding box center [53, 77] width 42 height 12
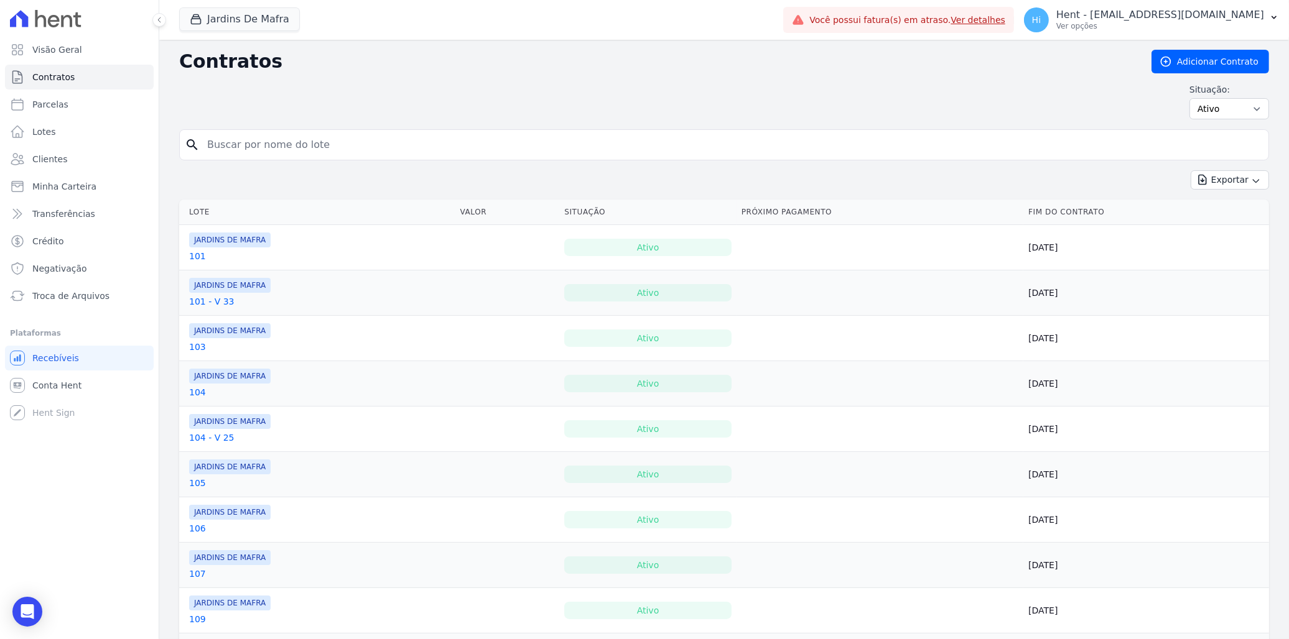
click at [284, 146] on input "search" at bounding box center [731, 144] width 1063 height 25
type input "15"
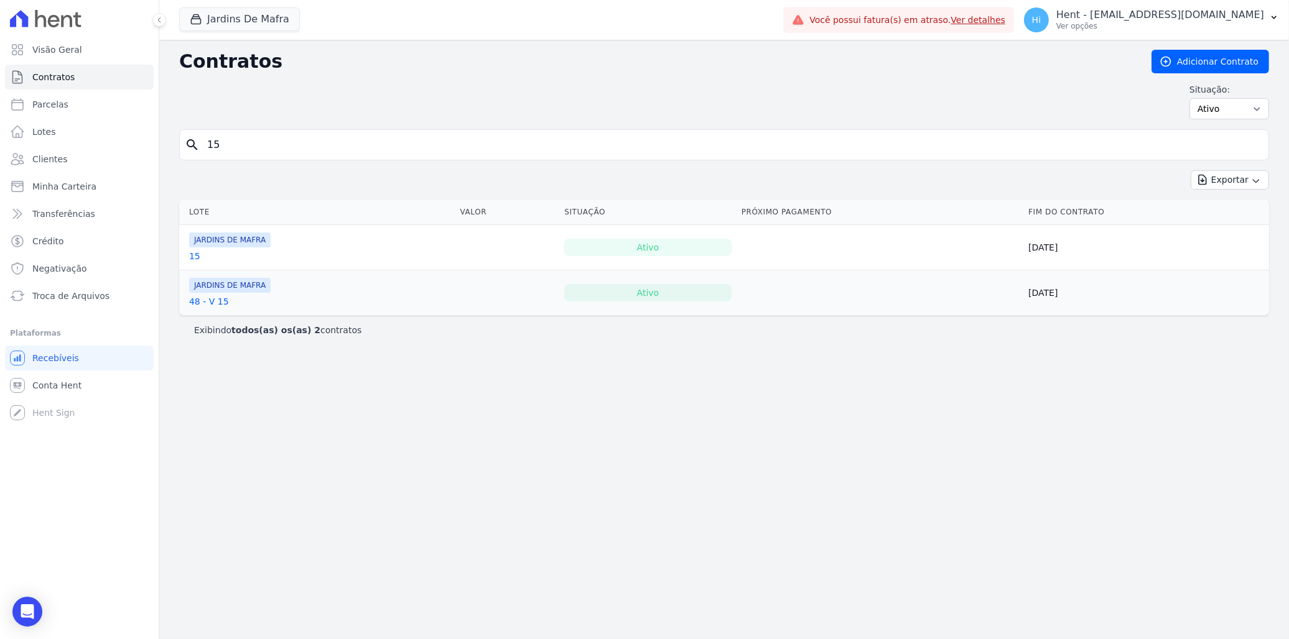
click at [202, 302] on link "48 - V 15" at bounding box center [209, 301] width 40 height 12
click at [195, 300] on link "48 - V 15" at bounding box center [209, 301] width 40 height 12
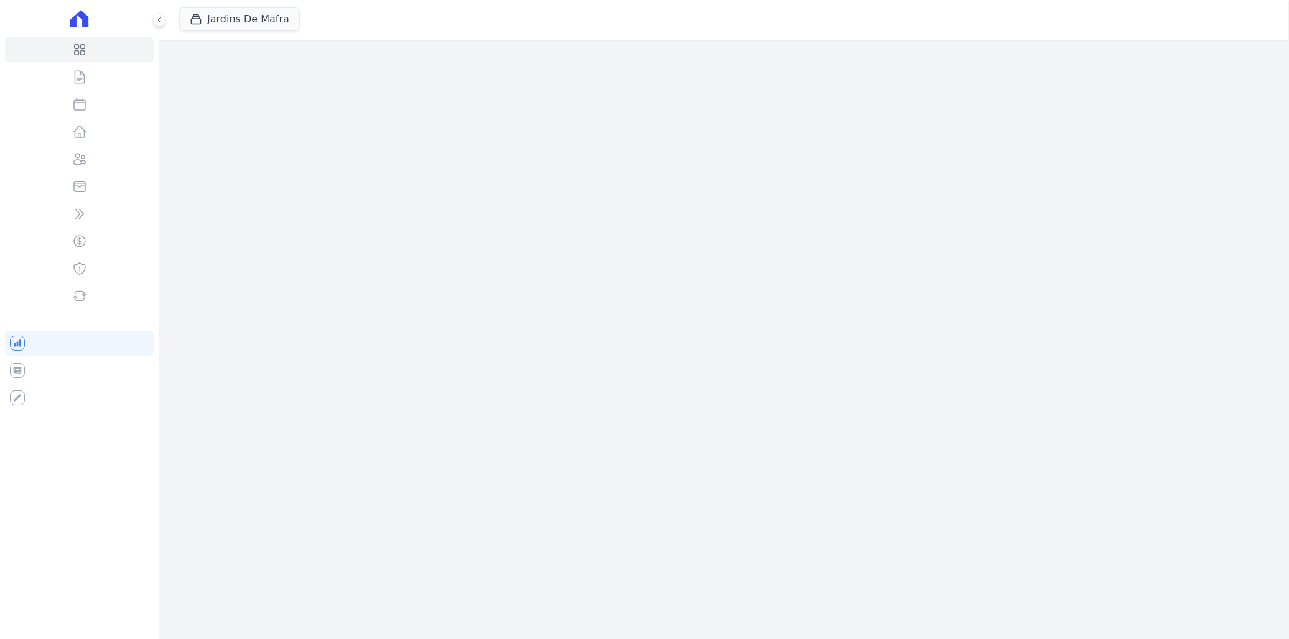
select select "09/2025"
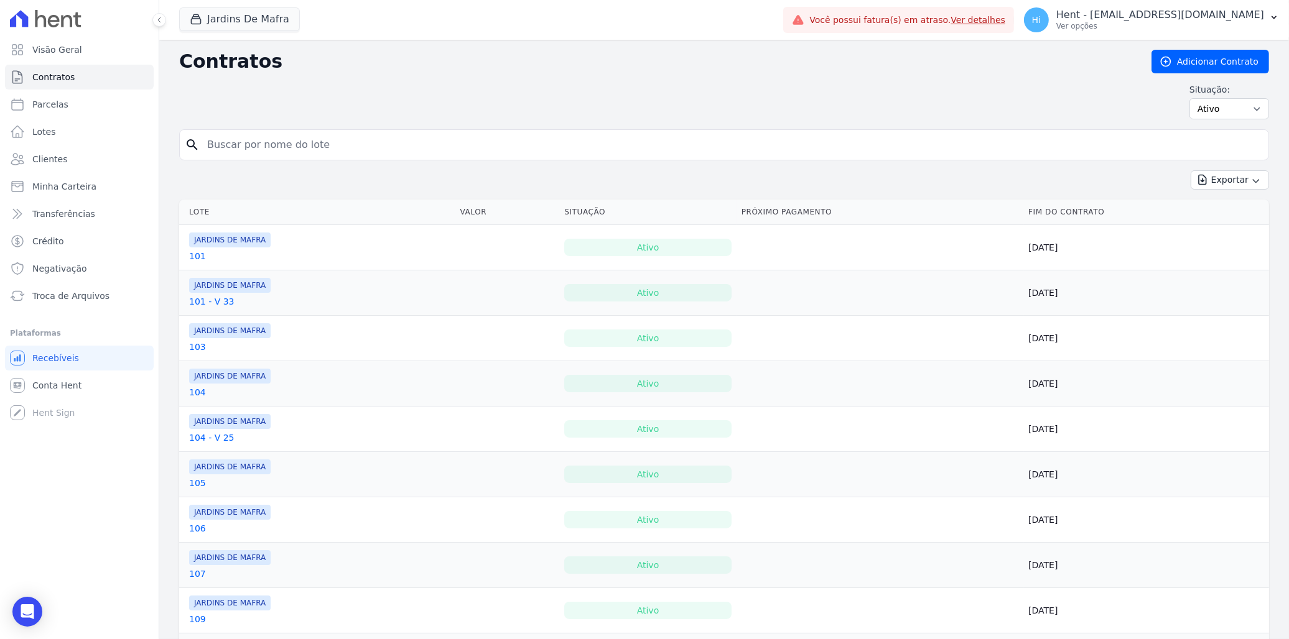
drag, startPoint x: 239, startPoint y: 141, endPoint x: 245, endPoint y: 137, distance: 7.3
click at [239, 141] on input "search" at bounding box center [731, 144] width 1063 height 25
type input "15"
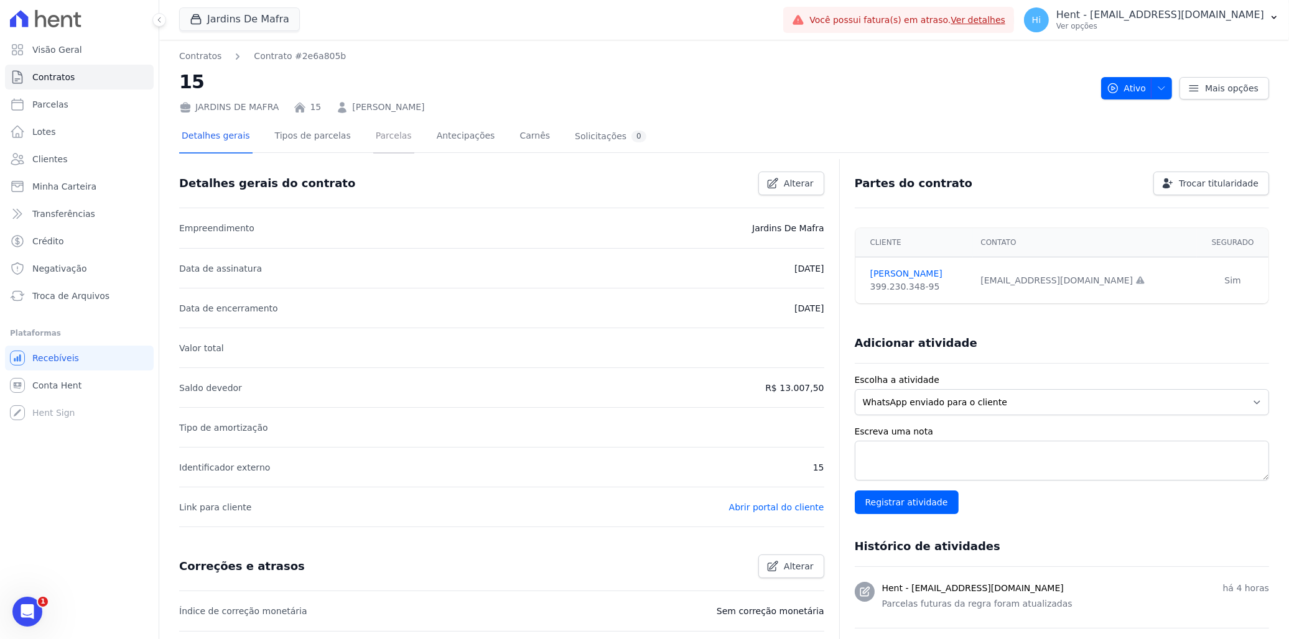
click at [381, 134] on link "Parcelas" at bounding box center [393, 137] width 41 height 33
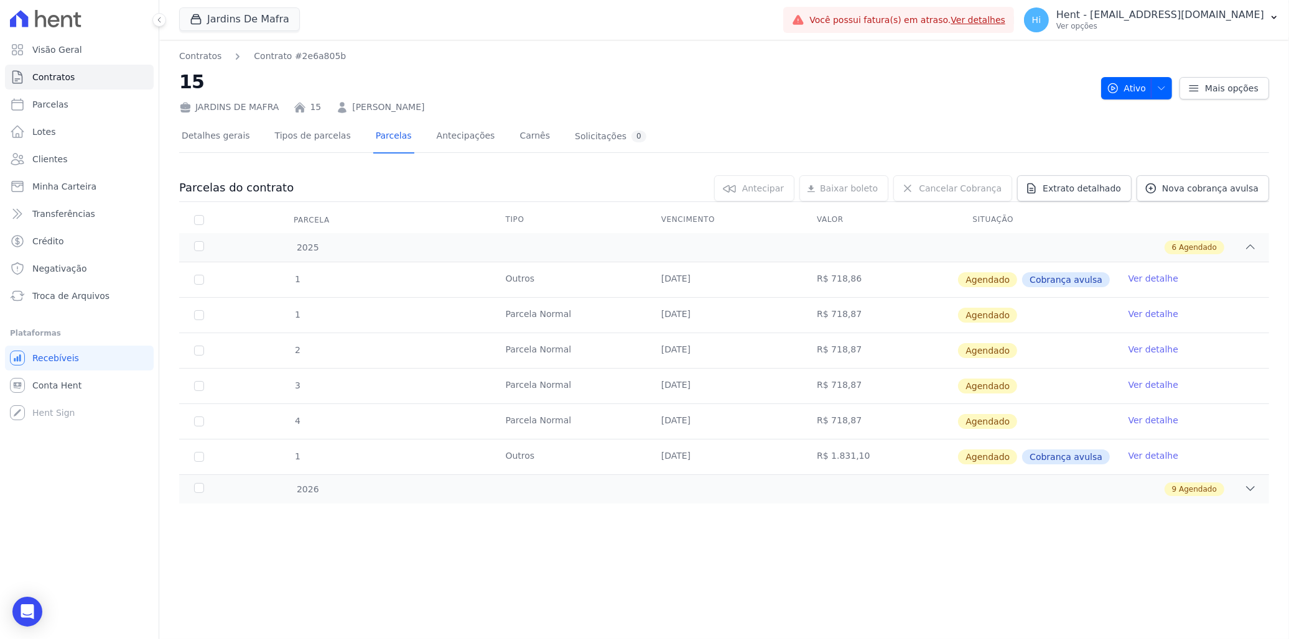
click at [1148, 276] on link "Ver detalhe" at bounding box center [1153, 278] width 50 height 12
click at [1157, 313] on link "Ver detalhe" at bounding box center [1153, 314] width 50 height 12
click at [200, 56] on link "Contratos" at bounding box center [200, 56] width 42 height 13
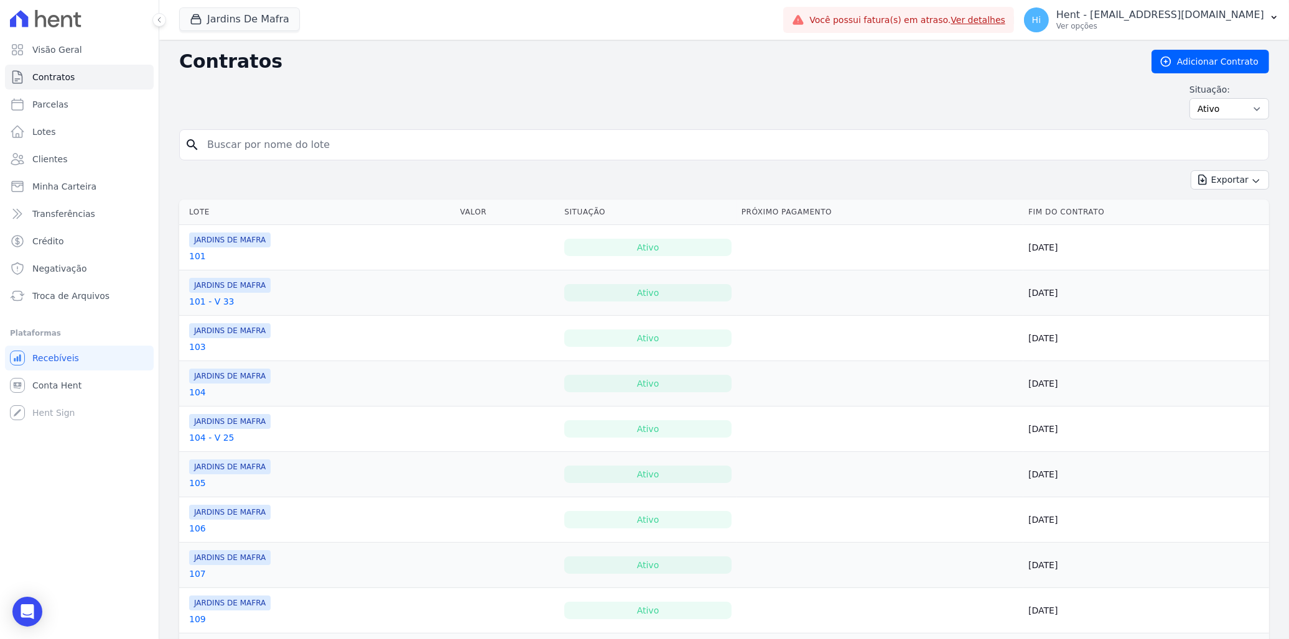
click at [288, 152] on input "search" at bounding box center [731, 144] width 1063 height 25
type input "48"
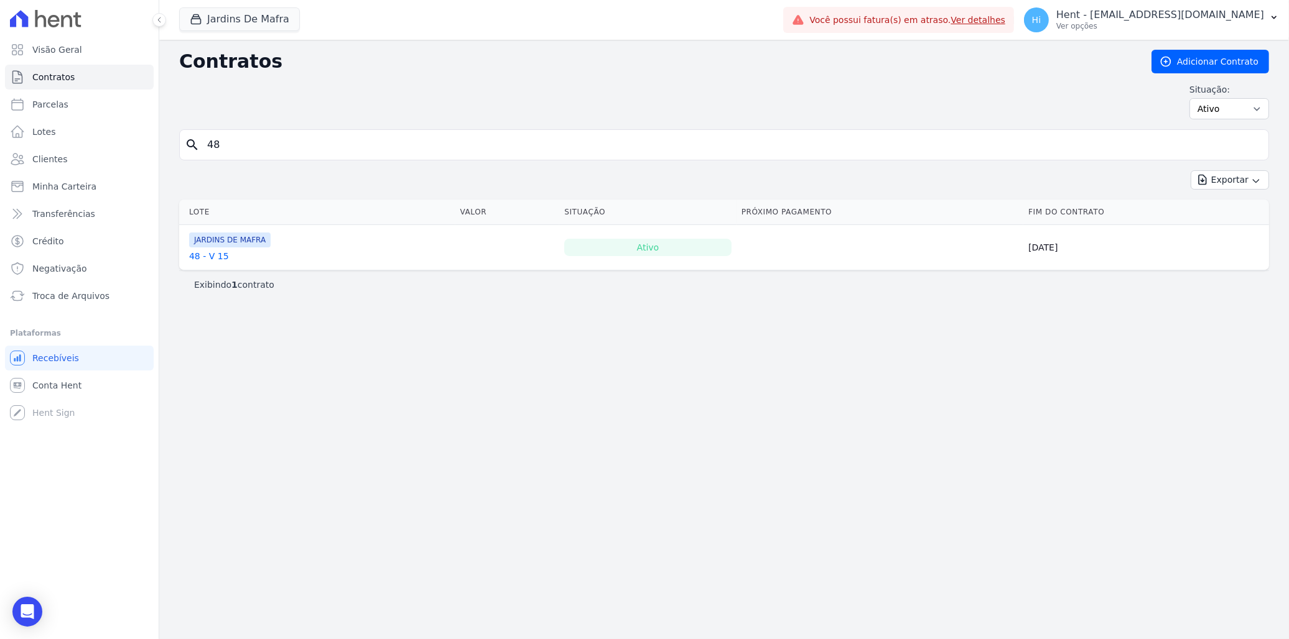
click at [215, 260] on link "48 - V 15" at bounding box center [209, 256] width 40 height 12
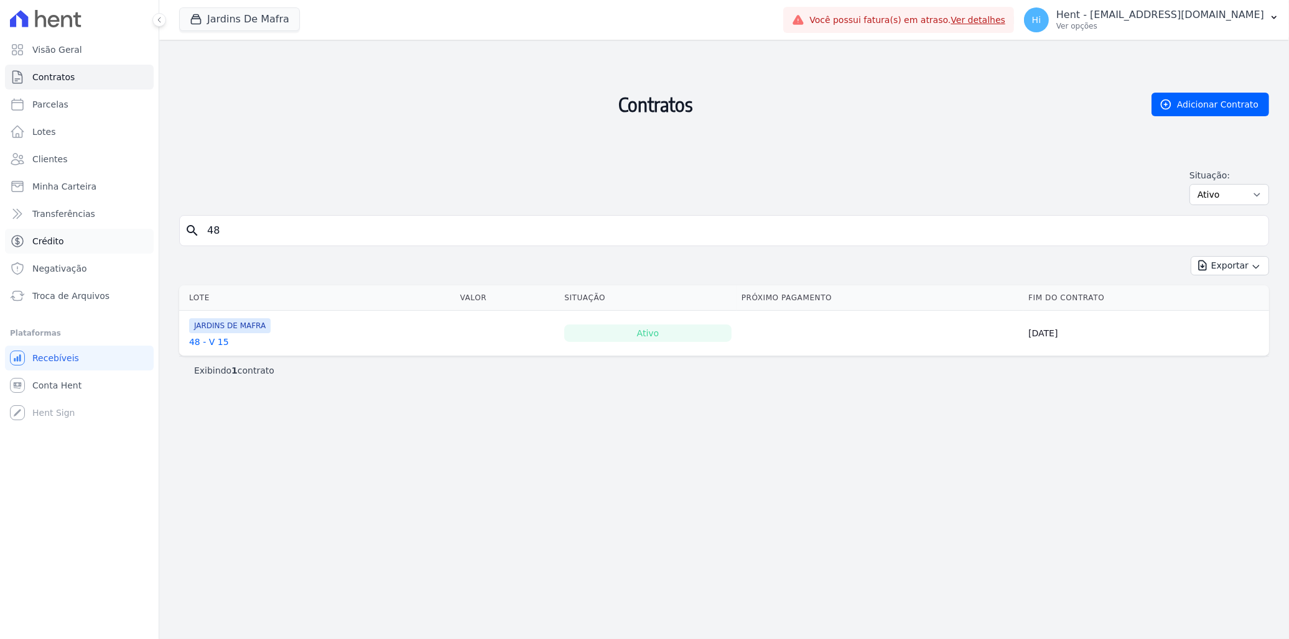
drag, startPoint x: 224, startPoint y: 237, endPoint x: 152, endPoint y: 240, distance: 71.6
click at [152, 240] on div "Visão Geral Contratos [GEOGRAPHIC_DATA] Lotes Clientes Minha Carteira Transferê…" at bounding box center [644, 319] width 1289 height 639
type input "68"
click at [195, 342] on link "68" at bounding box center [194, 342] width 11 height 12
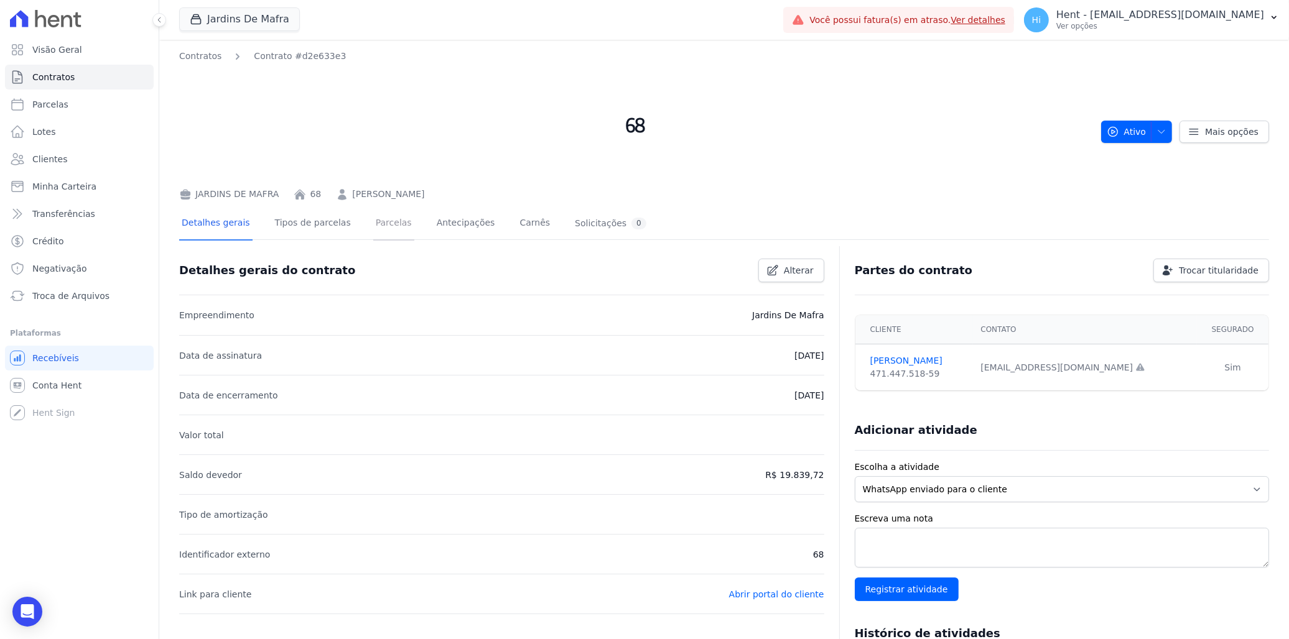
click at [374, 222] on link "Parcelas" at bounding box center [393, 224] width 41 height 33
